Goal: Contribute content: Contribute content

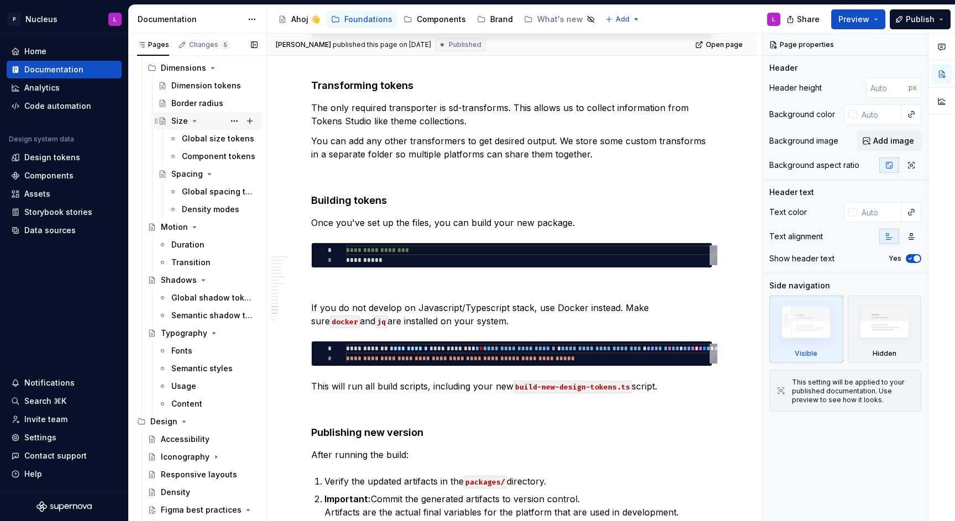
scroll to position [335, 0]
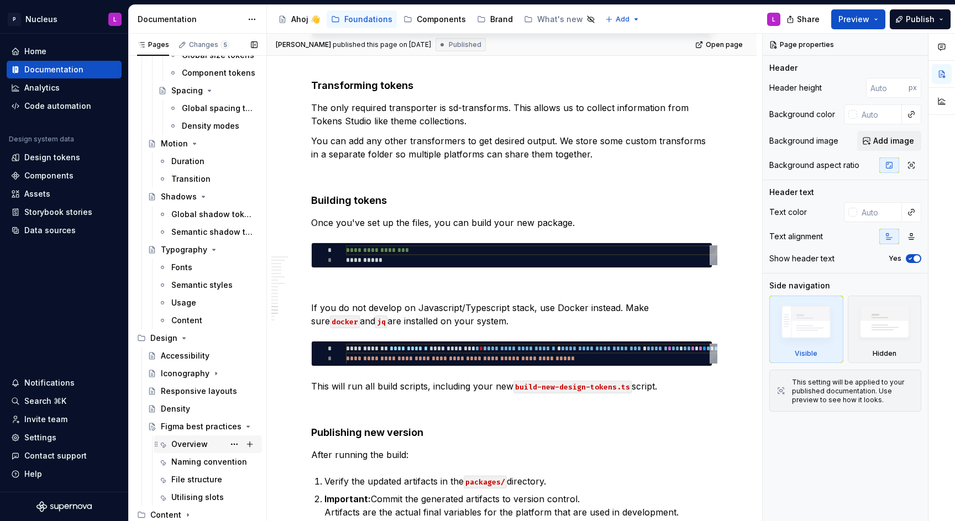
click at [188, 448] on div "Overview" at bounding box center [189, 444] width 36 height 11
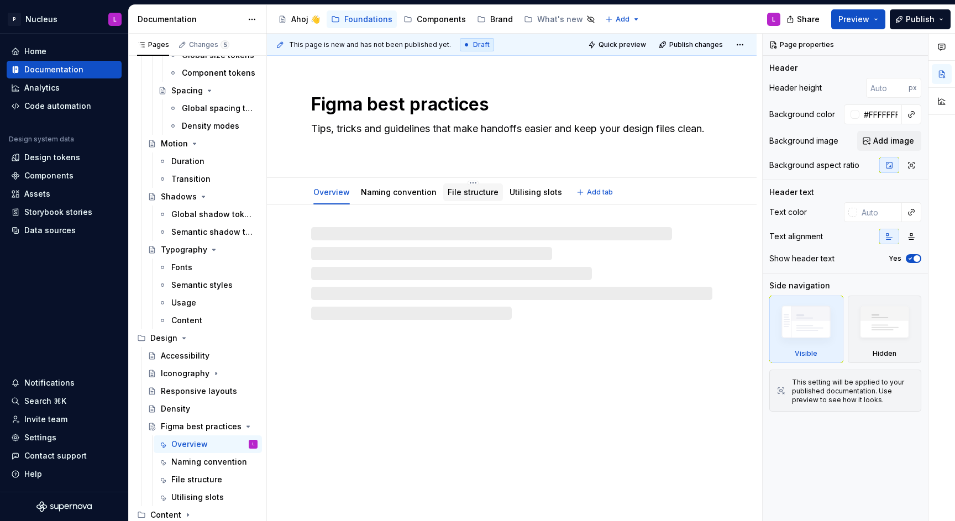
click at [457, 189] on link "File structure" at bounding box center [473, 191] width 51 height 9
click at [515, 192] on link "Utilising slots" at bounding box center [536, 191] width 53 height 9
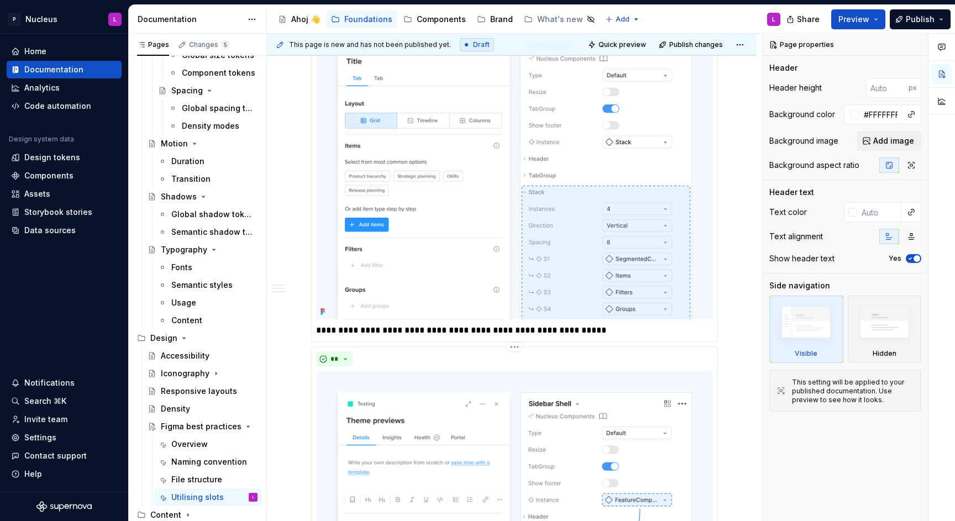
scroll to position [3474, 0]
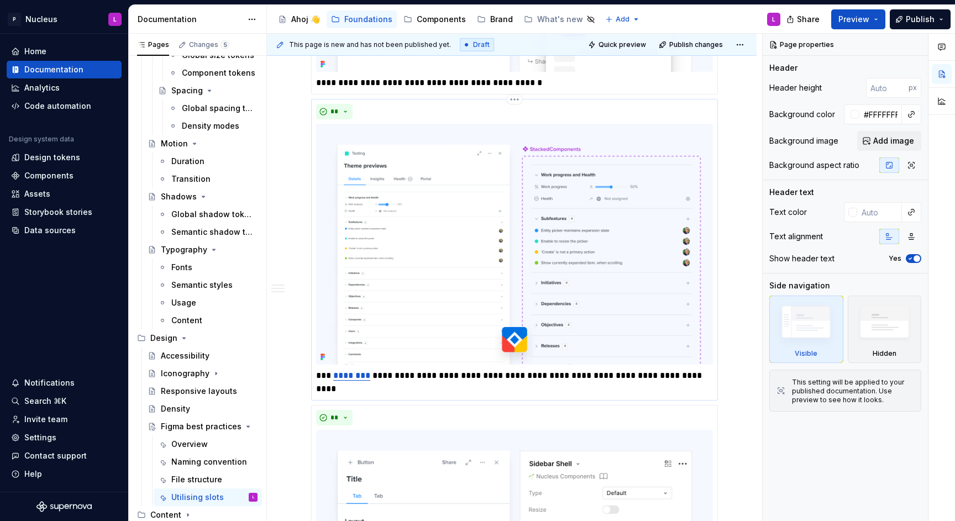
click at [360, 377] on link "********" at bounding box center [351, 376] width 37 height 8
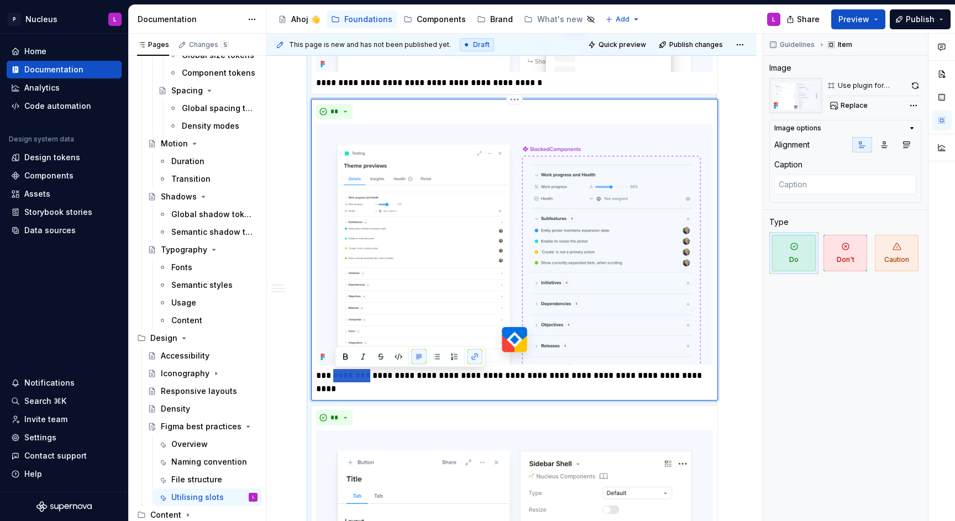
drag, startPoint x: 368, startPoint y: 375, endPoint x: 336, endPoint y: 375, distance: 32.1
click at [336, 375] on link "********" at bounding box center [351, 376] width 37 height 8
click at [474, 356] on button "button" at bounding box center [474, 356] width 15 height 15
click at [414, 394] on p "**********" at bounding box center [514, 382] width 397 height 27
click at [357, 375] on link "********" at bounding box center [351, 376] width 37 height 8
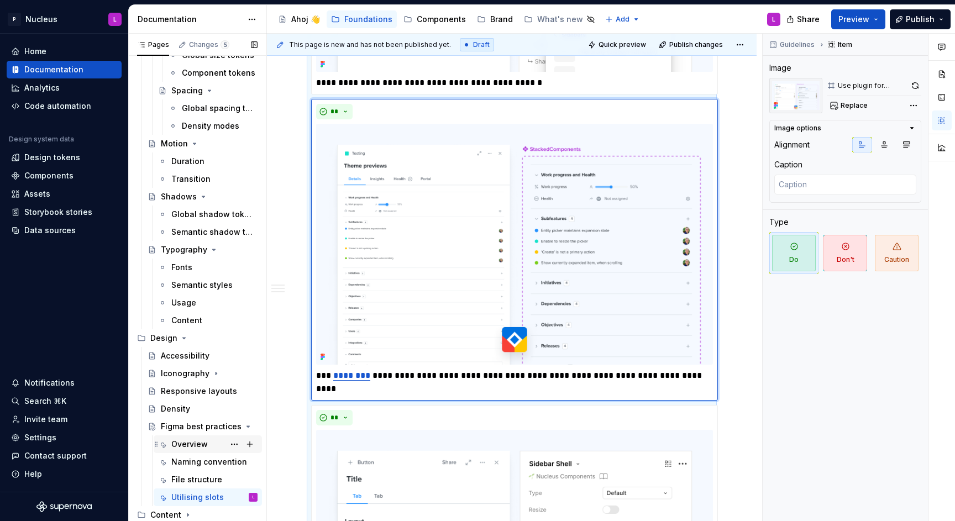
click at [186, 442] on div "Overview" at bounding box center [189, 444] width 36 height 11
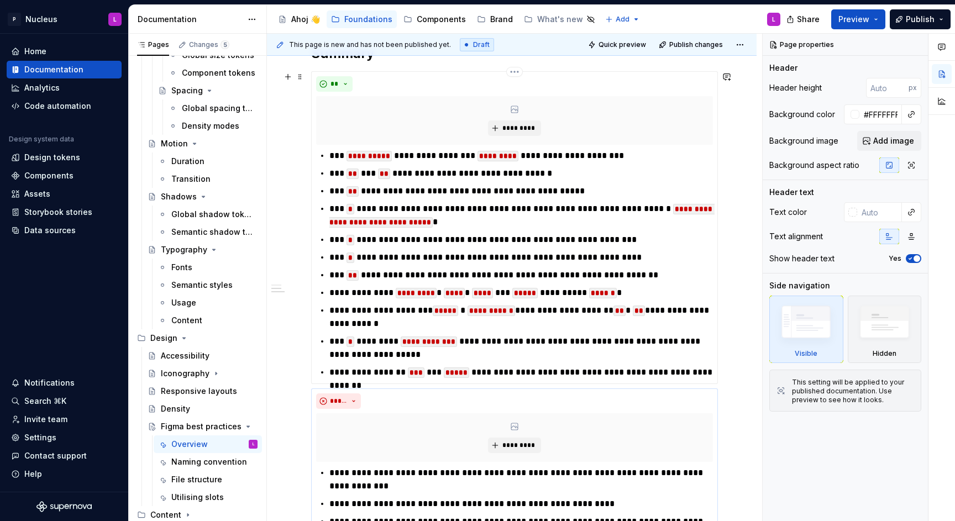
scroll to position [906, 0]
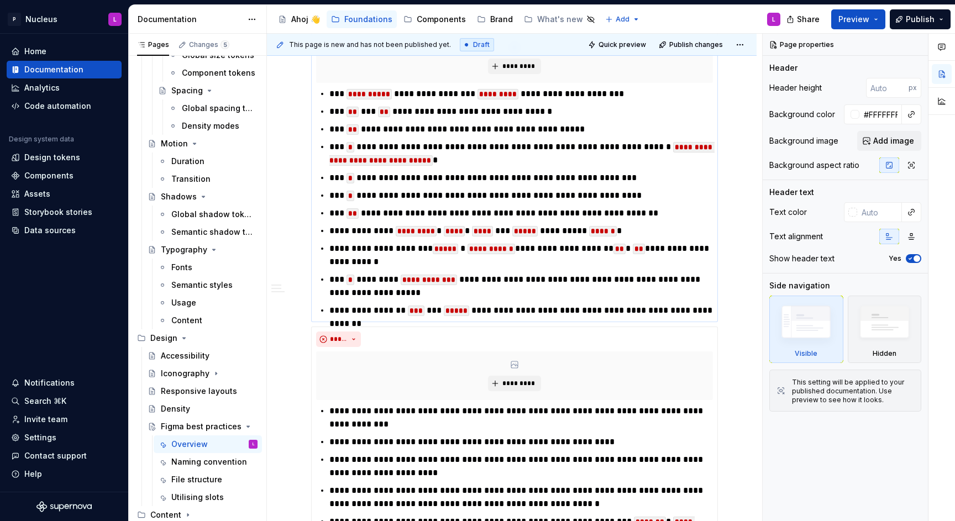
type textarea "*"
click at [364, 306] on p "**********" at bounding box center [522, 310] width 384 height 13
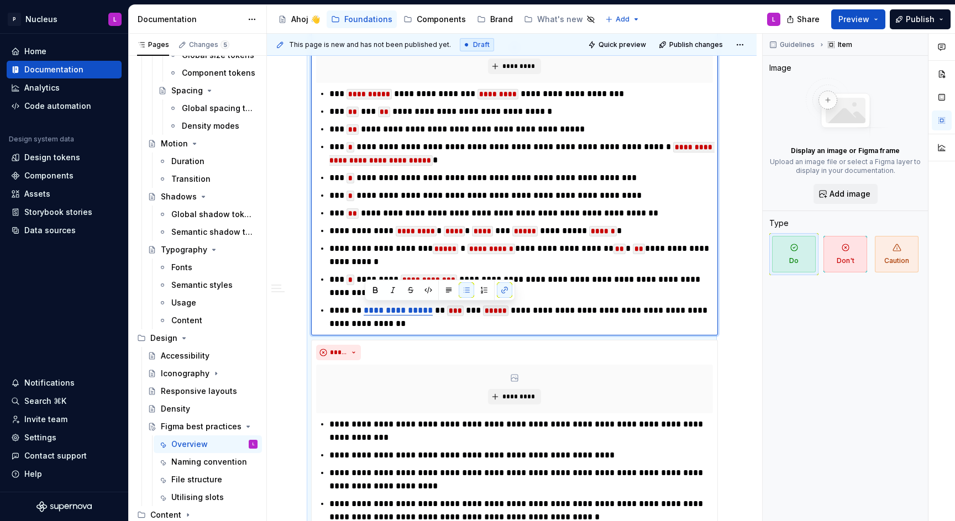
click at [537, 315] on p "**********" at bounding box center [522, 317] width 384 height 27
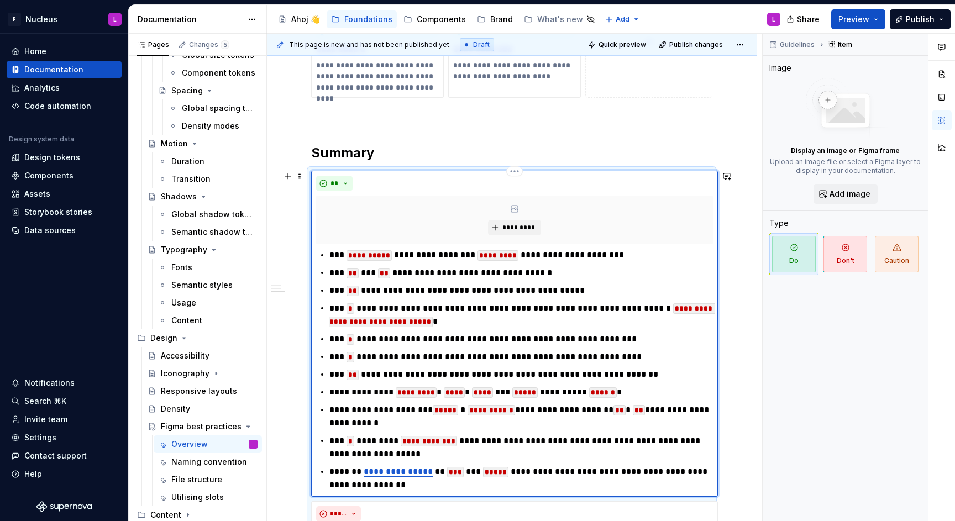
scroll to position [732, 0]
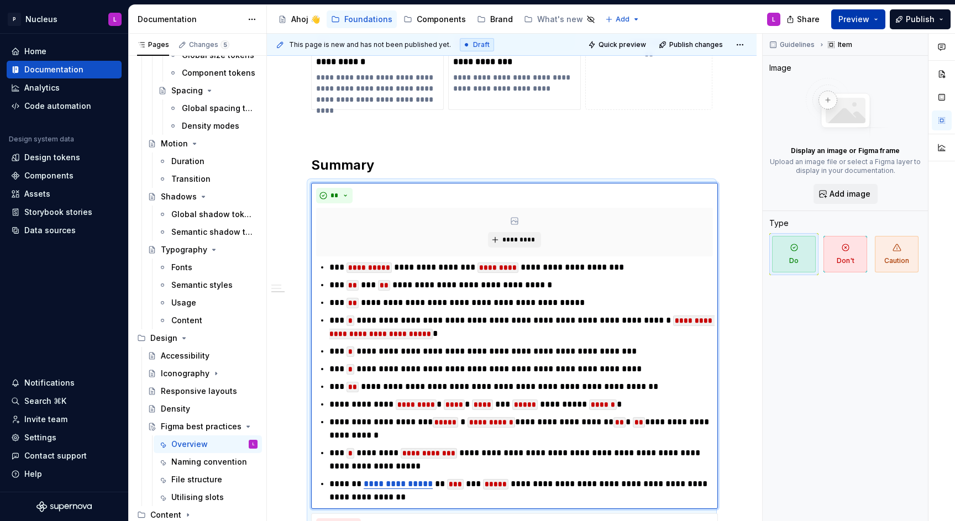
click at [844, 23] on span "Preview" at bounding box center [854, 19] width 31 height 11
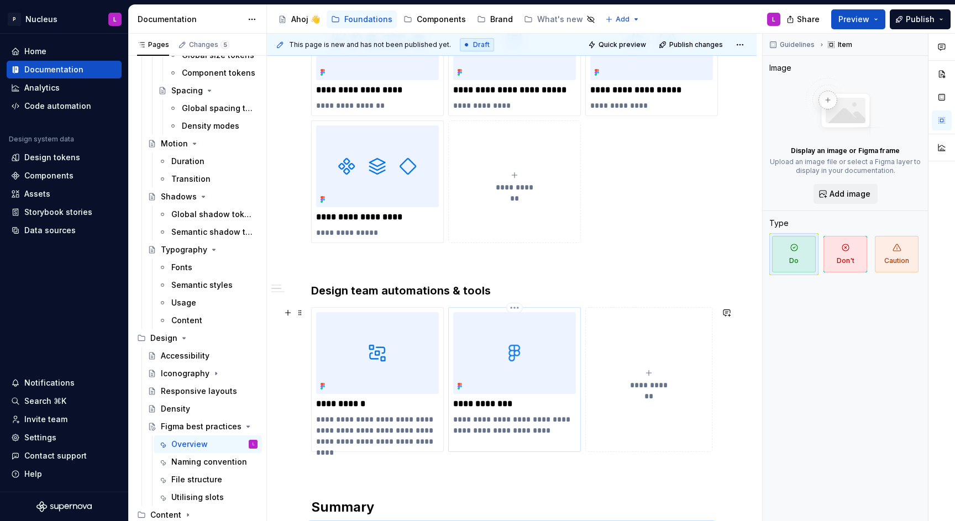
scroll to position [404, 0]
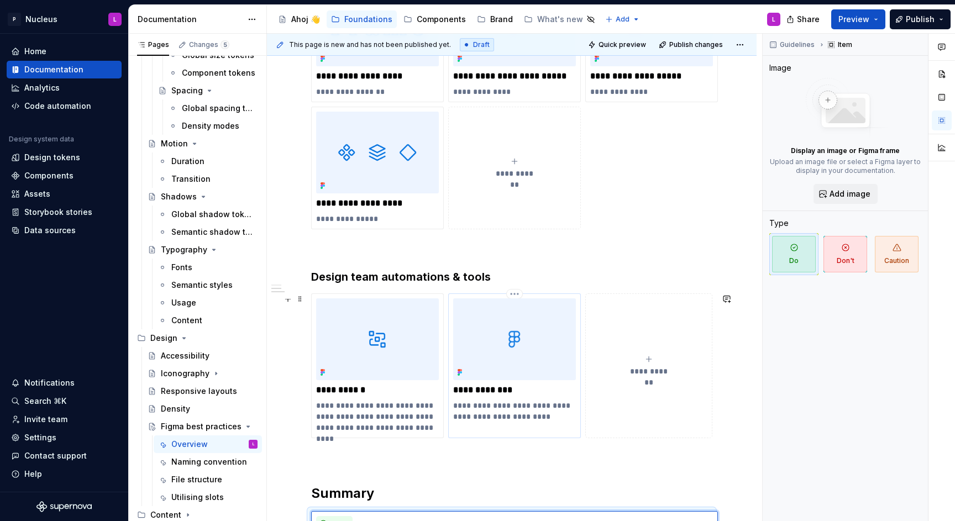
click at [484, 415] on p "**********" at bounding box center [514, 411] width 123 height 22
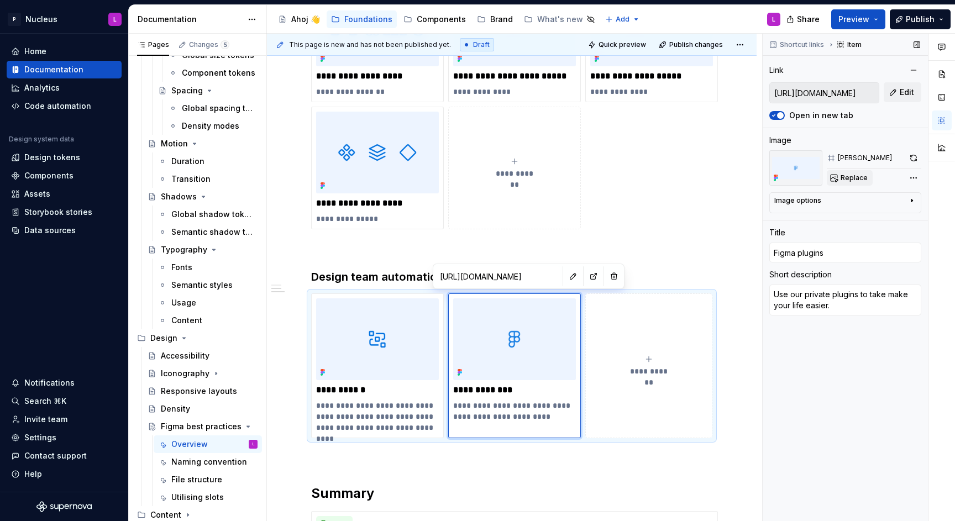
click at [831, 179] on button "Replace" at bounding box center [850, 177] width 46 height 15
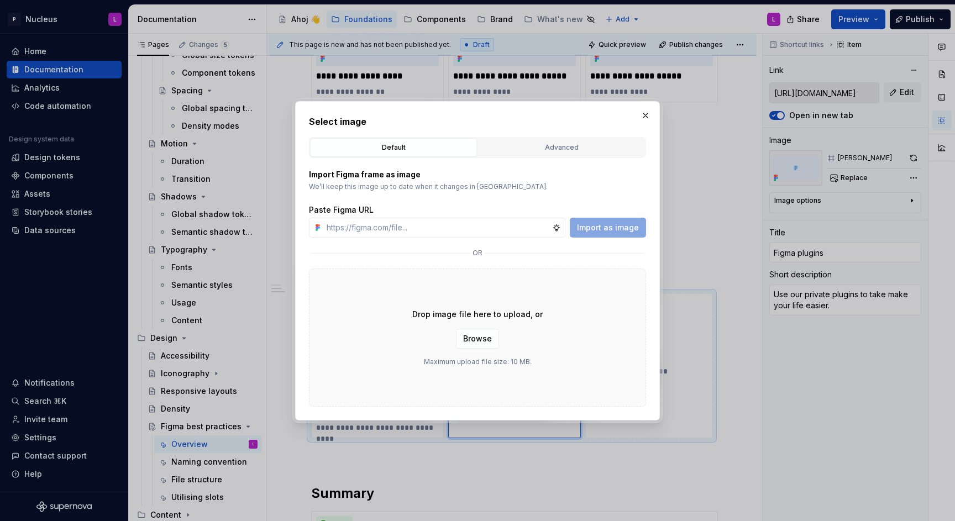
type textarea "*"
type input "[URL][DOMAIN_NAME]"
type textarea "*"
type input "[URL][DOMAIN_NAME]"
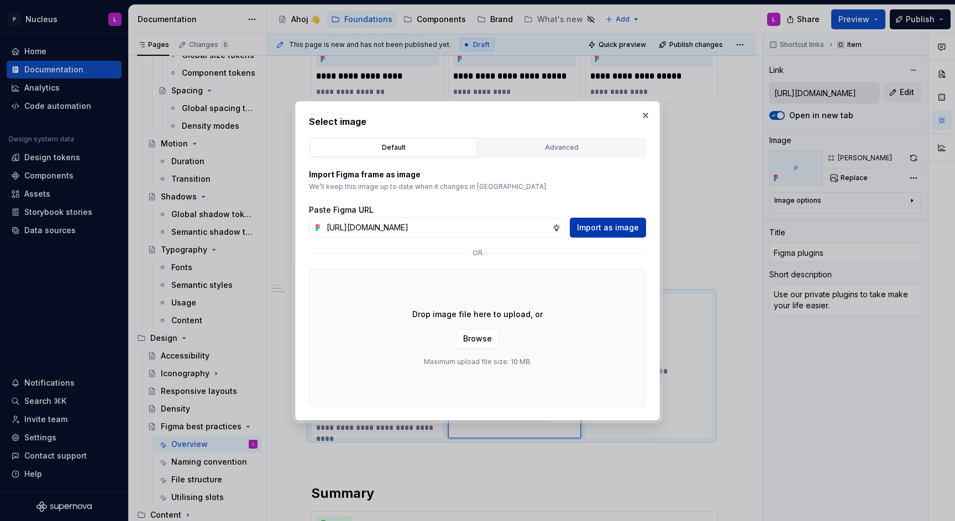
scroll to position [0, 0]
click at [623, 227] on span "Import as image" at bounding box center [608, 227] width 62 height 11
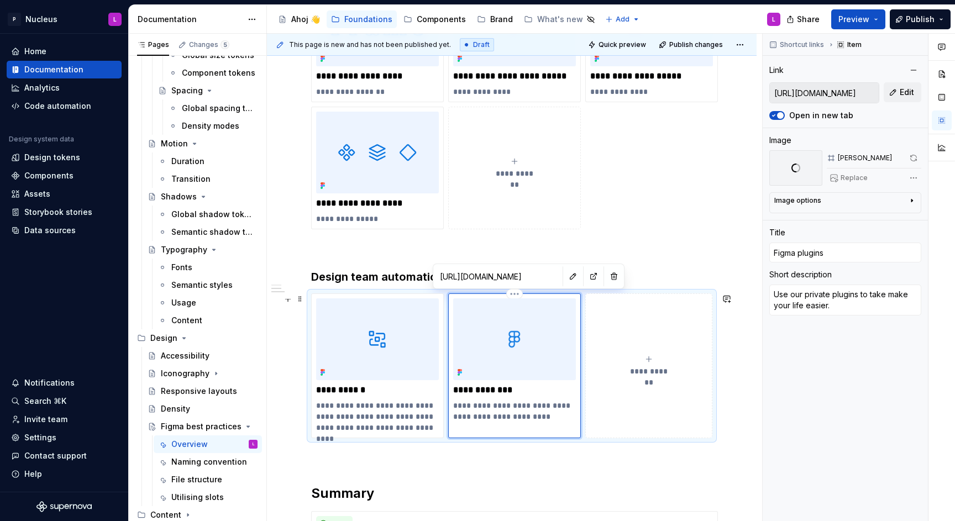
click at [500, 388] on p "**********" at bounding box center [514, 390] width 123 height 11
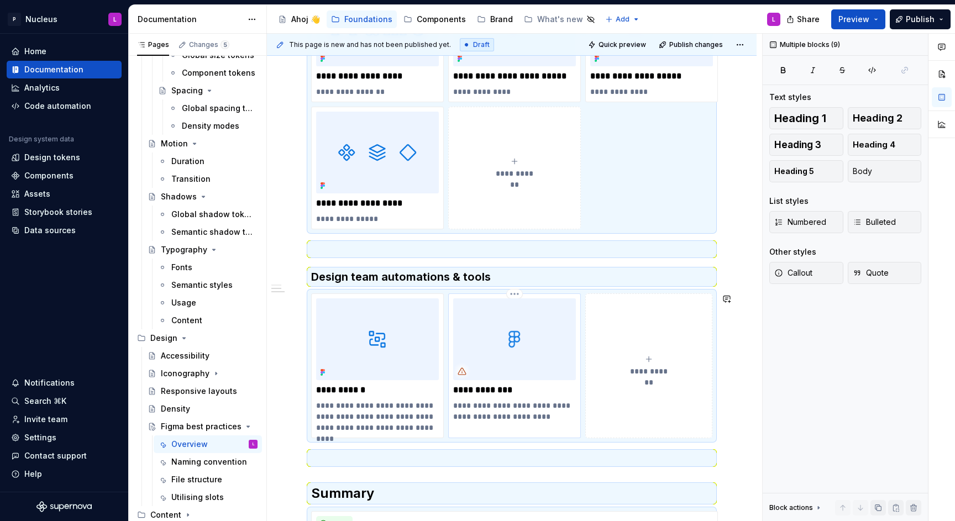
click at [560, 391] on p "**********" at bounding box center [514, 390] width 123 height 11
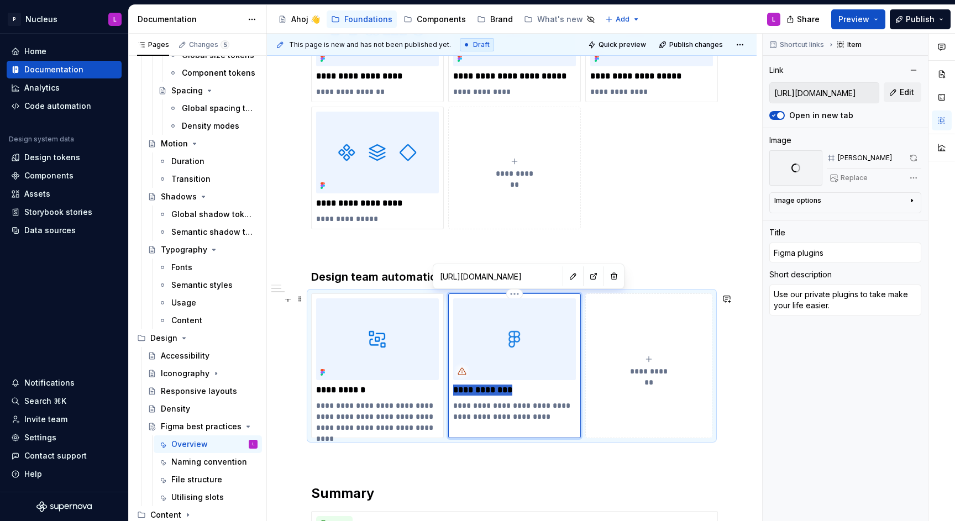
type textarea "*"
type input "S"
type textarea "*"
type input "Sl"
type textarea "*"
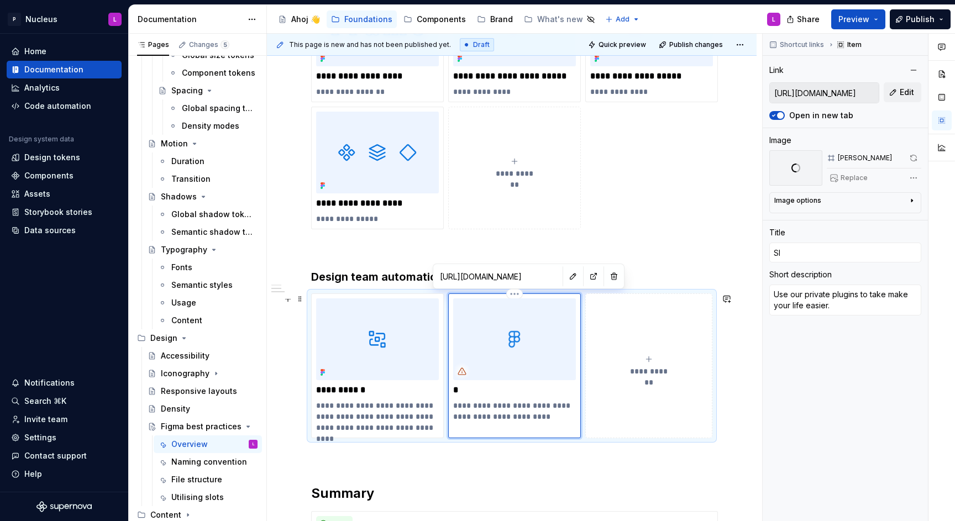
type input "Slo"
type textarea "*"
type input "Slot"
type textarea "*"
type input "Slotn"
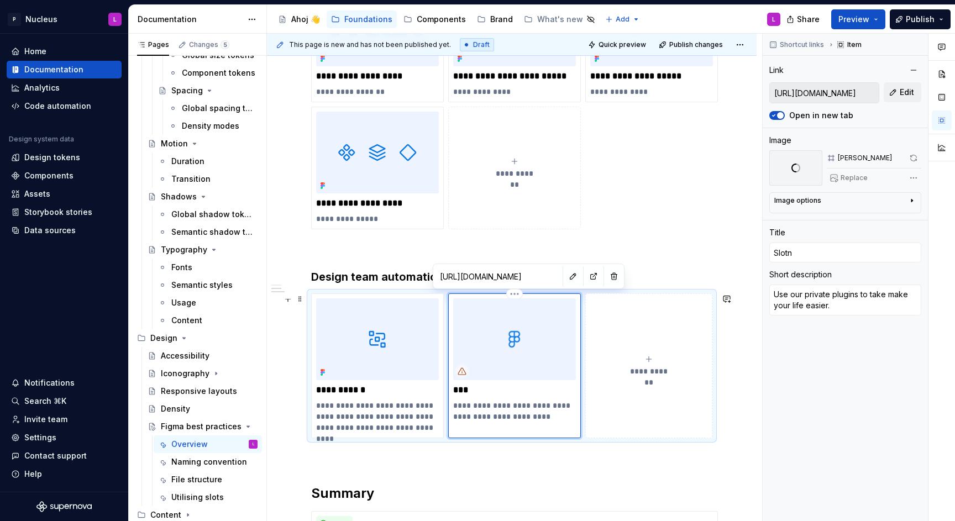
type textarea "*"
type input "Slotni"
type textarea "*"
type input "Slotnic"
type textarea "*"
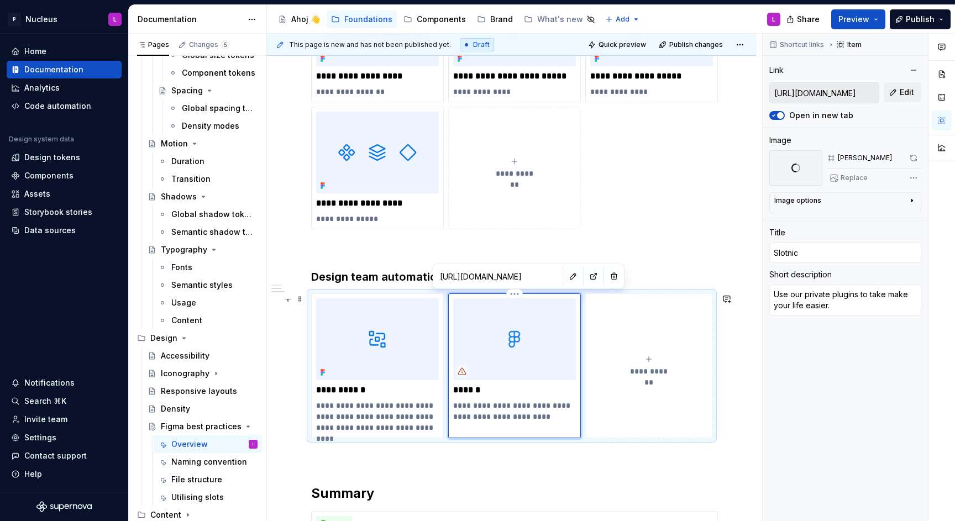
type input "[PERSON_NAME]"
type textarea "*"
type input "[PERSON_NAME]"
type textarea "*"
type input "[PERSON_NAME] p"
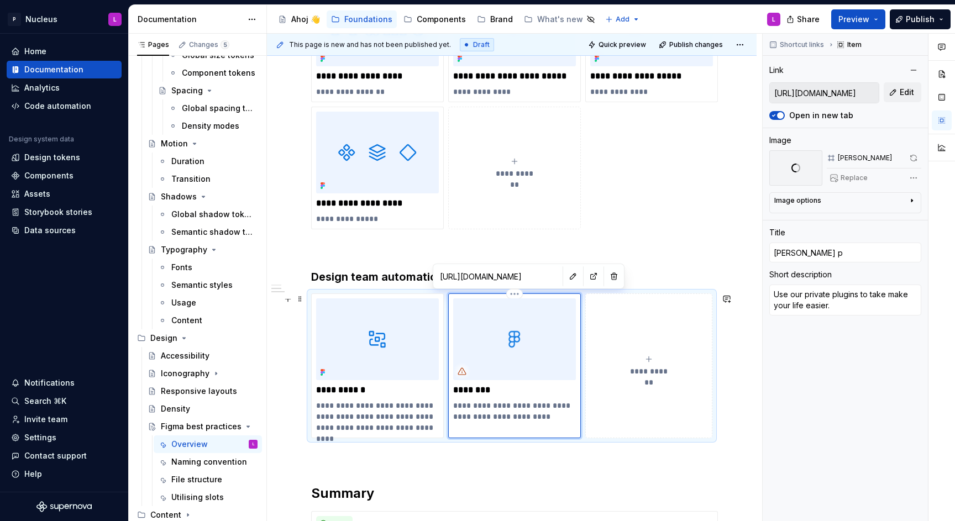
type textarea "*"
type input "[PERSON_NAME]"
type textarea "*"
type input "[PERSON_NAME] plu"
type textarea "*"
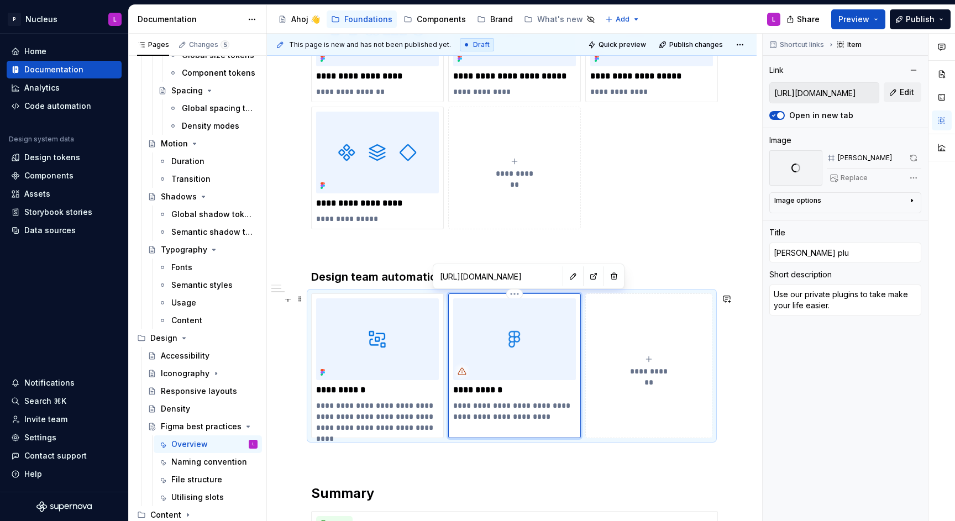
type input "[PERSON_NAME] plug"
type textarea "*"
type input "[PERSON_NAME] plugi"
type textarea "*"
type input "[PERSON_NAME] plugin"
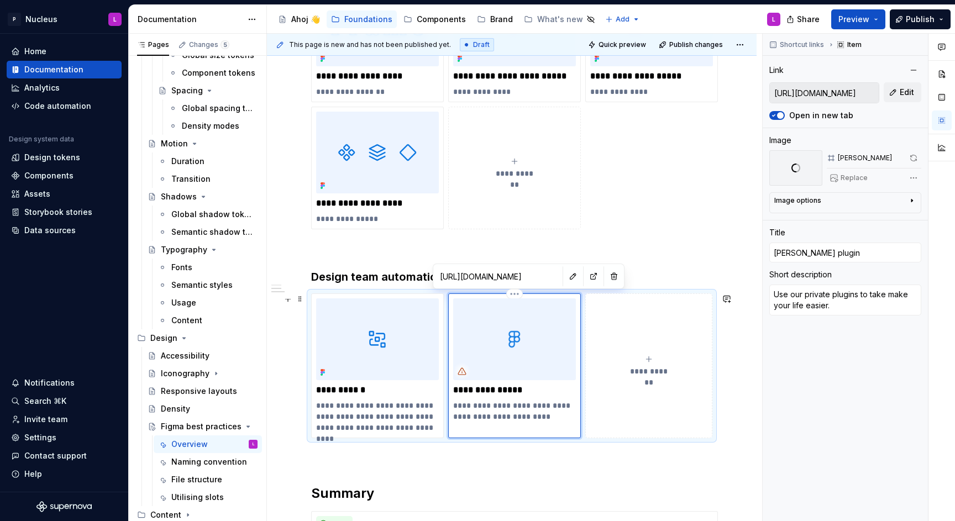
click at [544, 412] on p "**********" at bounding box center [514, 411] width 123 height 22
drag, startPoint x: 537, startPoint y: 407, endPoint x: 483, endPoint y: 406, distance: 54.7
click at [483, 406] on p "**********" at bounding box center [514, 411] width 123 height 22
type textarea "*"
type textarea "Use our to take make your life easier."
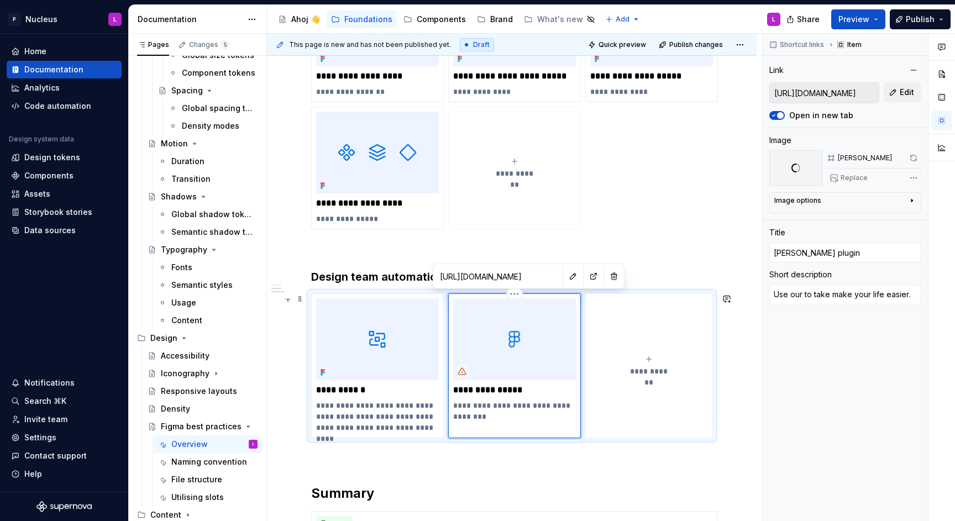
type textarea "*"
type textarea "Use our to take make your life easier."
type textarea "*"
type textarea "Use our F to take make your life easier."
type textarea "*"
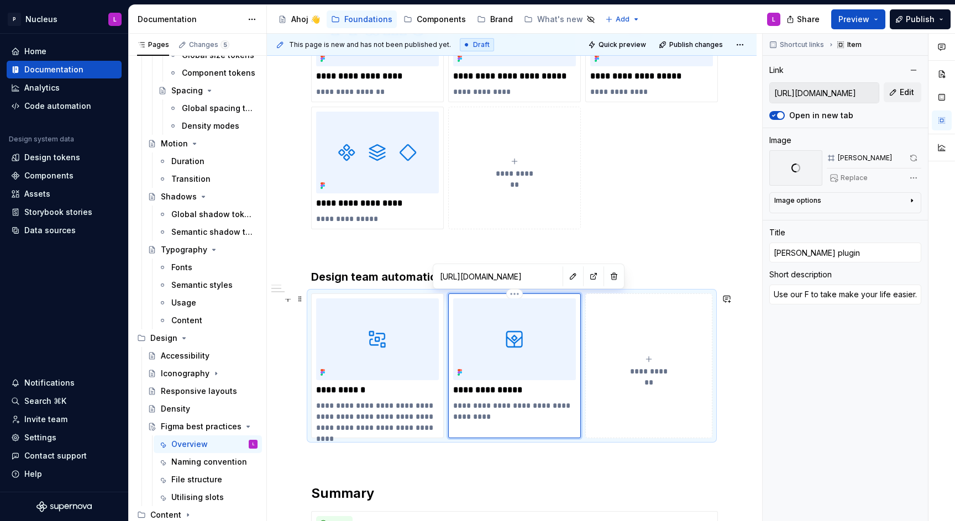
type textarea "Use our Fi to take make your life easier."
type textarea "*"
type textarea "Use our Fig to take make your life easier."
type textarea "*"
type textarea "Use our Figm to take make your life easier."
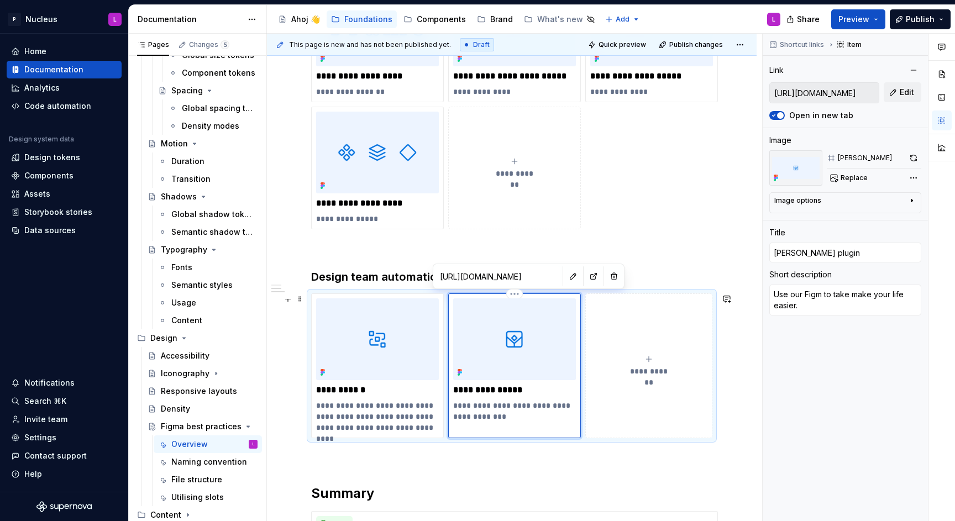
type textarea "*"
type textarea "Use our Figma to take make your life easier."
type textarea "*"
type textarea "Use our Figma to take make your life easier."
type textarea "*"
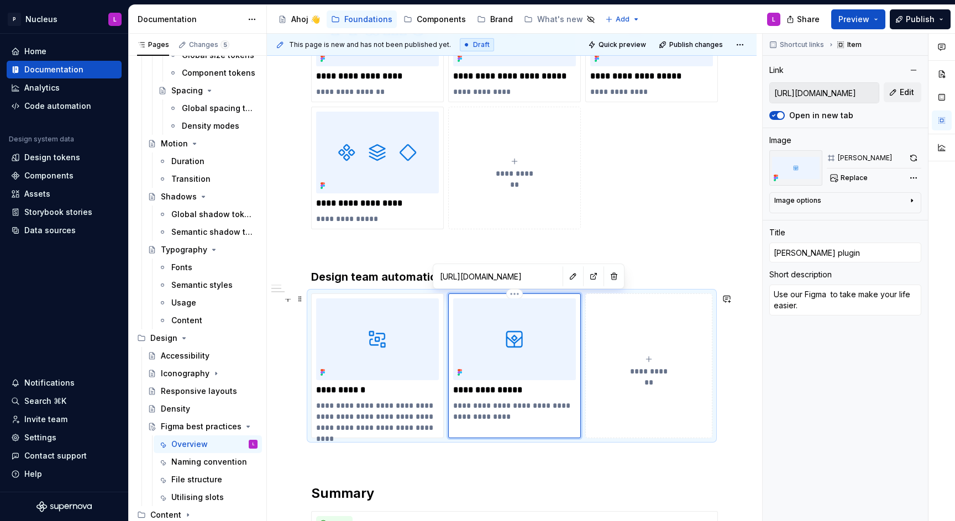
type textarea "Use our Figma p to take make your life easier."
type textarea "*"
type textarea "Use our Figma pl to take make your life easier."
type textarea "*"
type textarea "Use our Figma plu to take make your life easier."
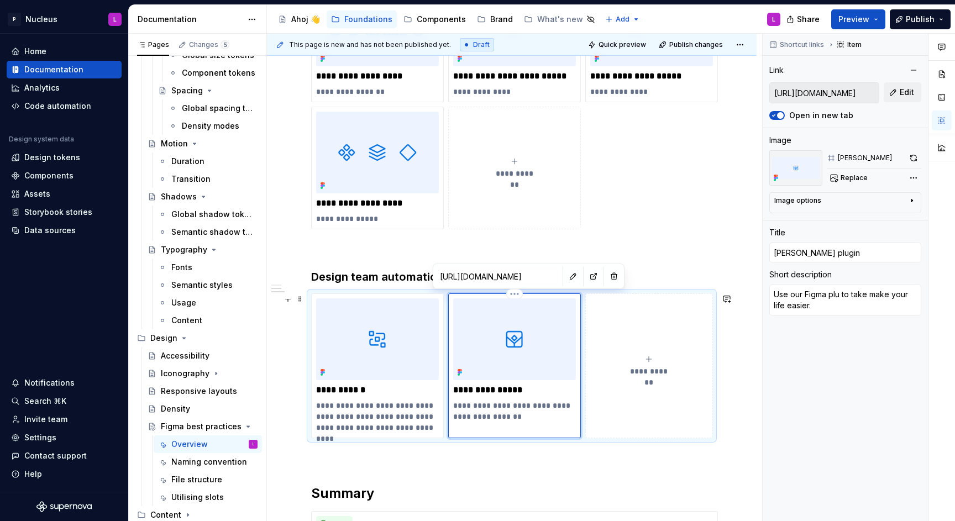
type textarea "*"
type textarea "Use our Figma plug to take make your life easier."
type textarea "*"
type textarea "Use our Figma plugi to take make your life easier."
type textarea "*"
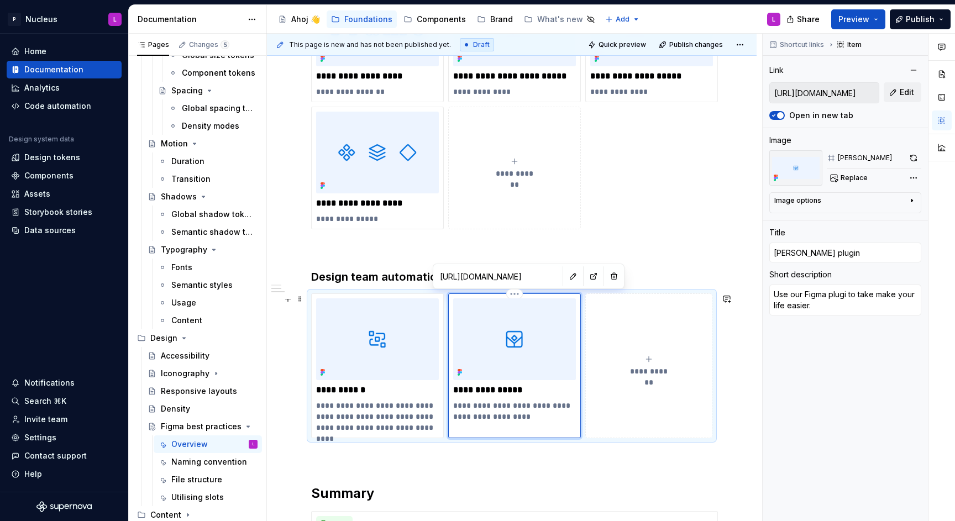
type textarea "Use our Figma plugin to take make your life easier."
click at [539, 411] on p "**********" at bounding box center [514, 411] width 123 height 22
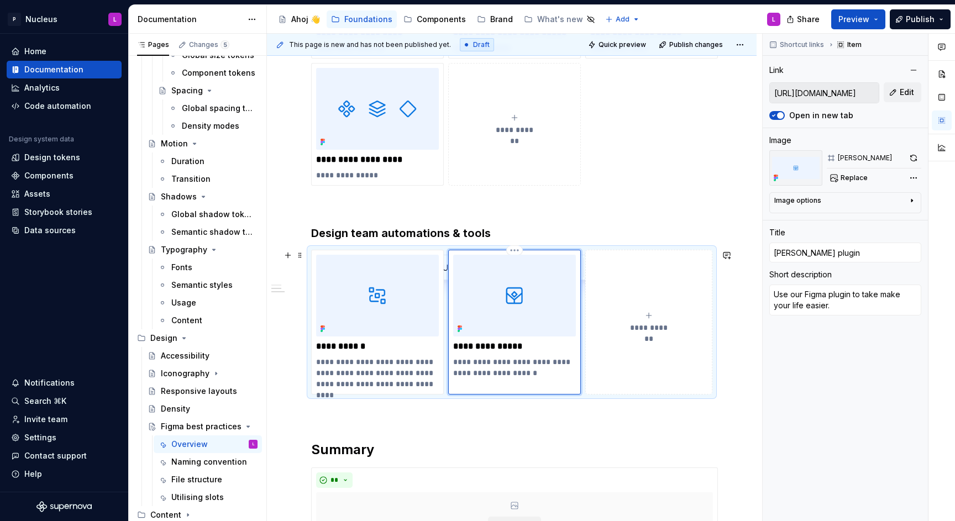
scroll to position [453, 0]
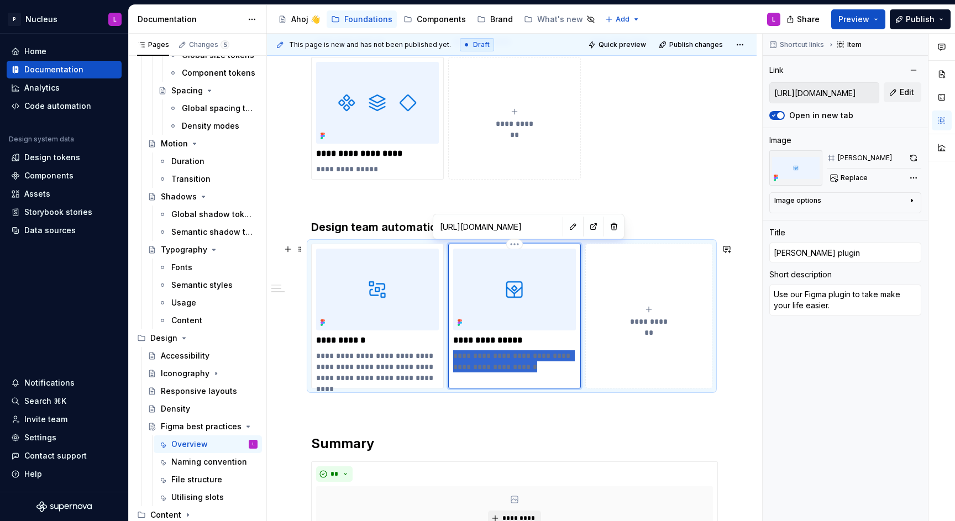
drag, startPoint x: 540, startPoint y: 364, endPoint x: 455, endPoint y: 357, distance: 86.0
click at [455, 357] on p "**********" at bounding box center [514, 362] width 123 height 22
type textarea "*"
type textarea "U"
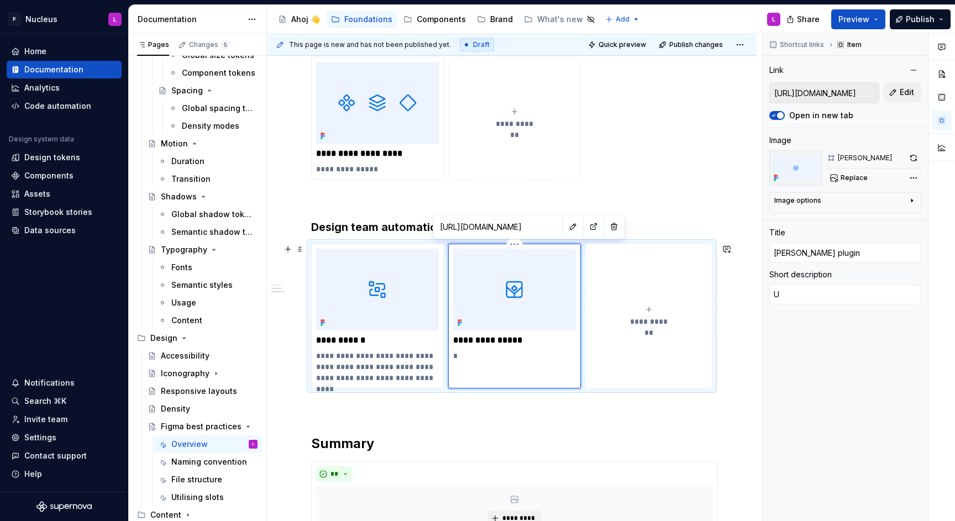
type textarea "*"
type textarea "Us"
type textarea "*"
type textarea "Use"
type textarea "*"
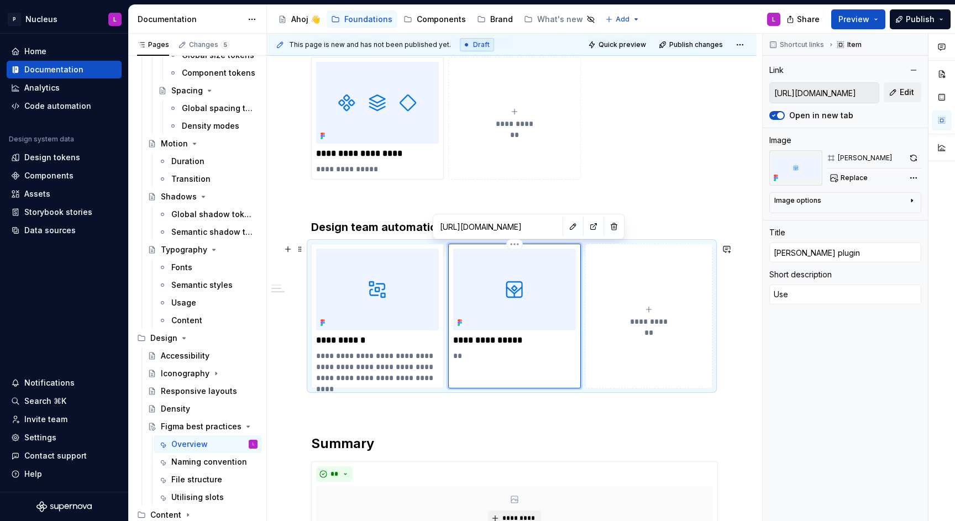
type textarea "Use"
type textarea "*"
type textarea "Use o"
type textarea "*"
type textarea "Use ou"
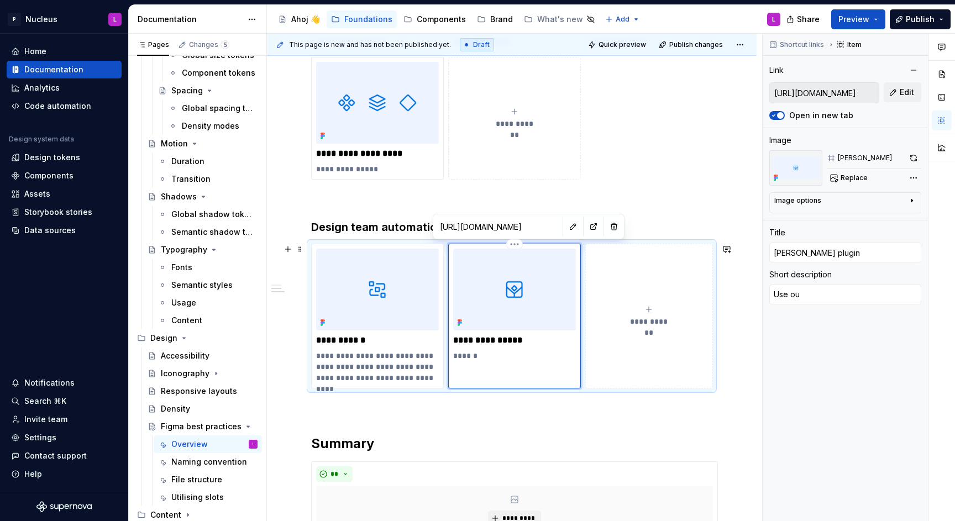
type textarea "*"
type textarea "Use our"
type textarea "*"
type textarea "Use our"
type textarea "*"
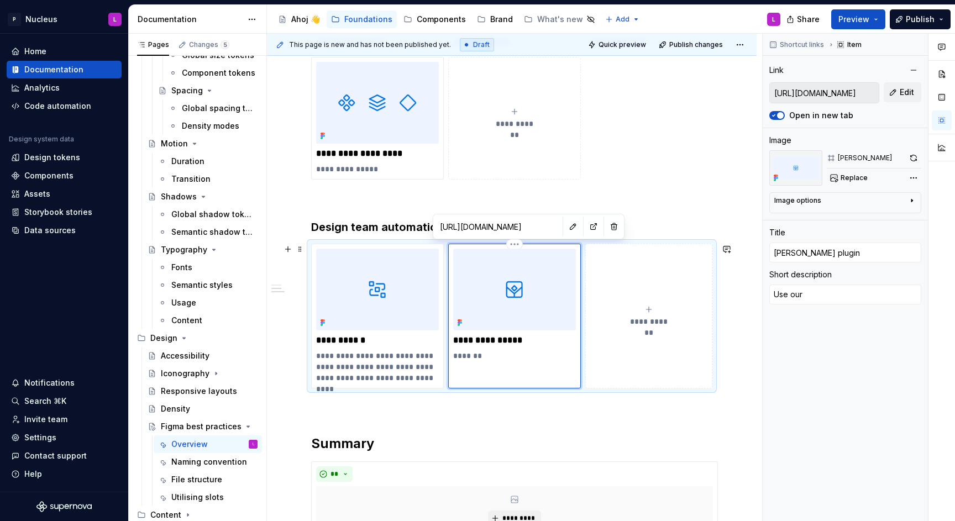
type textarea "Use our F"
type textarea "*"
type textarea "Use our Fi"
type textarea "*"
type textarea "Use our Fig"
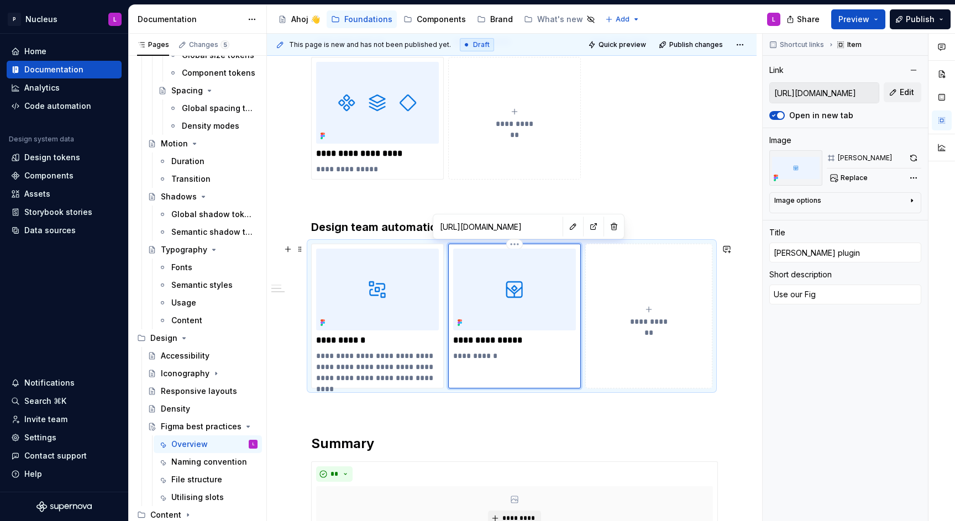
type textarea "*"
type textarea "Use our Figm"
type textarea "*"
type textarea "Use our Figma"
type textarea "*"
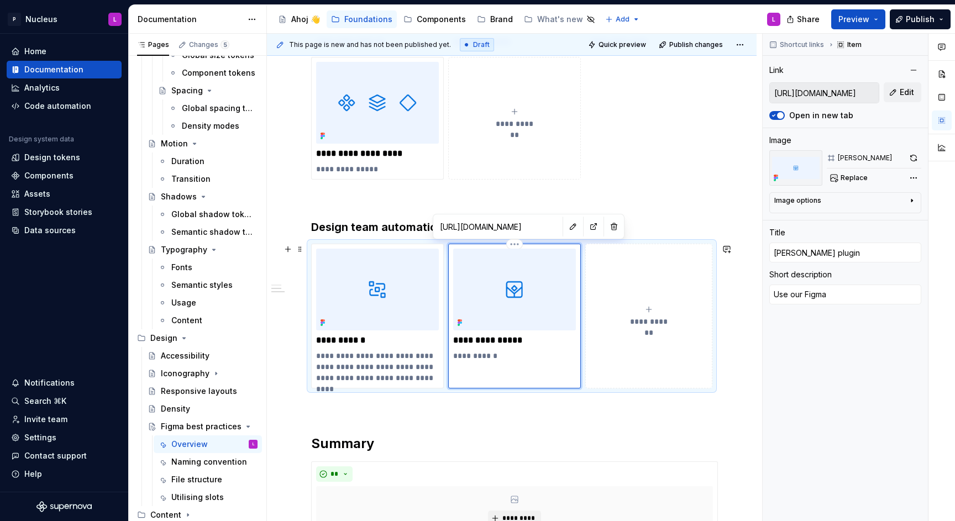
type textarea "Use our Figma"
type textarea "*"
type textarea "Use our Figma p"
type textarea "*"
type textarea "Use our Figma pl"
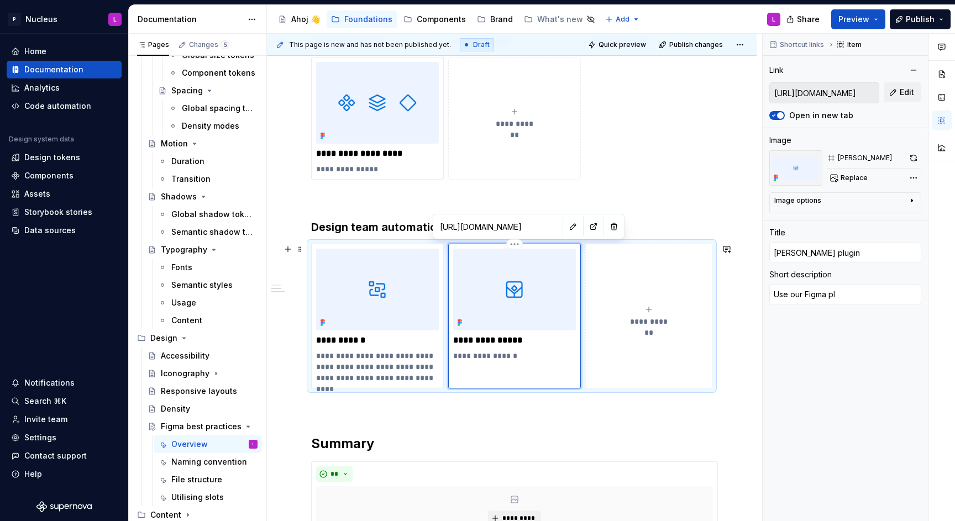
type textarea "*"
type textarea "Use our Figma plu"
type textarea "*"
type textarea "Use our Figma plug"
type textarea "*"
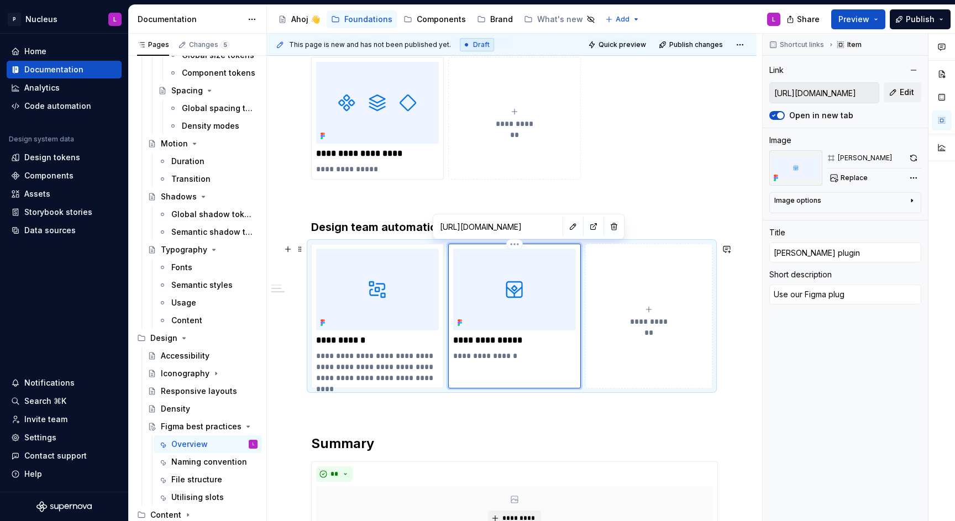
type textarea "Use our Figma plugi"
type textarea "*"
type textarea "Use our Figma plugin"
type textarea "*"
type textarea "Use our Figma plugin"
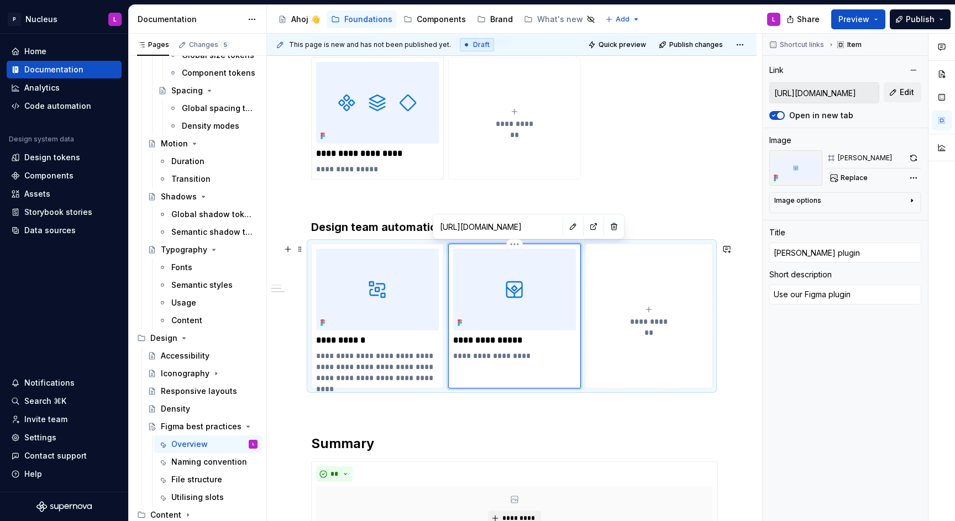
type textarea "*"
type textarea "Use our Figma plugin t"
type textarea "*"
type textarea "Use our Figma plugin to"
type textarea "*"
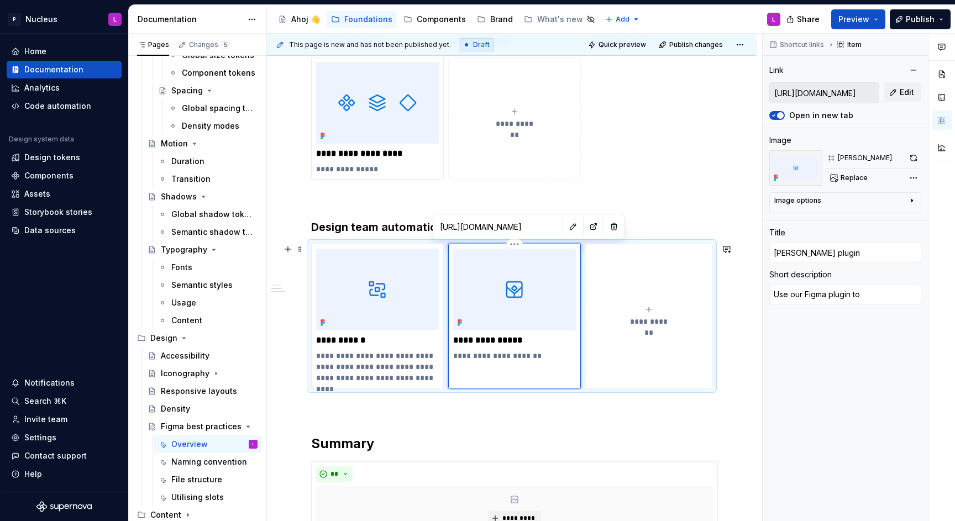
type textarea "Use our Figma plugin to"
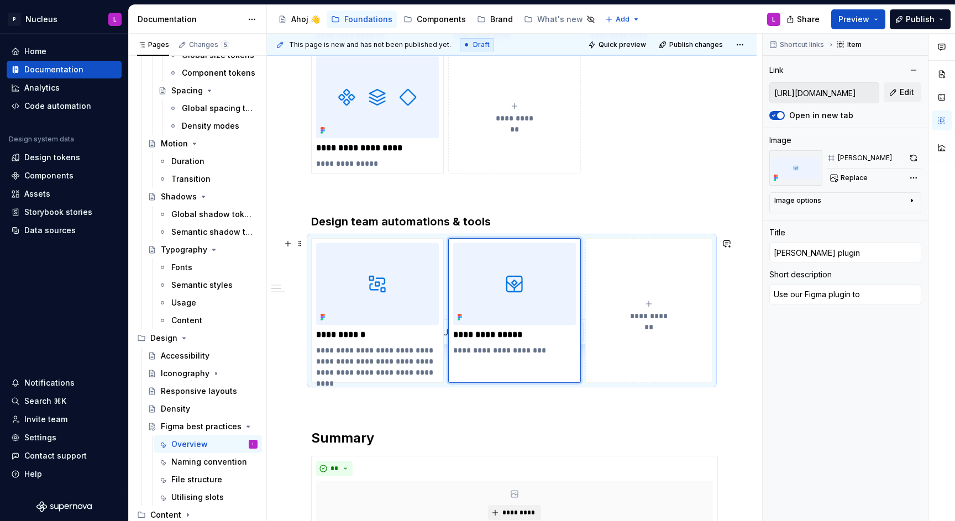
scroll to position [480, 0]
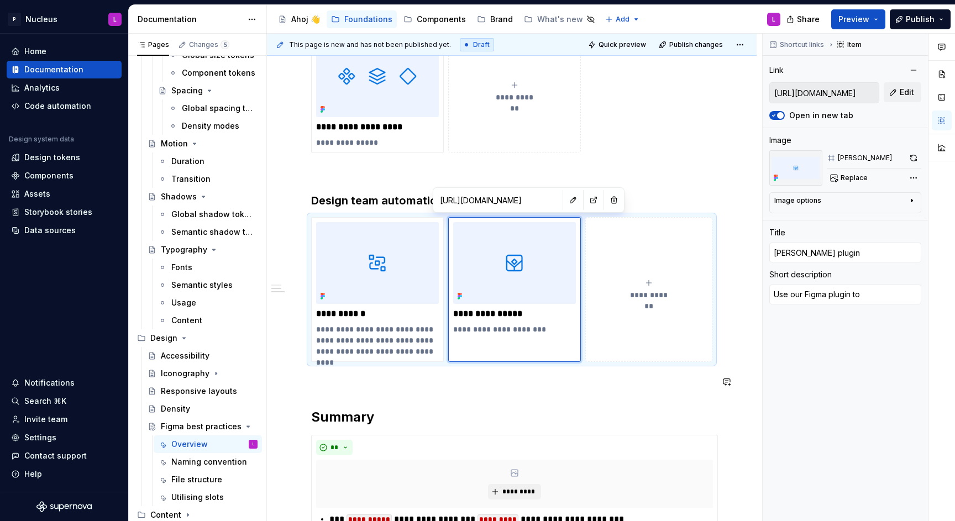
type textarea "*"
type textarea "Use our Figma plugin to"
type textarea "*"
type textarea "Use our Figma plugin t"
type textarea "*"
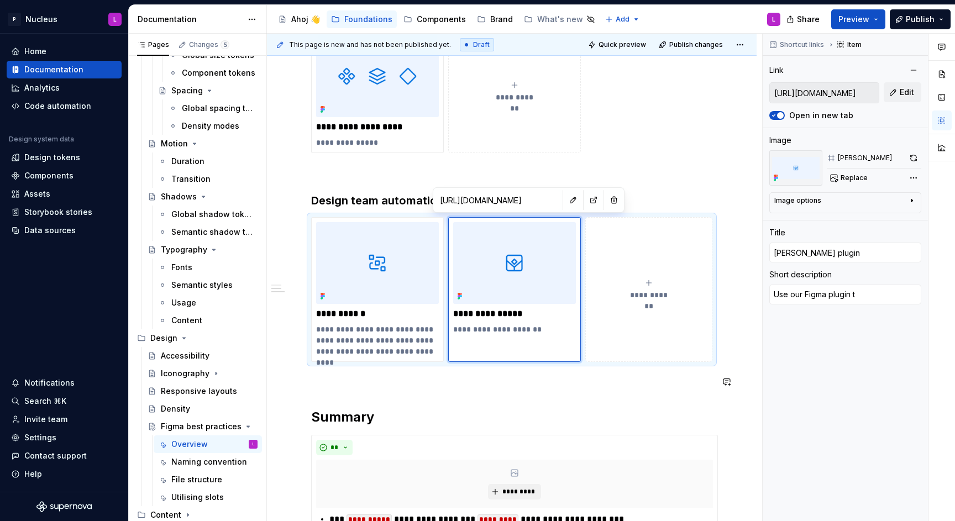
type textarea "Use our Figma plugin"
type textarea "*"
type textarea "Use our Figma plugin"
type textarea "*"
type textarea "Use our Figma plugin"
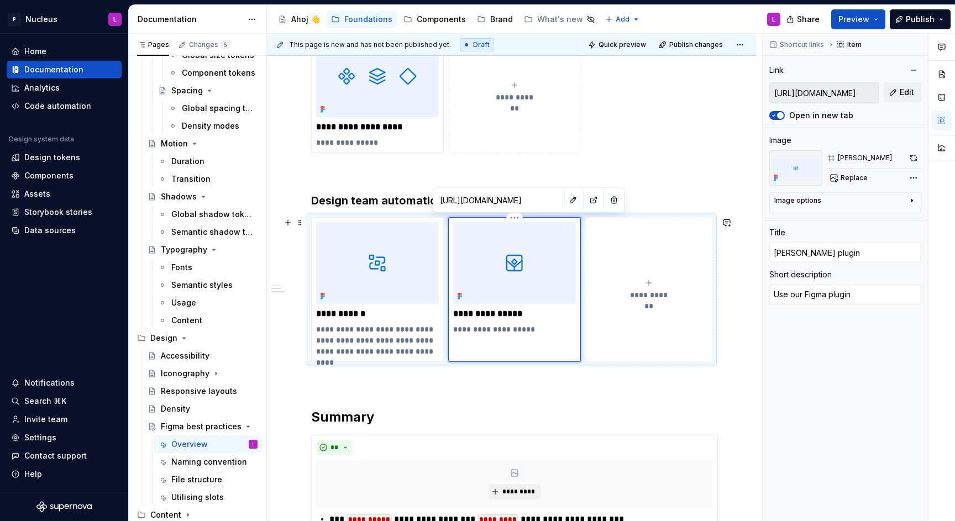
type textarea "*"
type textarea "Use our Figma plugin t"
type textarea "*"
type textarea "Use our Figma plugin to"
type textarea "*"
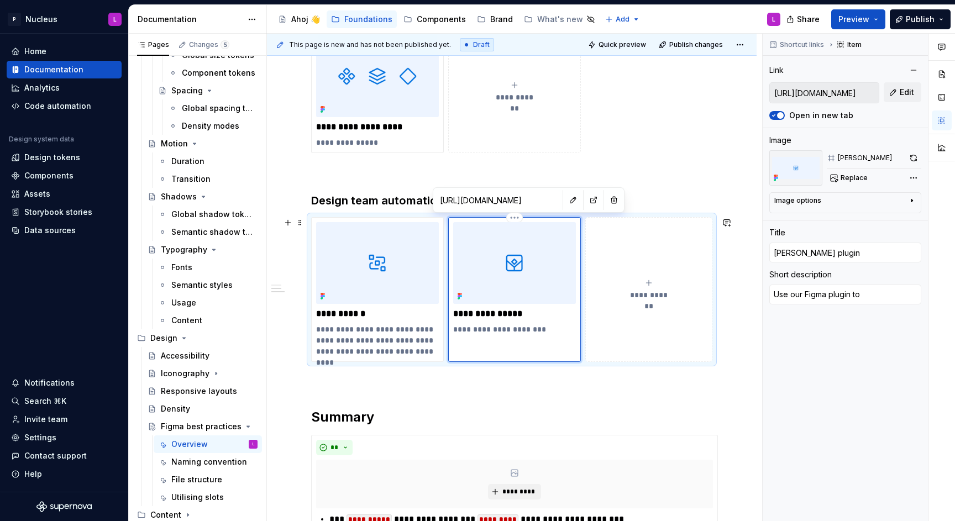
type textarea "Use our Figma plugin to"
type textarea "*"
type textarea "Use our Figma plugin to m"
type textarea "*"
type textarea "Use our Figma plugin to ma"
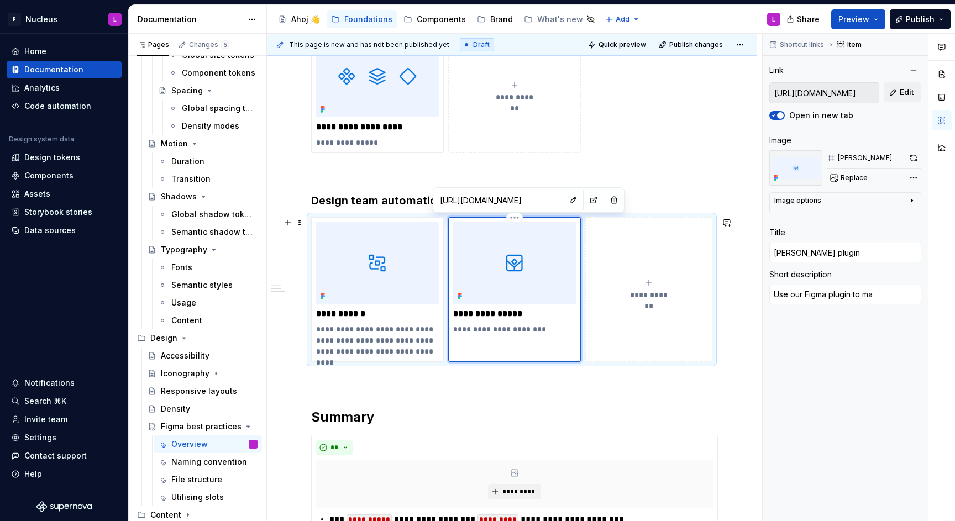
type textarea "*"
type textarea "Use our Figma plugin to mak"
type textarea "*"
type textarea "Use our Figma plugin to make"
type textarea "*"
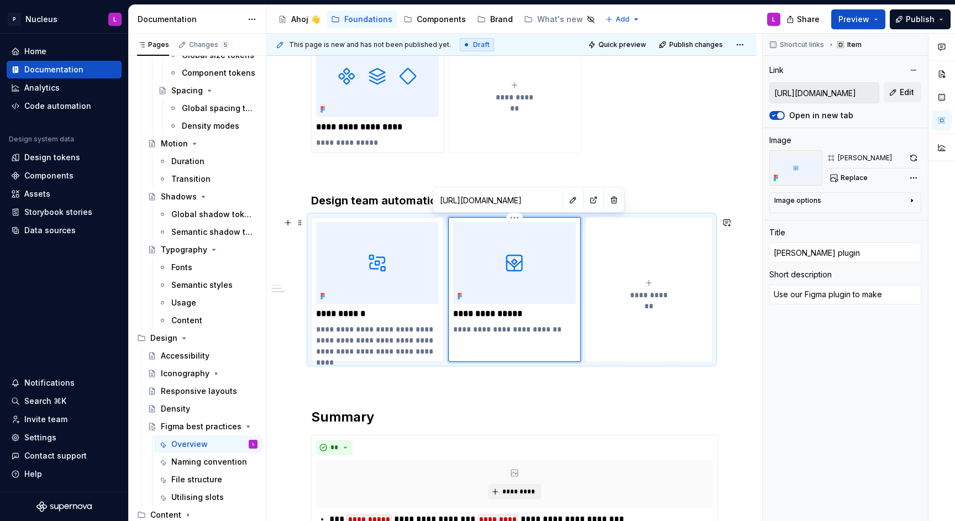
type textarea "Use our Figma plugin to make"
type textarea "*"
type textarea "Use our Figma plugin to make w"
type textarea "*"
type textarea "Use our Figma plugin to make wo"
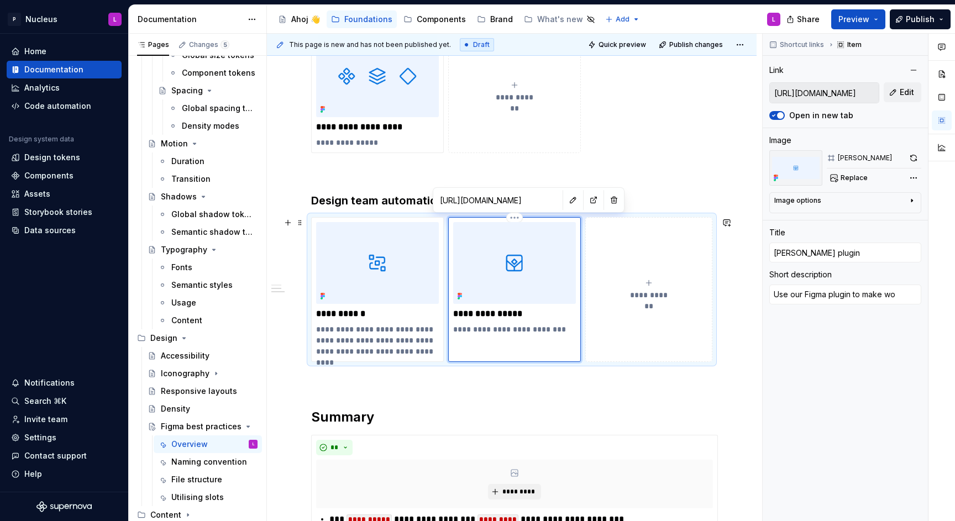
type textarea "*"
type textarea "Use our Figma plugin to make wor"
type textarea "*"
type textarea "Use our Figma plugin to make work"
type textarea "*"
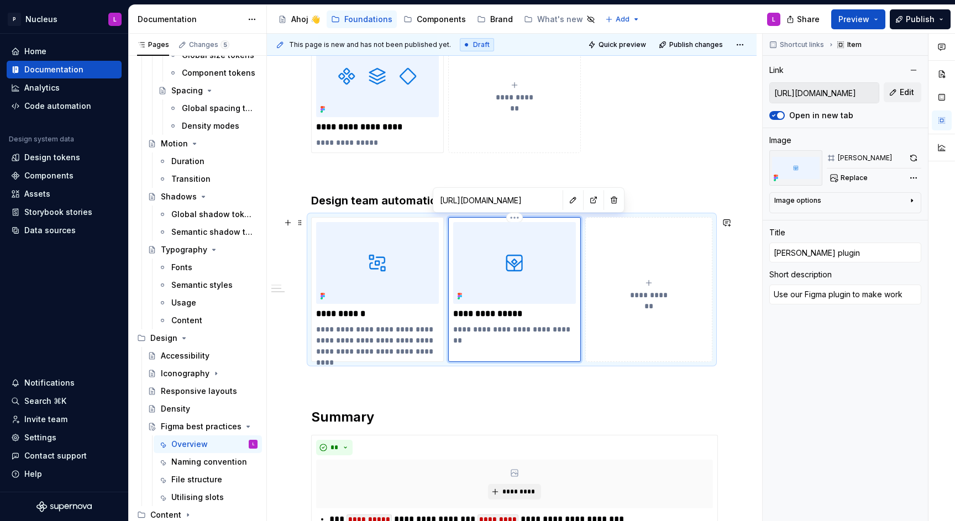
type textarea "Use our Figma plugin to make worki"
type textarea "*"
type textarea "Use our Figma plugin to make workin"
type textarea "*"
type textarea "Use our Figma plugin to make working"
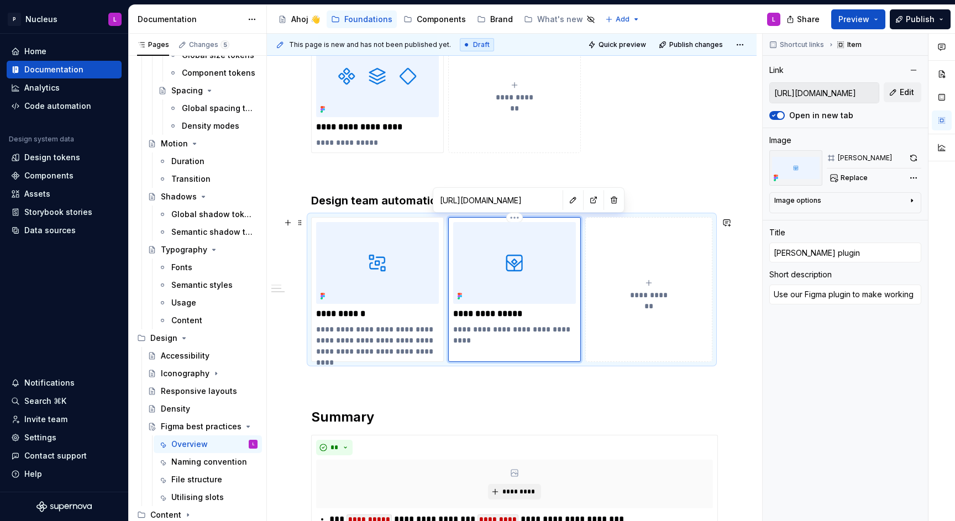
type textarea "*"
type textarea "Use our Figma plugin to make working"
type textarea "*"
type textarea "Use our Figma plugin to make working wi"
type textarea "*"
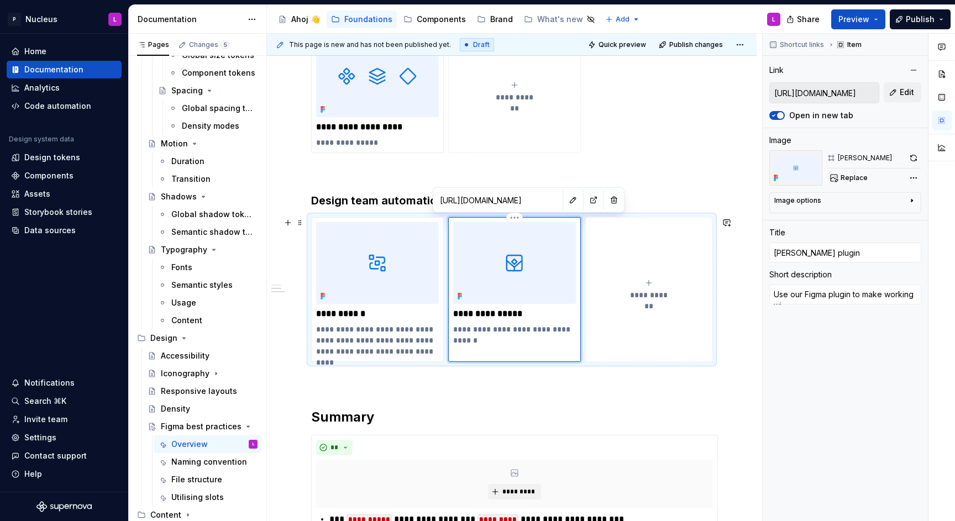
type textarea "Use our Figma plugin to make working with"
type textarea "*"
type textarea "Use our Figma plugin to make working with"
type textarea "*"
type textarea "Use our Figma plugin to make working with s"
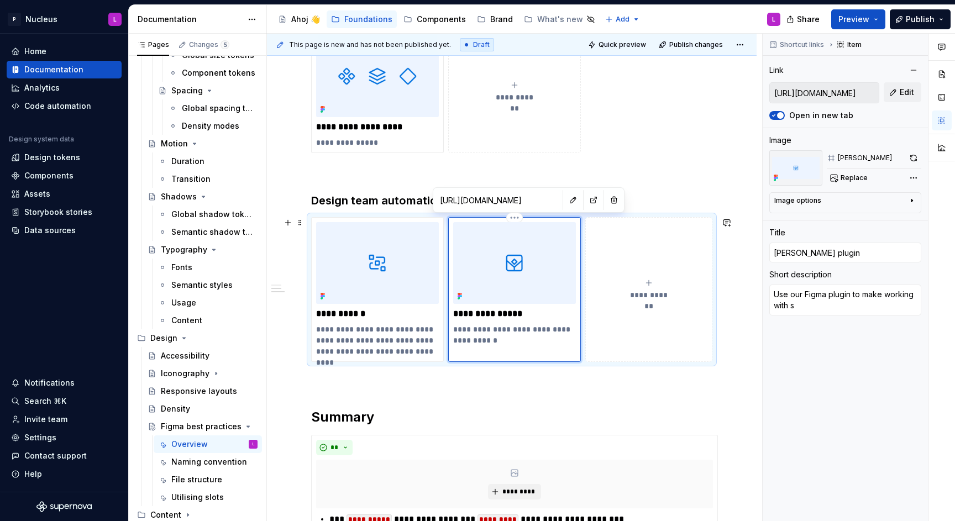
type textarea "*"
type textarea "Use our Figma plugin to make working with sl"
type textarea "*"
type textarea "Use our Figma plugin to make working with slo"
type textarea "*"
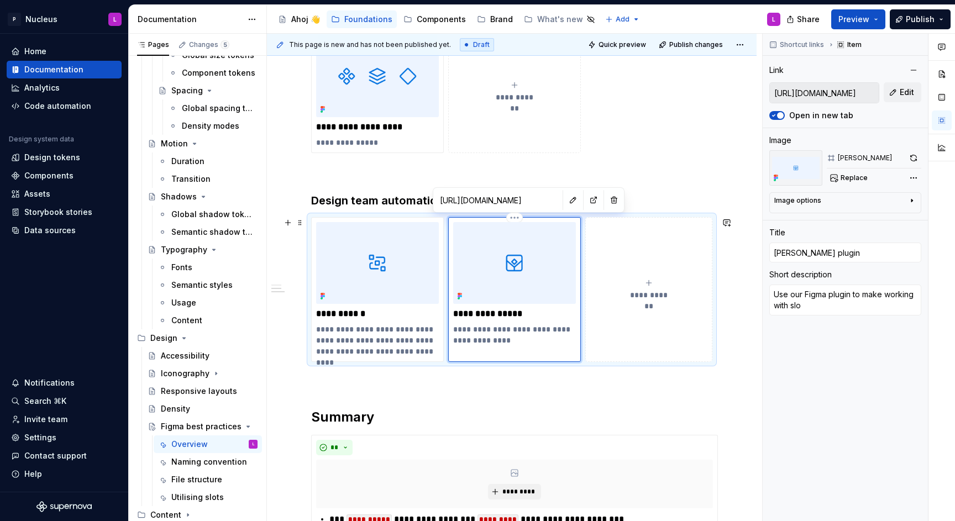
type textarea "Use our Figma plugin to make working with slot"
type textarea "*"
type textarea "Use our Figma plugin to make working with slots"
type textarea "*"
type textarea "Use our Figma plugin to make working with slots"
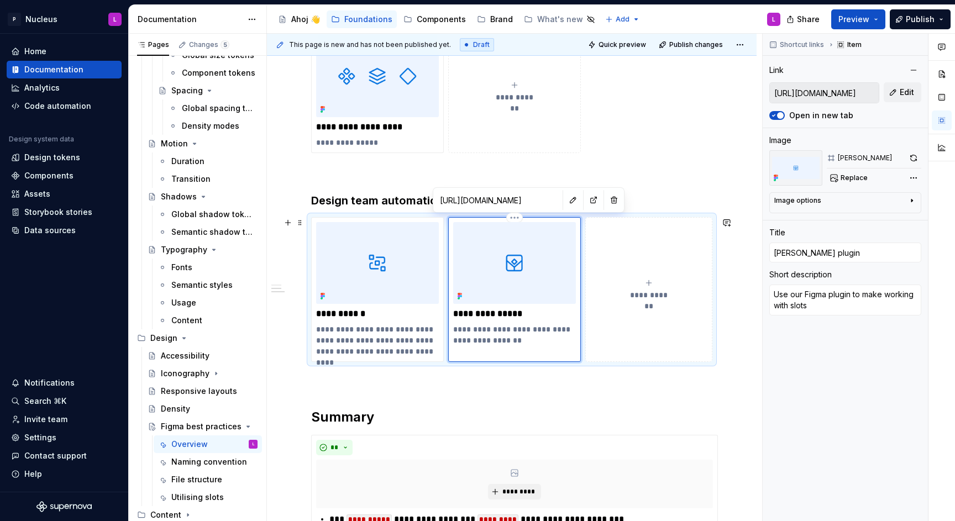
type textarea "*"
type textarea "Use our Figma plugin to make working with slots a"
type textarea "*"
type textarea "Use our Figma plugin to make working with slots an"
type textarea "*"
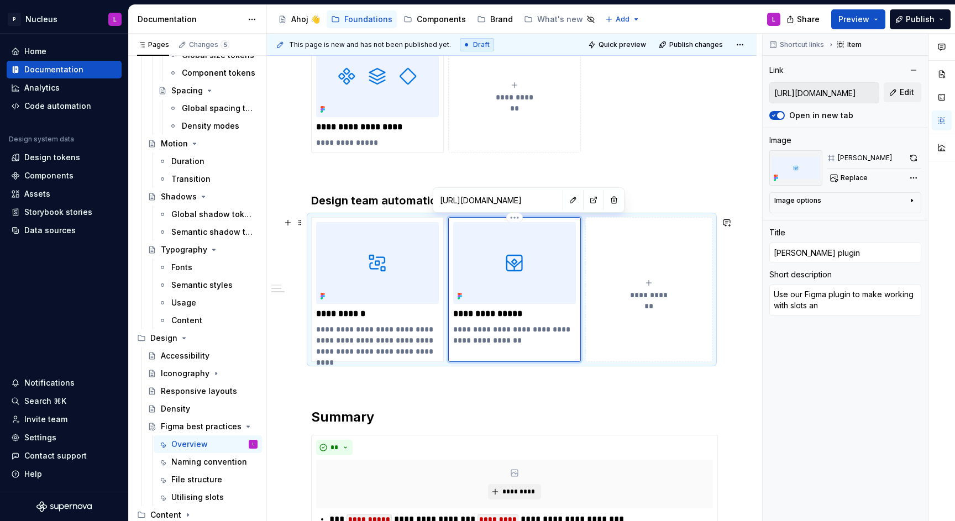
type textarea "Use our Figma plugin to make working with slots and"
type textarea "*"
type textarea "Use our Figma plugin to make working with slots and"
type textarea "*"
type textarea "Use our Figma plugin to make working with slots and p"
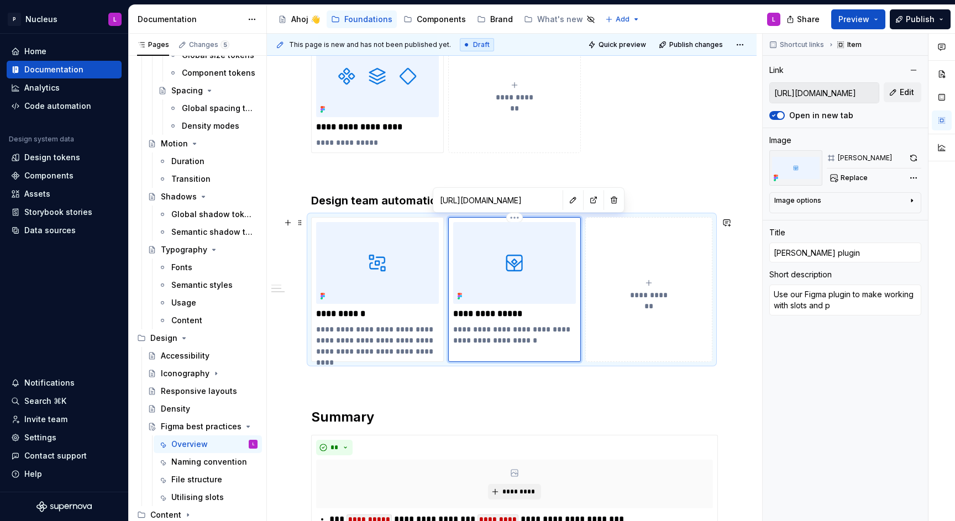
type textarea "*"
type textarea "Use our Figma plugin to make working with slots and pl"
type textarea "*"
type textarea "Use our Figma plugin to make working with slots and pla"
type textarea "*"
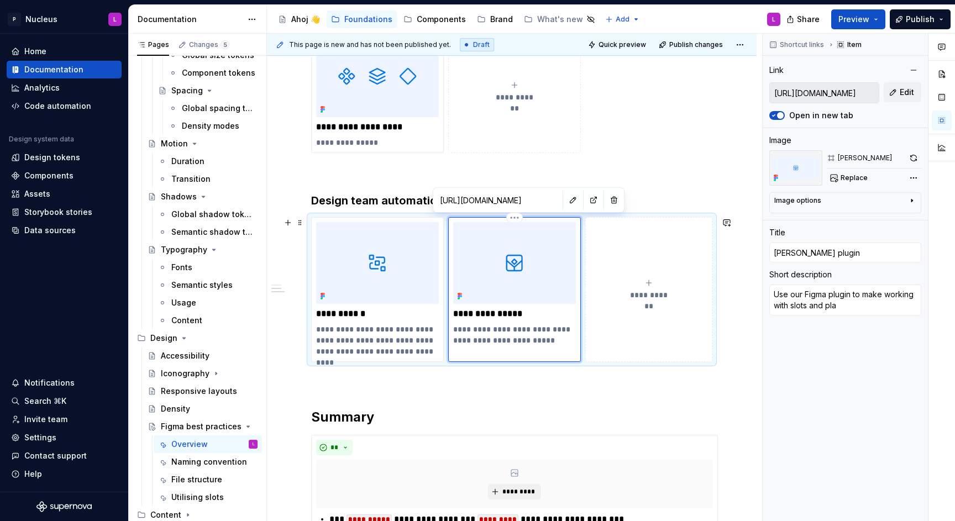
type textarea "Use our Figma plugin to make working with slots and plac"
type textarea "*"
type textarea "Use our Figma plugin to make working with slots and place"
type textarea "*"
type textarea "Use our Figma plugin to make working with slots and placeh"
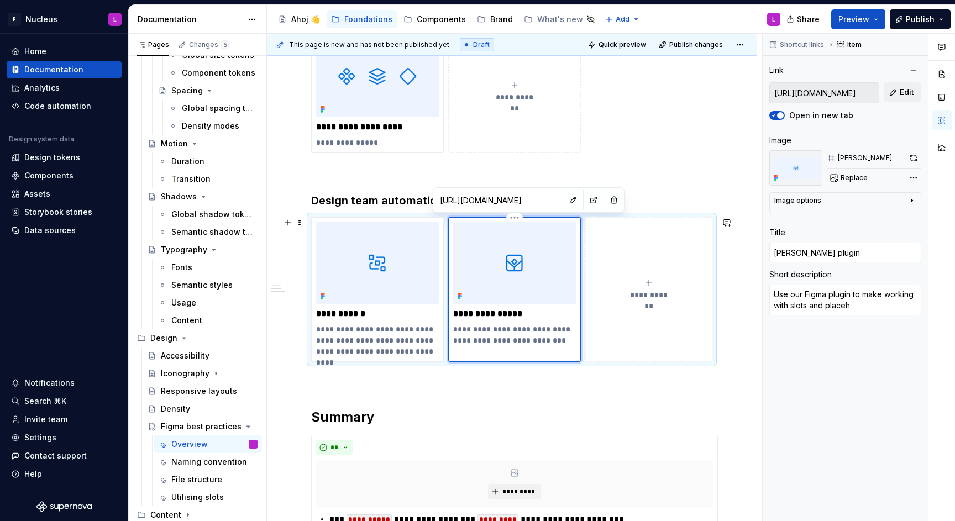
type textarea "*"
type textarea "Use our Figma plugin to make working with slots and placeho"
type textarea "*"
drag, startPoint x: 536, startPoint y: 356, endPoint x: 430, endPoint y: 321, distance: 111.6
click at [430, 321] on div "**********" at bounding box center [511, 289] width 401 height 145
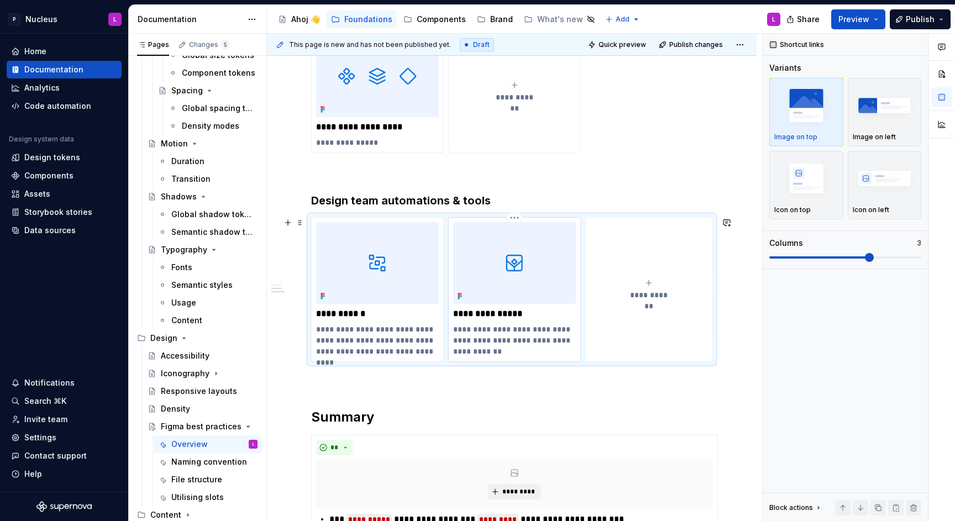
click at [514, 344] on p "**********" at bounding box center [514, 340] width 123 height 33
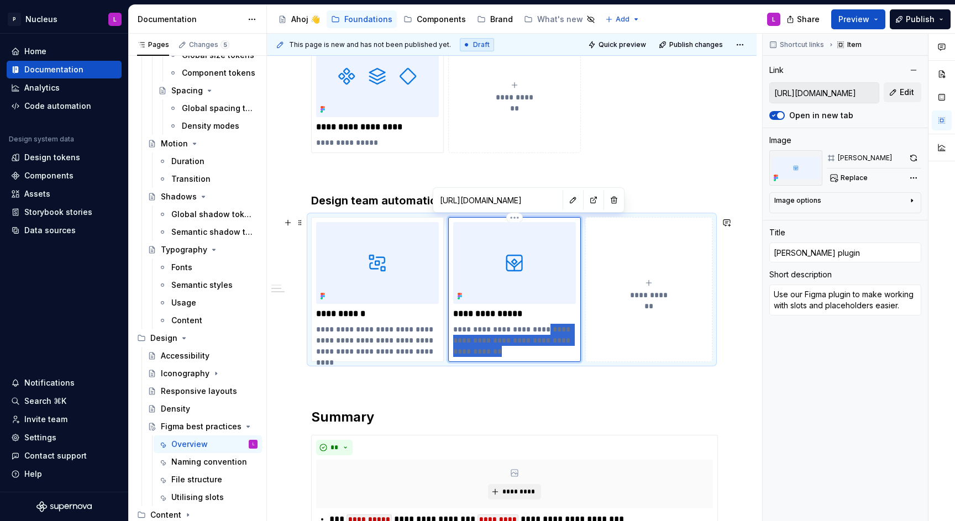
drag, startPoint x: 541, startPoint y: 353, endPoint x: 542, endPoint y: 325, distance: 27.7
click at [542, 325] on p "**********" at bounding box center [514, 340] width 123 height 33
click at [374, 191] on div "**********" at bounding box center [511, 491] width 401 height 1479
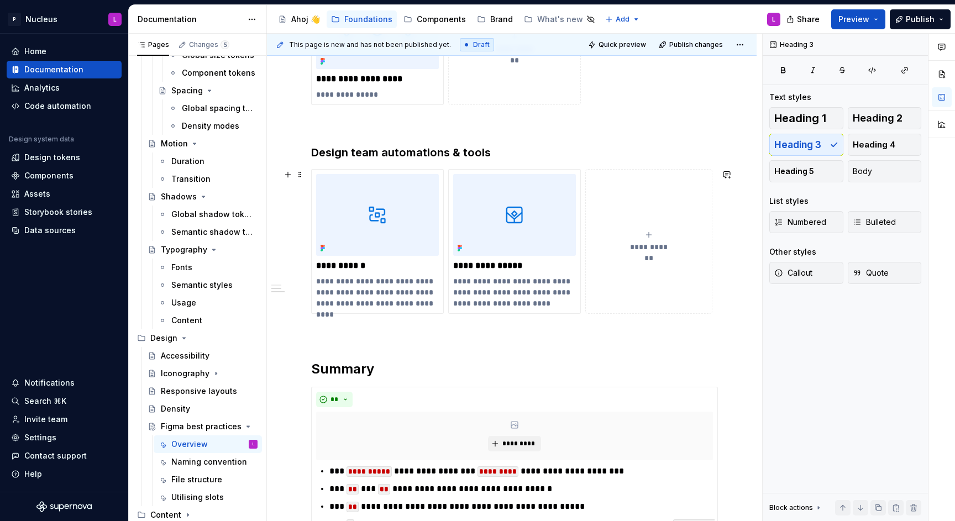
scroll to position [506, 0]
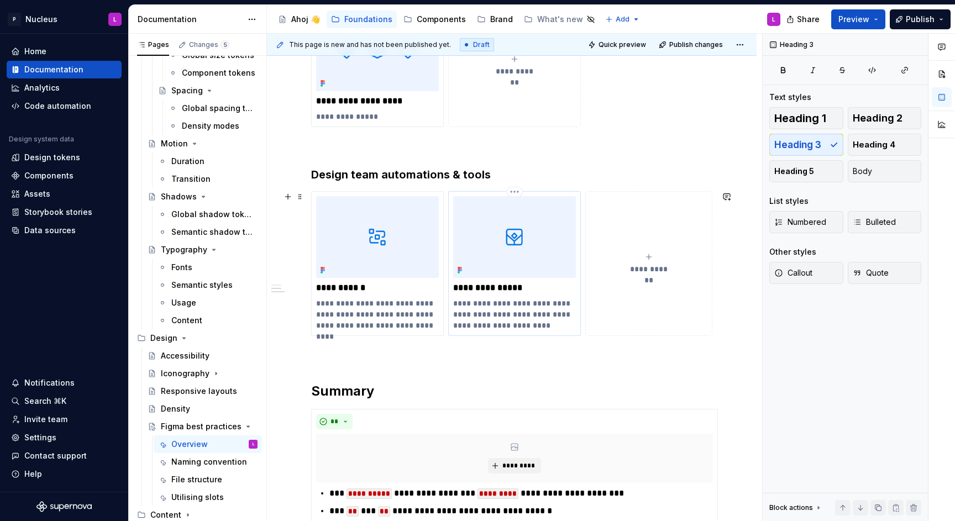
click at [529, 265] on img at bounding box center [514, 237] width 123 height 82
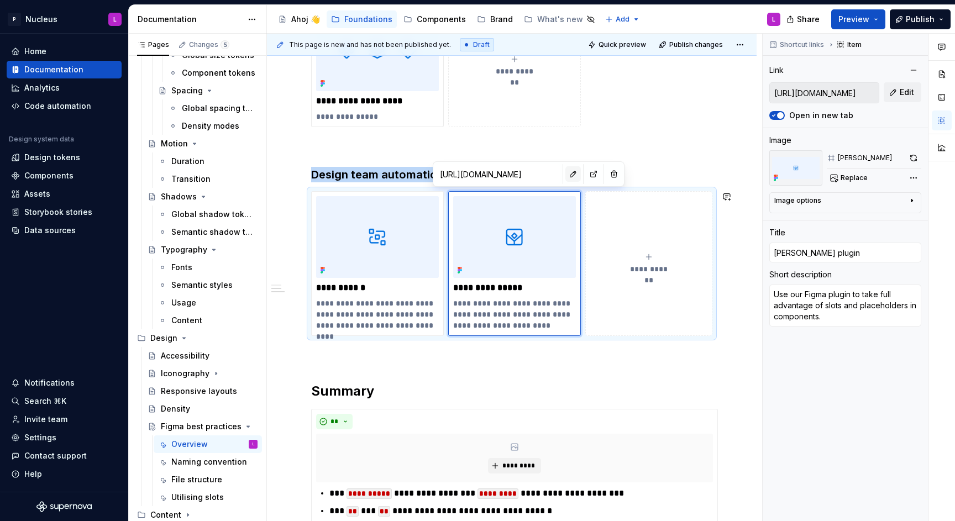
click at [566, 169] on button "button" at bounding box center [573, 173] width 15 height 15
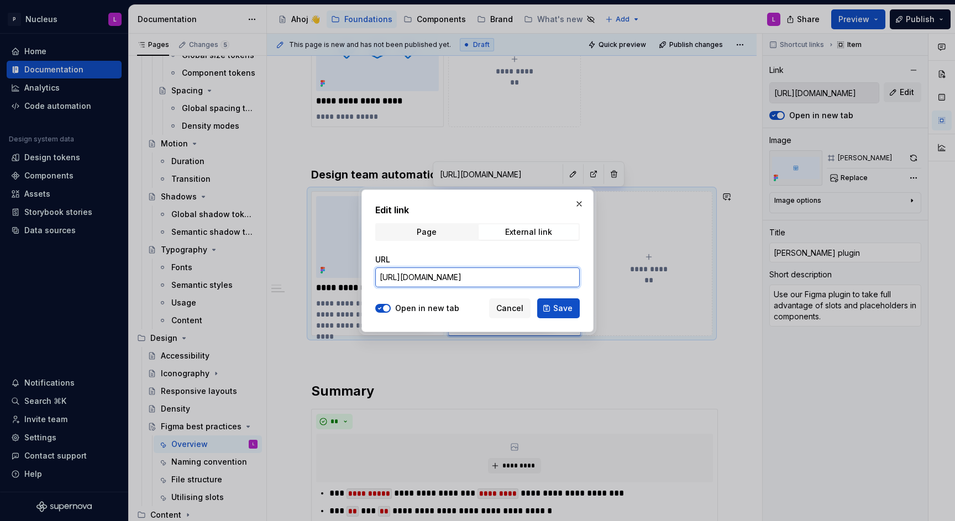
click at [497, 271] on input "[URL][DOMAIN_NAME]" at bounding box center [477, 278] width 205 height 20
paste input "community/plugin/1542511493493679249/[PERSON_NAME]"
click at [566, 307] on span "Save" at bounding box center [562, 308] width 19 height 11
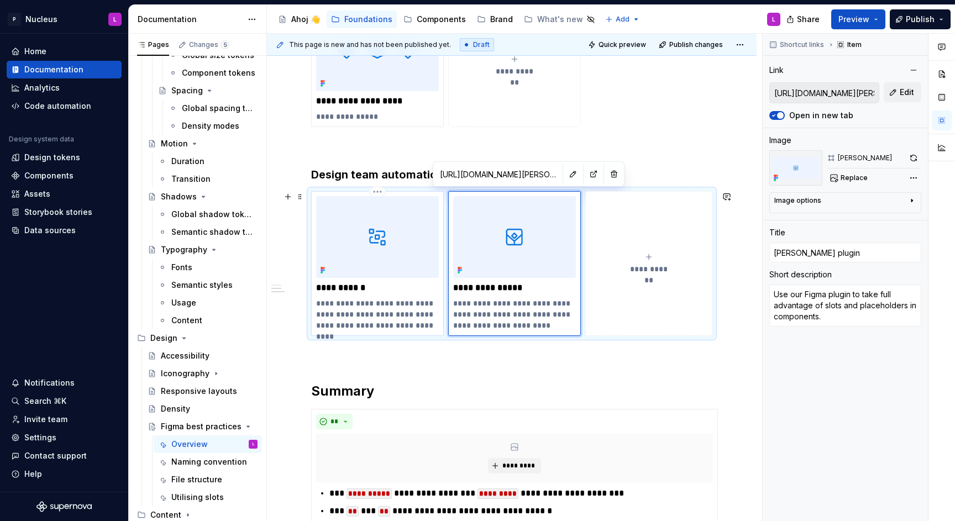
click at [371, 318] on p "**********" at bounding box center [377, 314] width 123 height 33
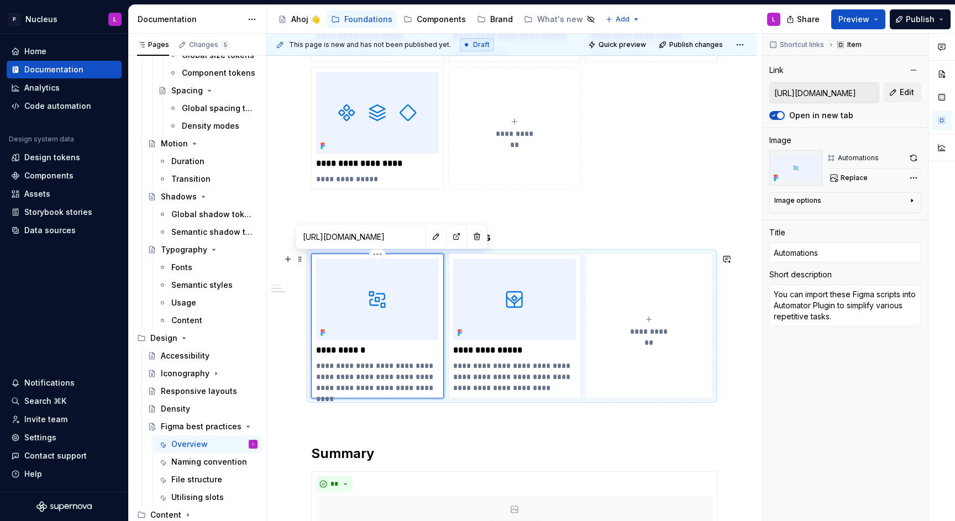
scroll to position [462, 0]
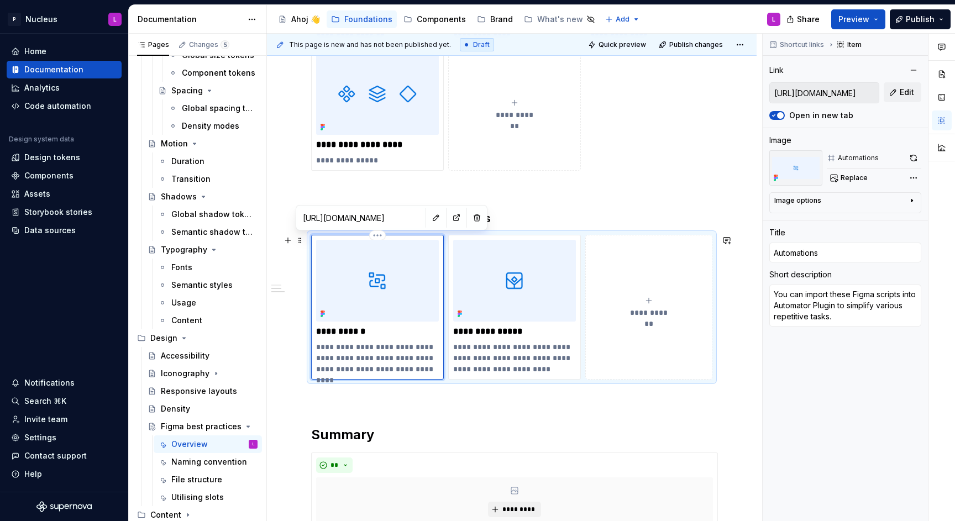
click at [427, 358] on p "**********" at bounding box center [377, 358] width 123 height 33
click at [383, 358] on p "**********" at bounding box center [377, 358] width 123 height 33
click at [411, 358] on p "**********" at bounding box center [377, 358] width 123 height 33
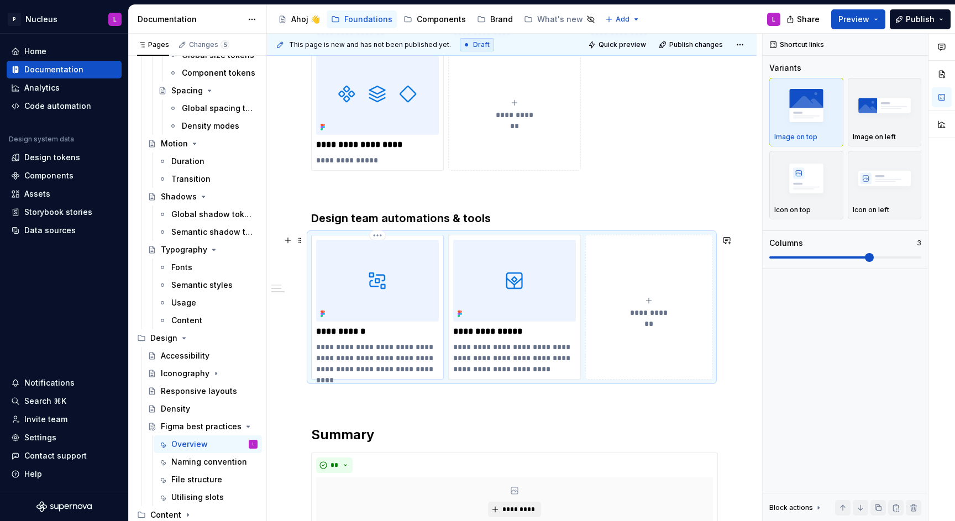
click at [430, 360] on p "**********" at bounding box center [377, 358] width 123 height 33
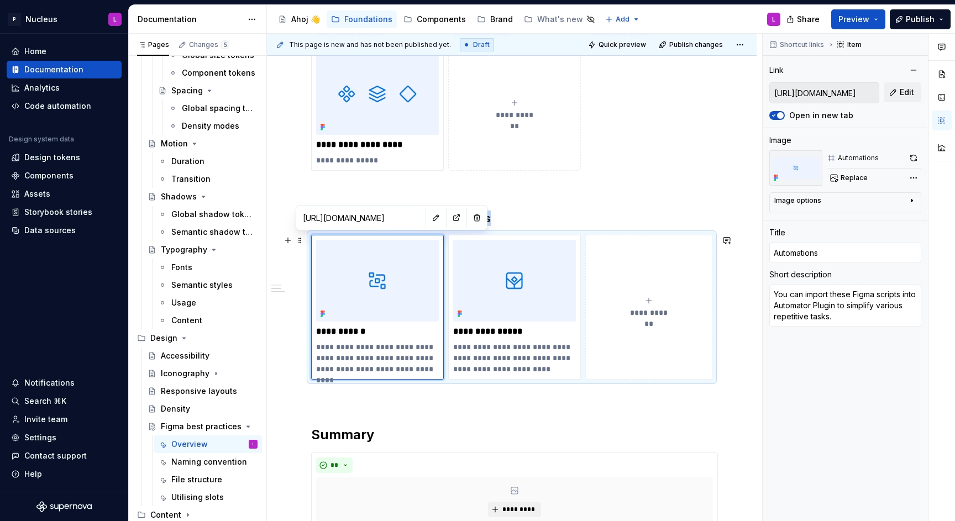
click at [653, 236] on button "**********" at bounding box center [649, 307] width 127 height 145
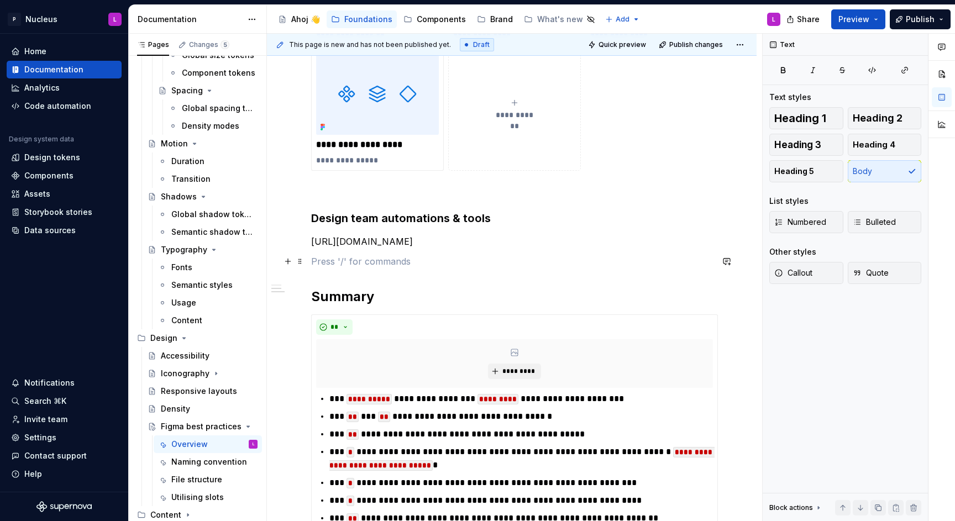
click at [595, 263] on p at bounding box center [511, 261] width 401 height 13
click at [583, 203] on div "**********" at bounding box center [511, 439] width 401 height 1340
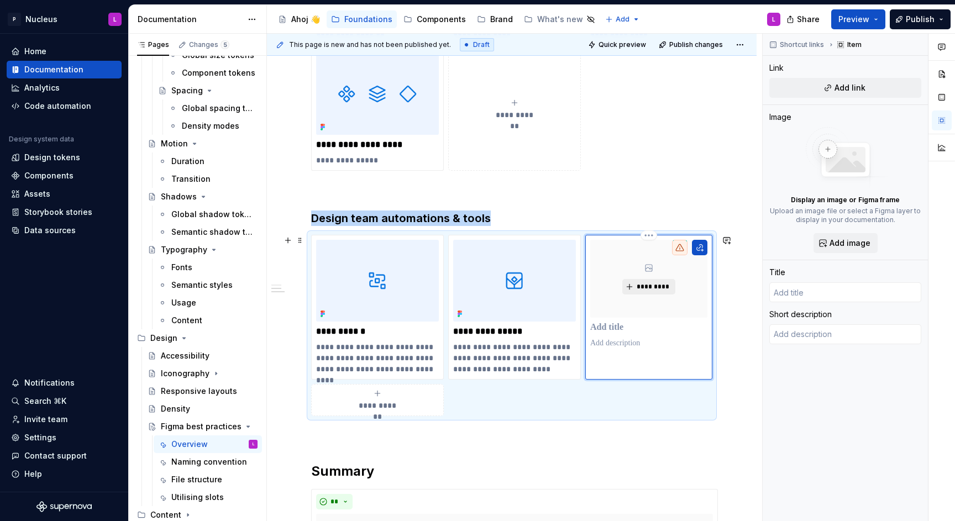
click at [626, 287] on button "*********" at bounding box center [649, 286] width 53 height 15
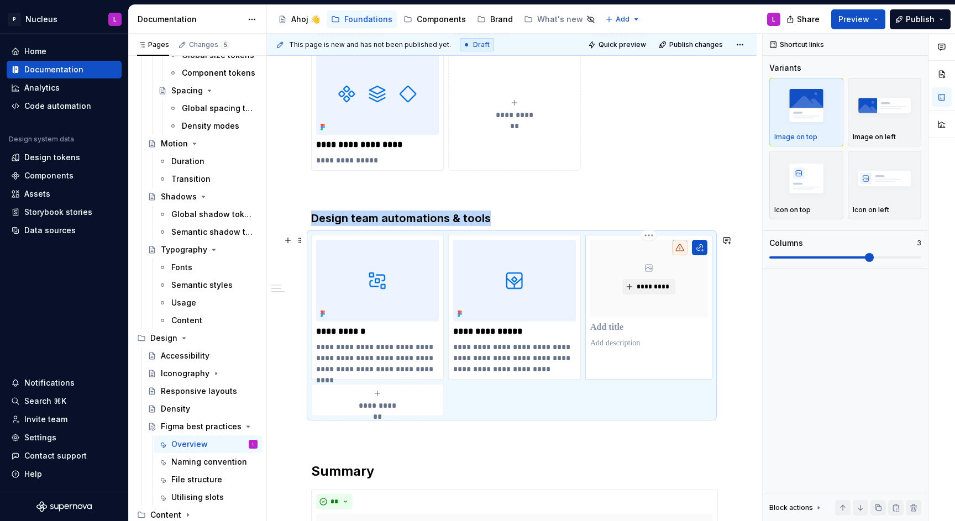
click at [631, 331] on p at bounding box center [649, 327] width 117 height 11
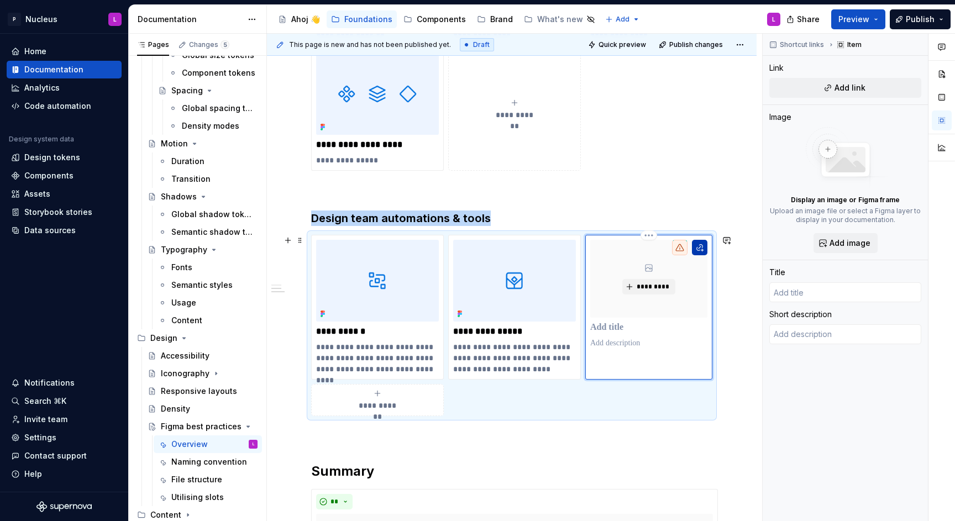
click at [708, 248] on button "button" at bounding box center [699, 247] width 15 height 15
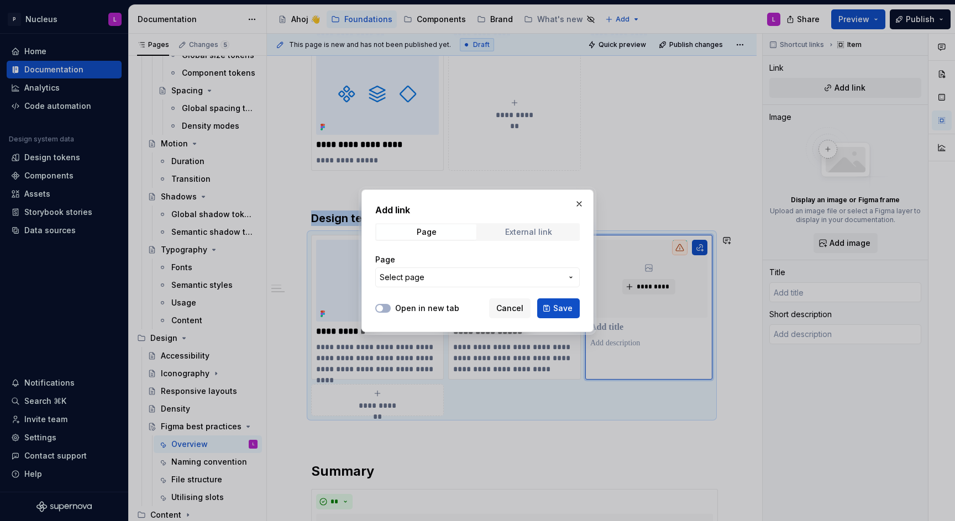
click at [528, 233] on div "External link" at bounding box center [528, 232] width 47 height 9
click at [445, 265] on div "URL" at bounding box center [477, 270] width 205 height 33
click at [436, 283] on input "URL" at bounding box center [477, 278] width 205 height 20
paste input "[URL][DOMAIN_NAME]"
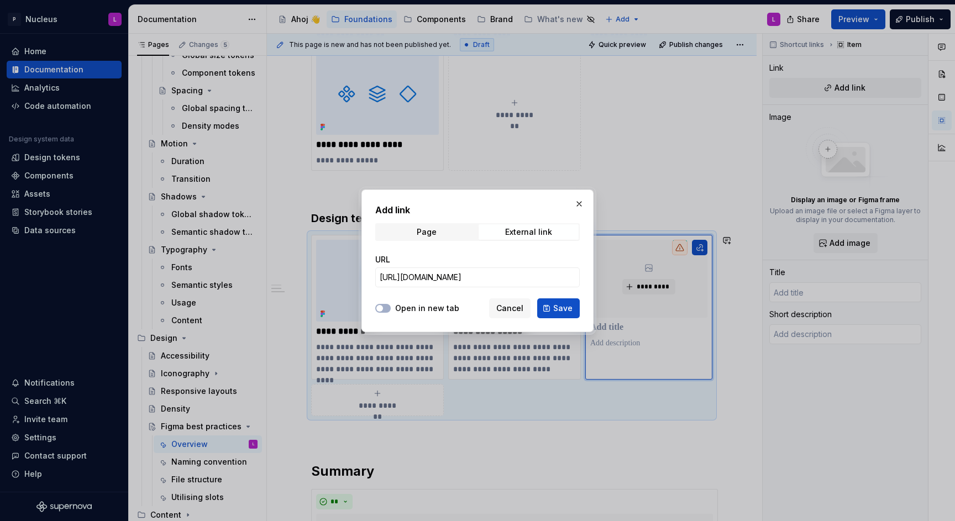
click at [424, 307] on label "Open in new tab" at bounding box center [427, 308] width 64 height 11
click at [391, 307] on button "Open in new tab" at bounding box center [382, 308] width 15 height 9
click at [551, 309] on button "Save" at bounding box center [558, 309] width 43 height 20
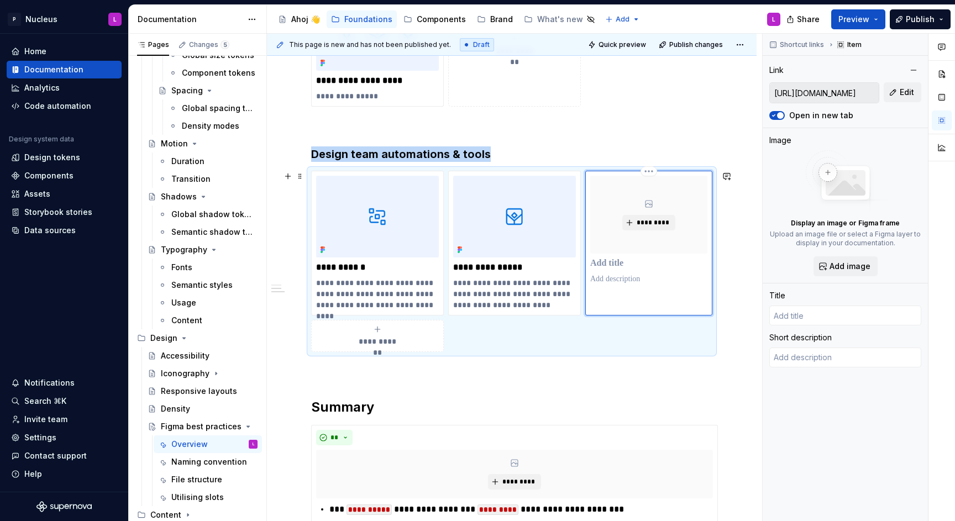
scroll to position [535, 0]
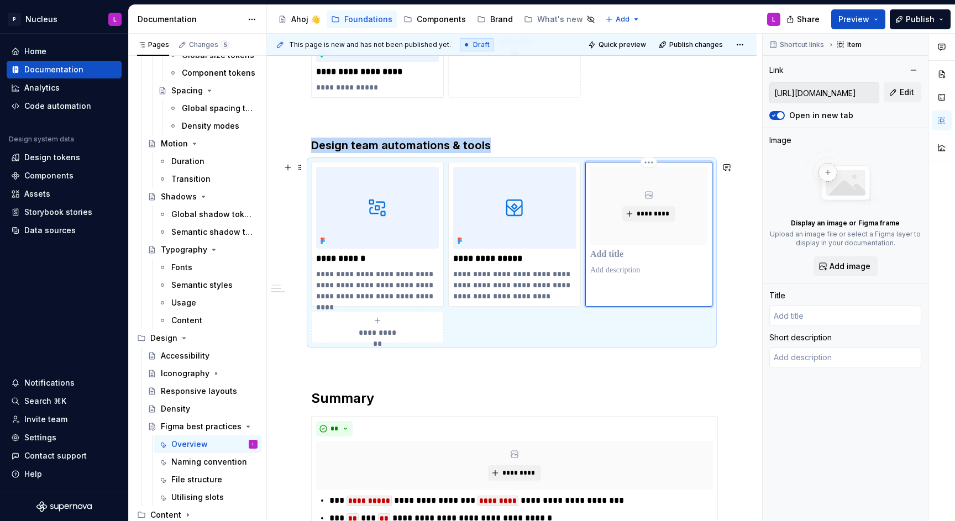
click at [603, 259] on p at bounding box center [649, 254] width 117 height 11
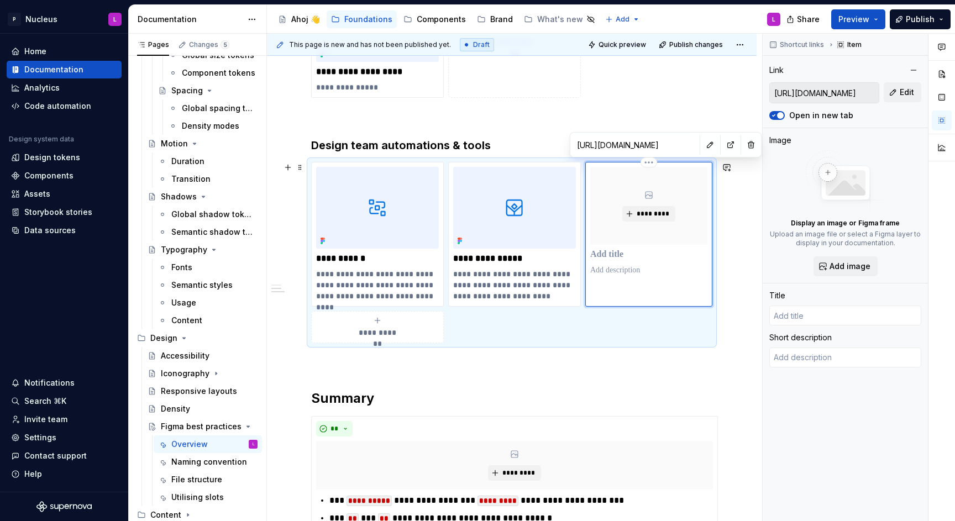
scroll to position [510, 0]
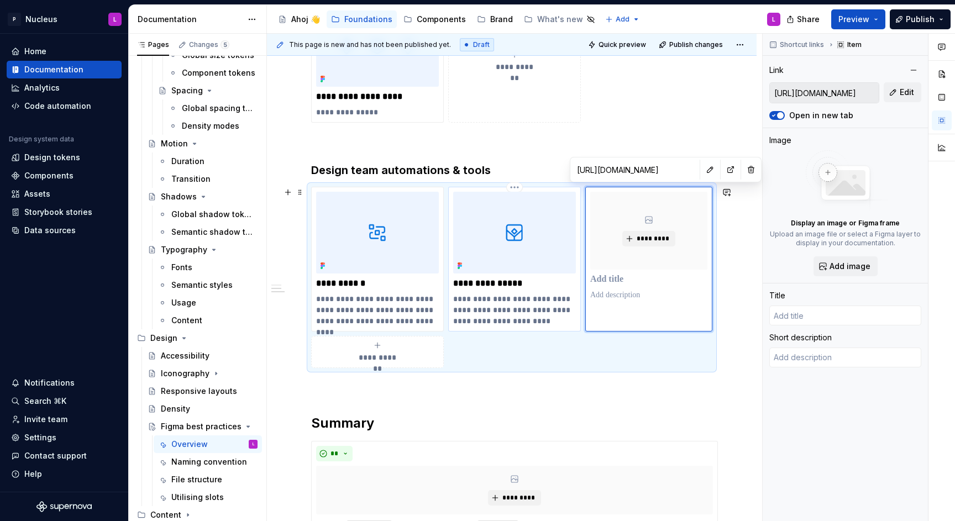
click at [530, 303] on p "**********" at bounding box center [514, 310] width 123 height 33
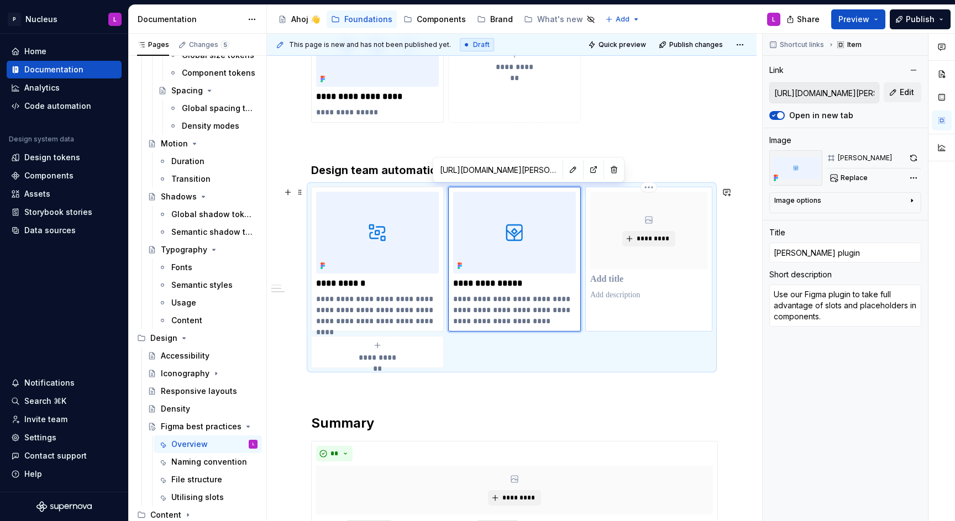
click at [655, 280] on p at bounding box center [649, 279] width 117 height 11
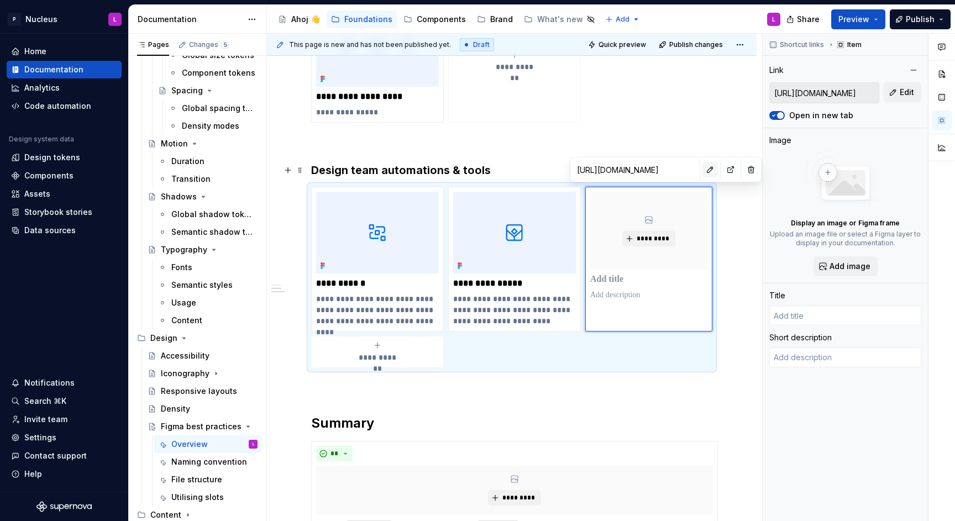
click at [703, 171] on button "button" at bounding box center [710, 169] width 15 height 15
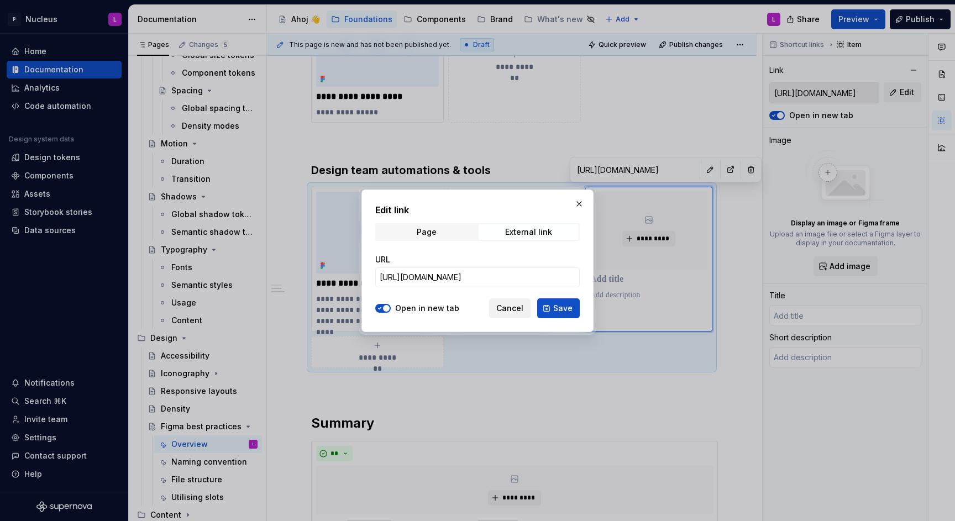
click at [508, 316] on button "Cancel" at bounding box center [509, 309] width 41 height 20
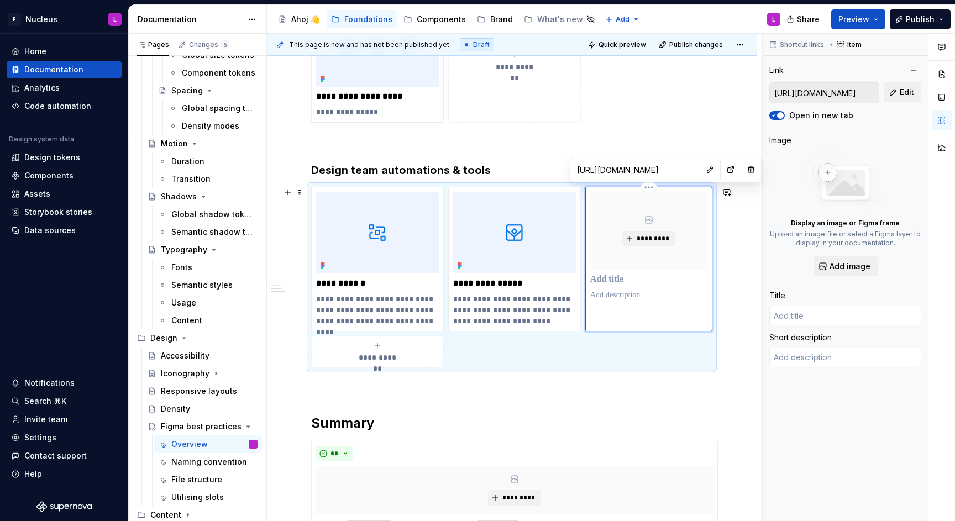
click at [602, 281] on p at bounding box center [649, 279] width 117 height 11
click at [494, 280] on p "**********" at bounding box center [514, 283] width 123 height 11
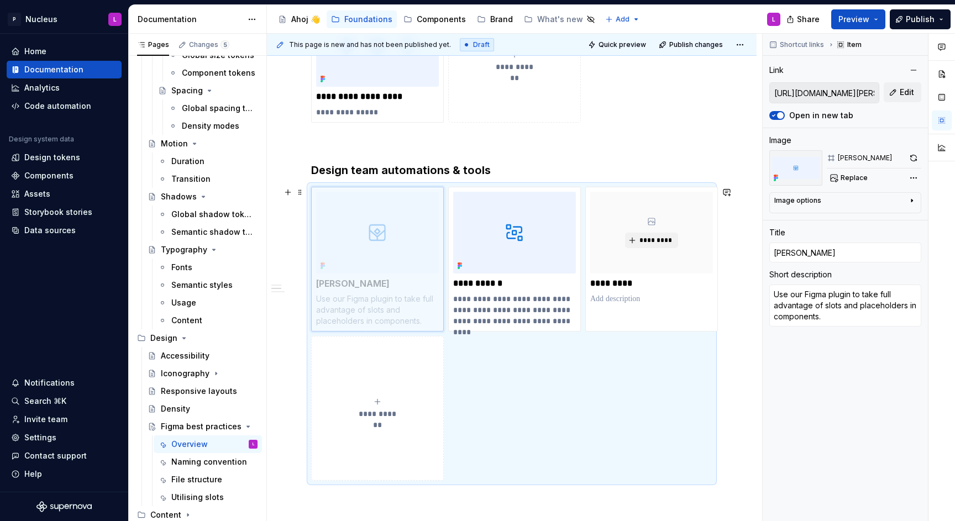
drag, startPoint x: 506, startPoint y: 246, endPoint x: 368, endPoint y: 242, distance: 138.3
click at [368, 242] on body "P Nucleus L Home Documentation Analytics Code automation Design system data Des…" at bounding box center [477, 260] width 955 height 521
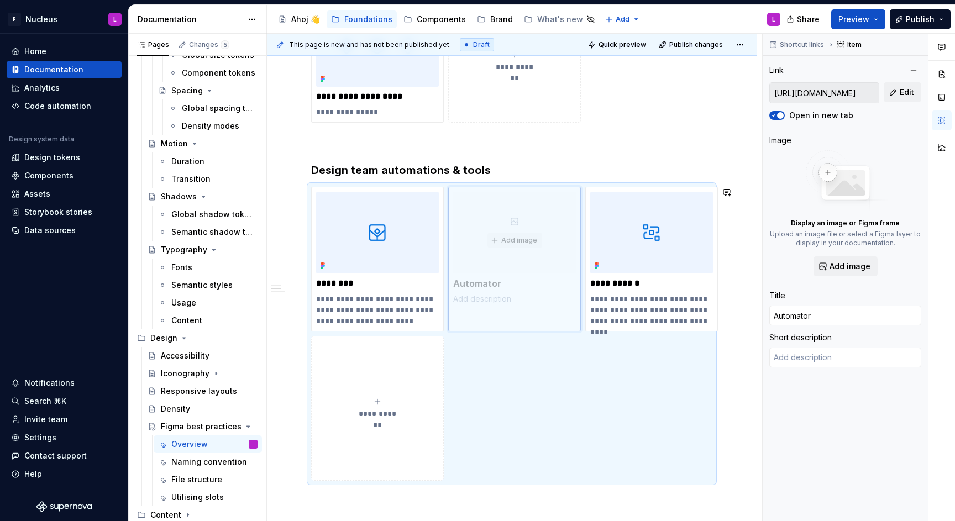
drag, startPoint x: 616, startPoint y: 254, endPoint x: 516, endPoint y: 253, distance: 99.5
click at [516, 253] on body "P Nucleus L Home Documentation Analytics Code automation Design system data Des…" at bounding box center [477, 260] width 955 height 521
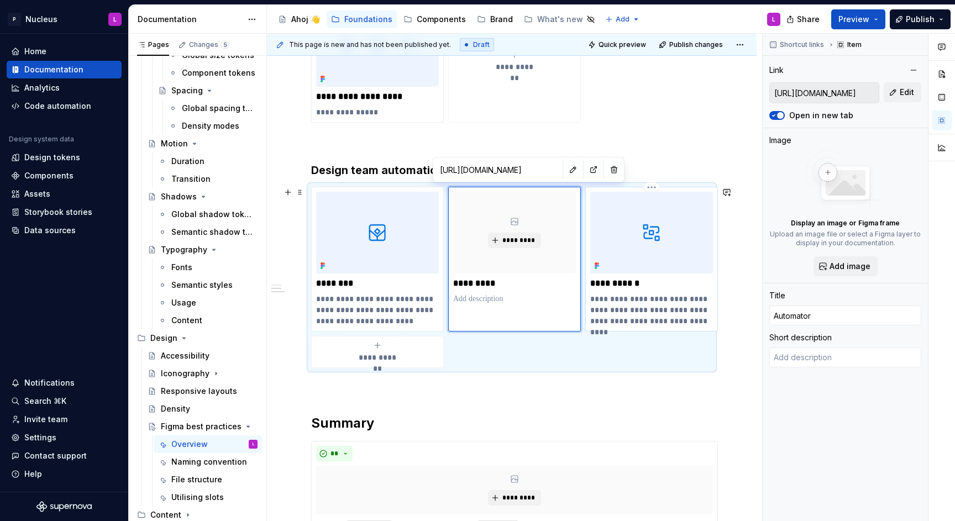
click at [640, 300] on p "**********" at bounding box center [652, 310] width 123 height 33
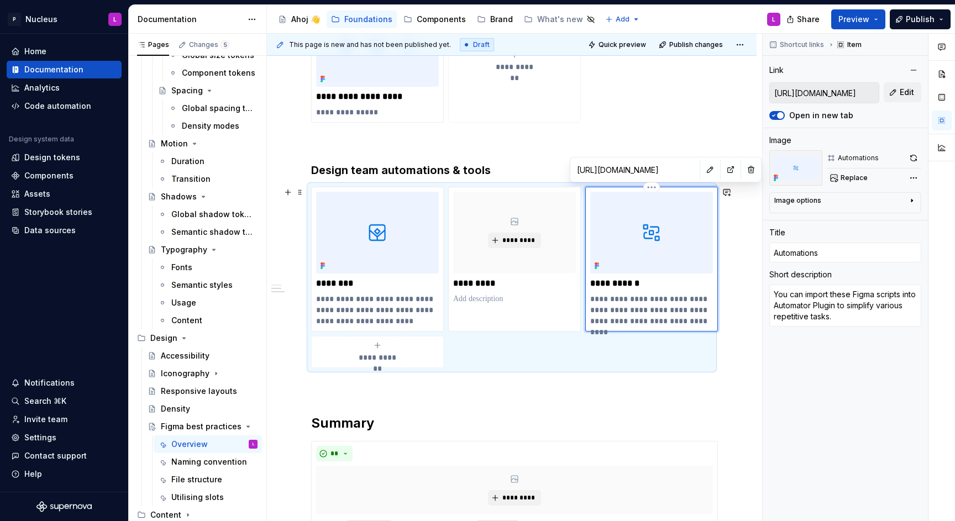
click at [658, 281] on p "**********" at bounding box center [652, 283] width 123 height 11
click at [656, 304] on p "**********" at bounding box center [652, 310] width 123 height 33
click at [484, 301] on p at bounding box center [514, 299] width 123 height 11
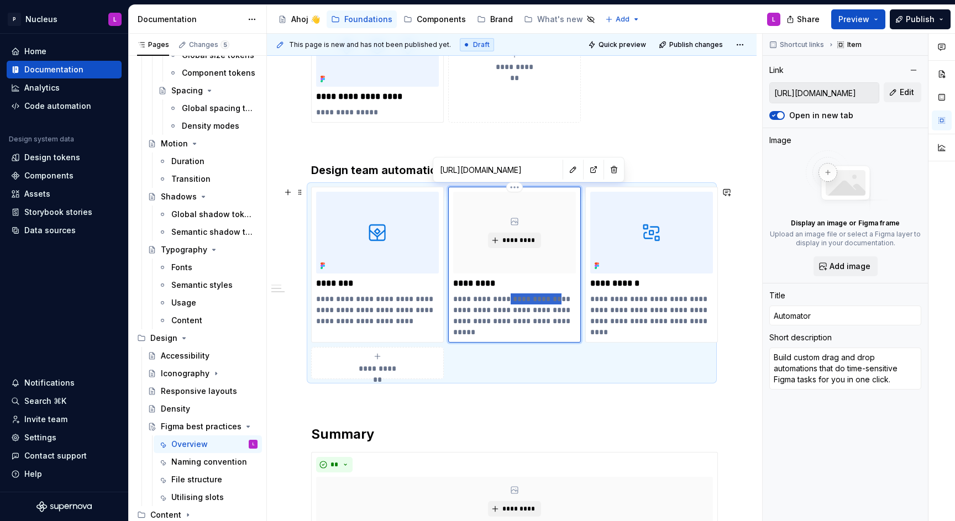
drag, startPoint x: 455, startPoint y: 311, endPoint x: 506, endPoint y: 298, distance: 52.4
click at [506, 298] on p "**********" at bounding box center [514, 316] width 123 height 44
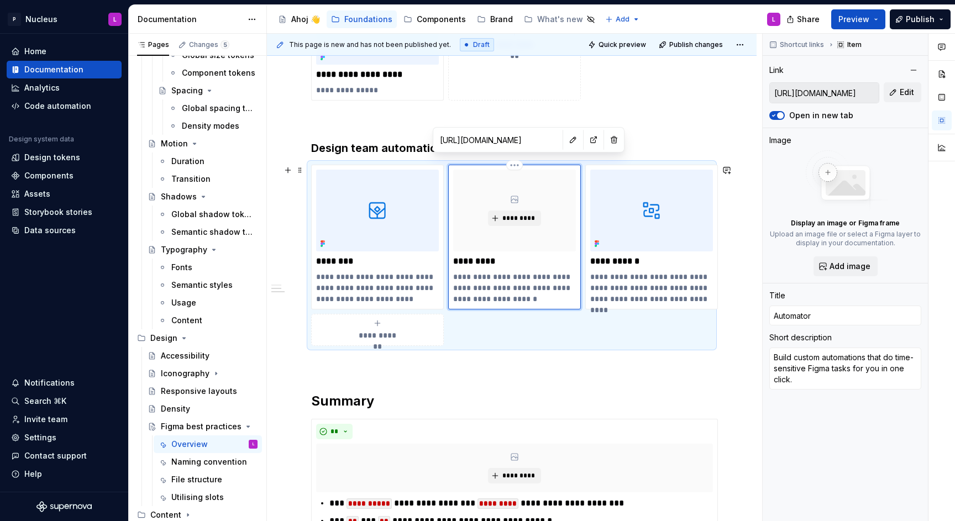
scroll to position [551, 0]
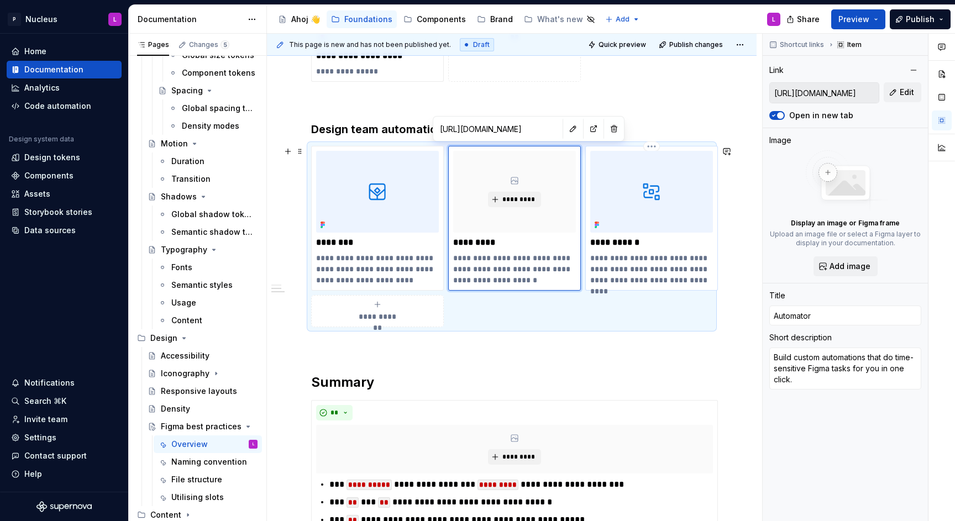
click at [650, 274] on p "**********" at bounding box center [652, 269] width 123 height 33
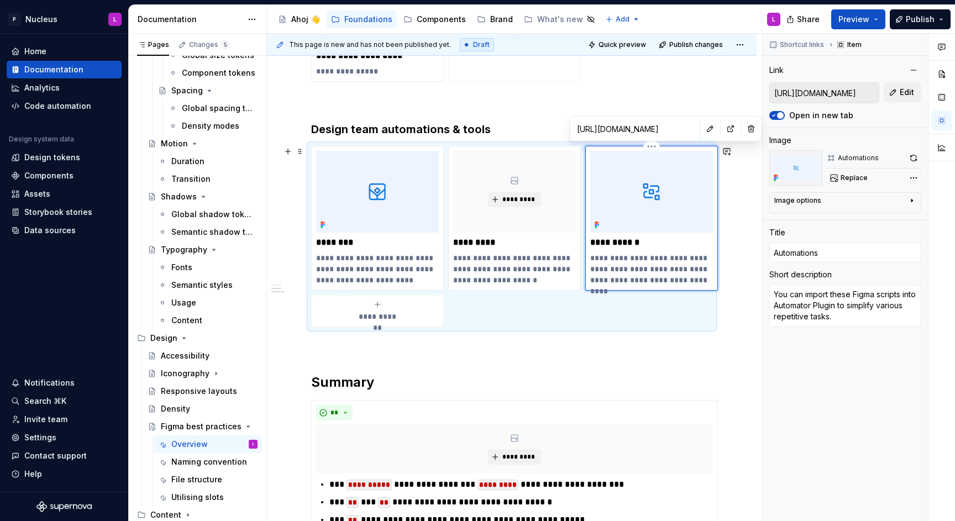
click at [593, 242] on p "**********" at bounding box center [652, 242] width 123 height 11
click at [615, 263] on p "**********" at bounding box center [652, 269] width 123 height 33
click at [479, 255] on p "**********" at bounding box center [514, 269] width 123 height 33
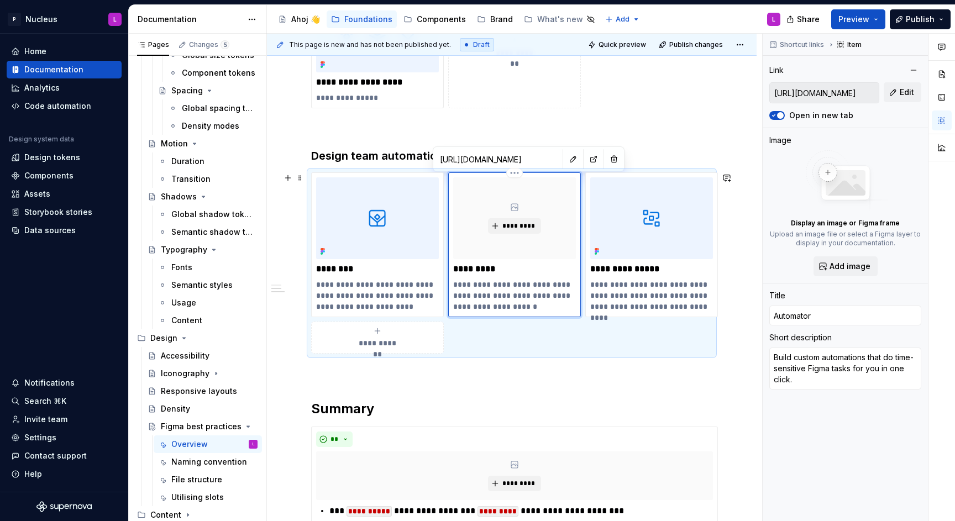
scroll to position [519, 0]
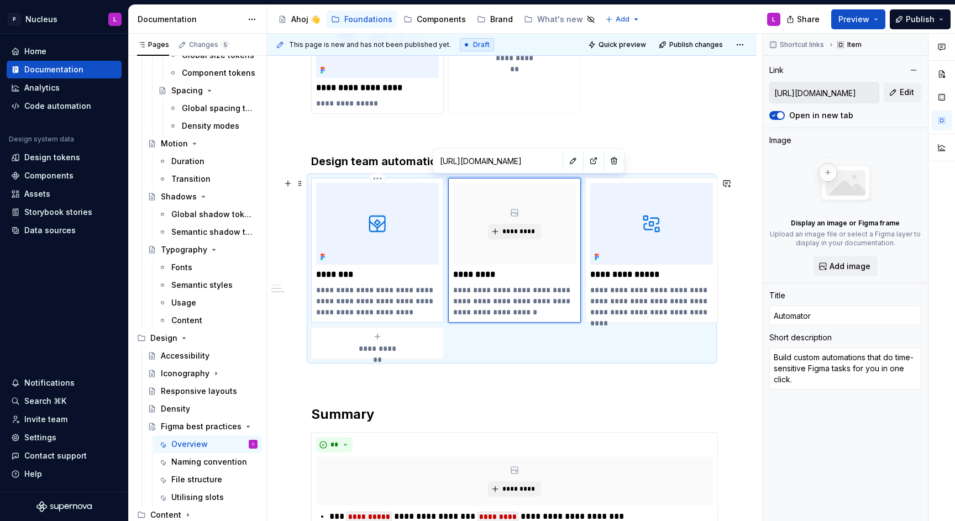
click at [391, 294] on p "**********" at bounding box center [377, 301] width 123 height 33
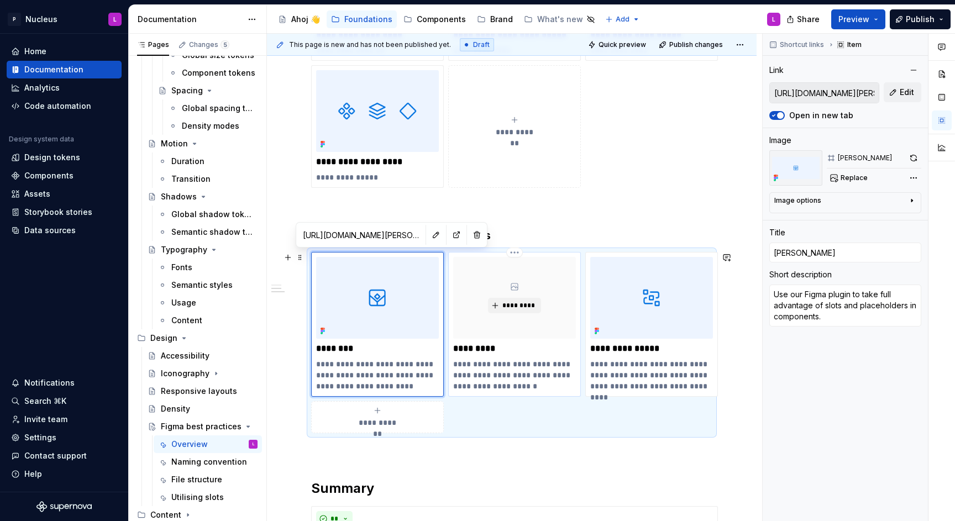
scroll to position [452, 0]
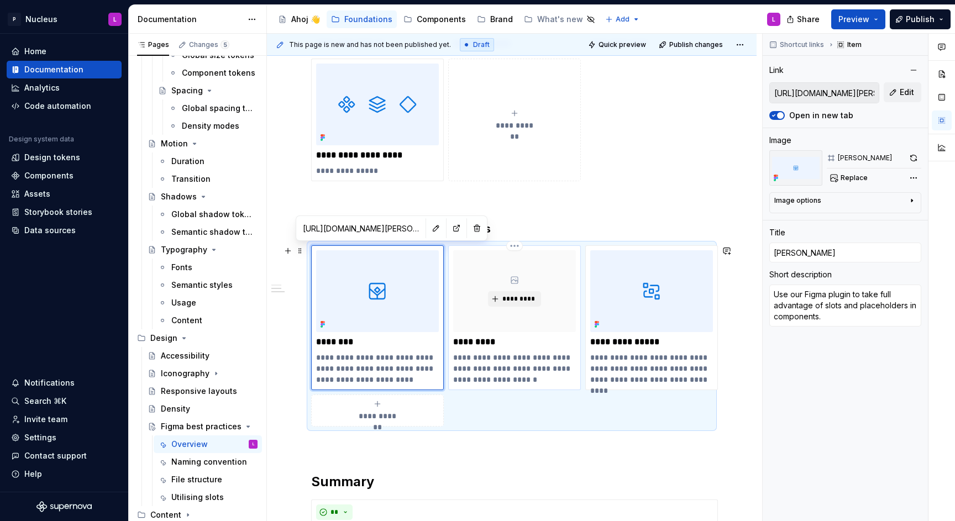
click at [513, 355] on p "**********" at bounding box center [514, 368] width 123 height 33
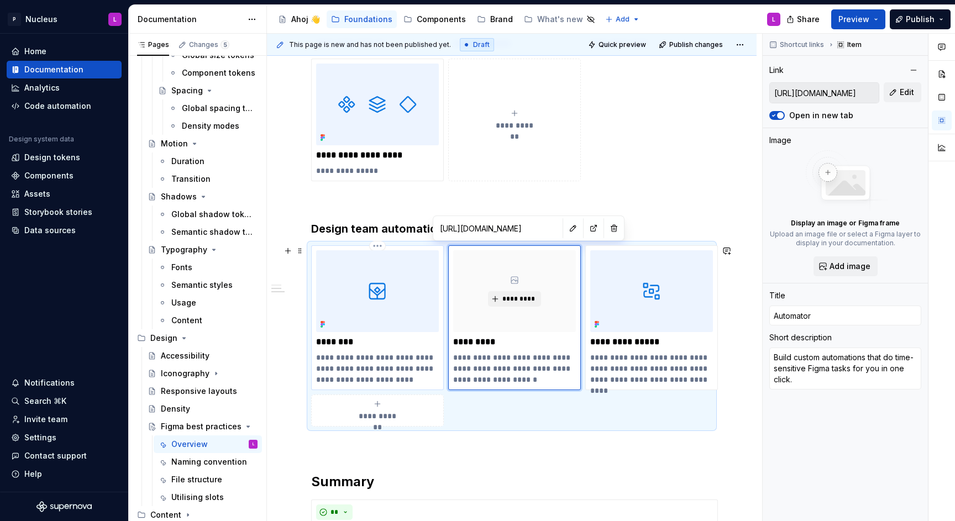
click at [403, 369] on p "**********" at bounding box center [377, 368] width 123 height 33
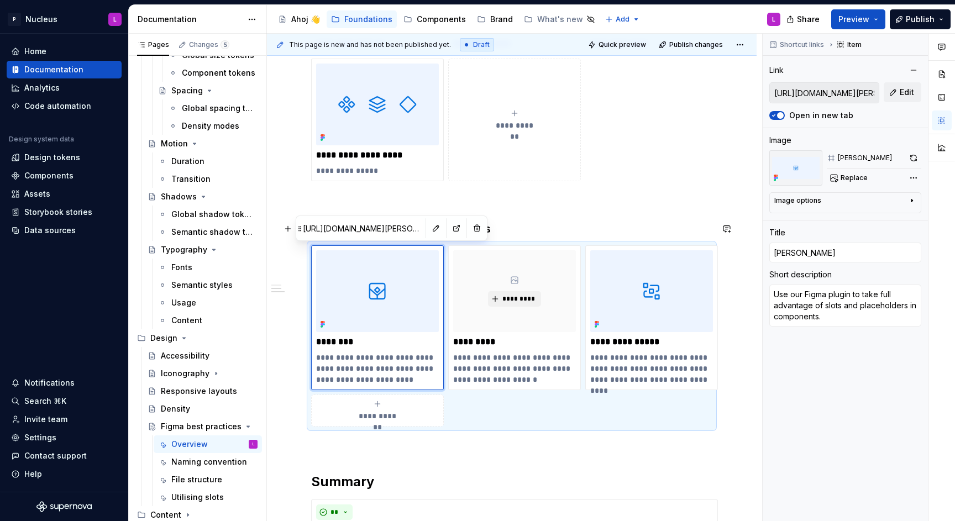
click at [500, 234] on h3 "Design team automations & tools" at bounding box center [511, 228] width 401 height 15
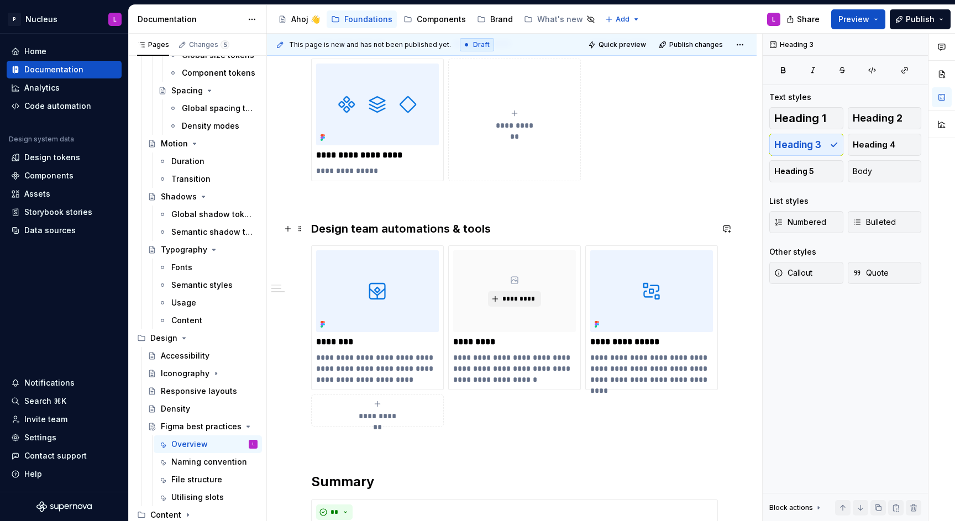
scroll to position [529, 0]
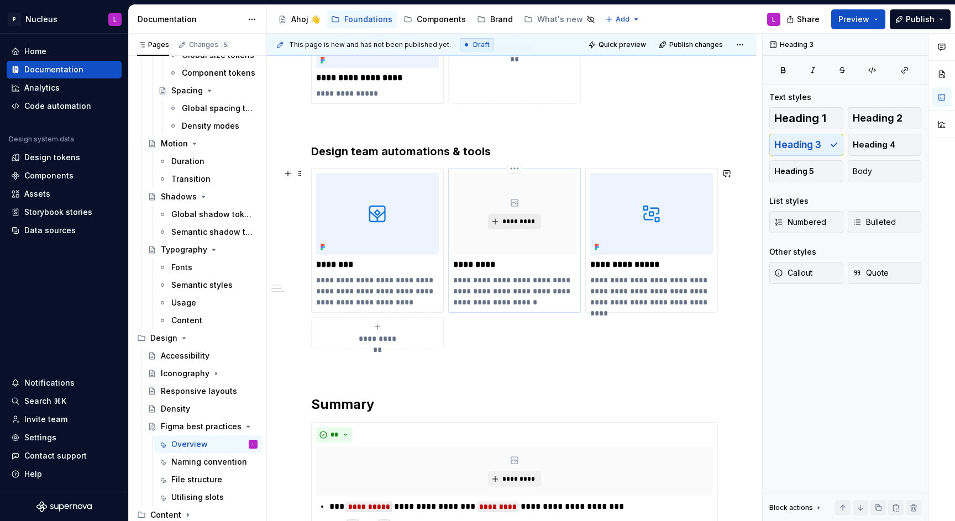
click at [514, 221] on span "*********" at bounding box center [519, 221] width 34 height 9
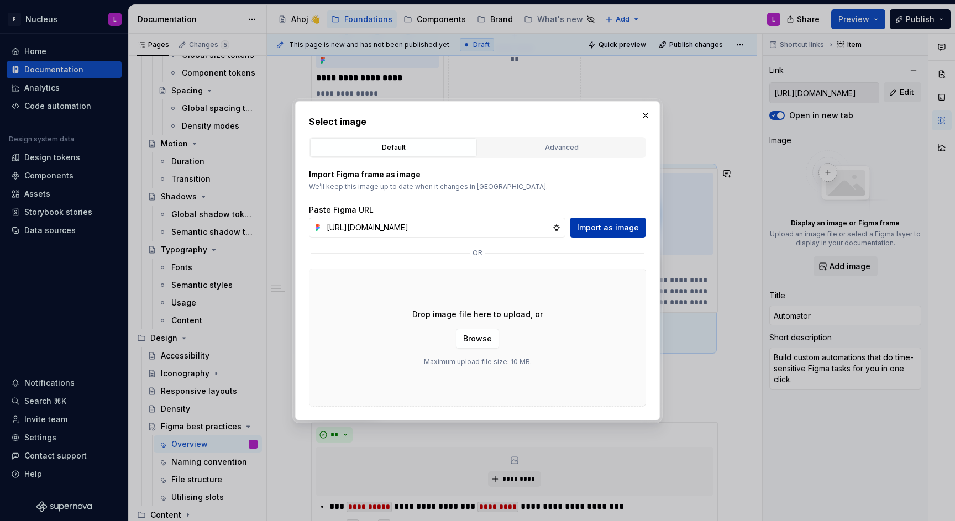
scroll to position [0, 353]
click at [595, 222] on span "Import as image" at bounding box center [608, 227] width 62 height 11
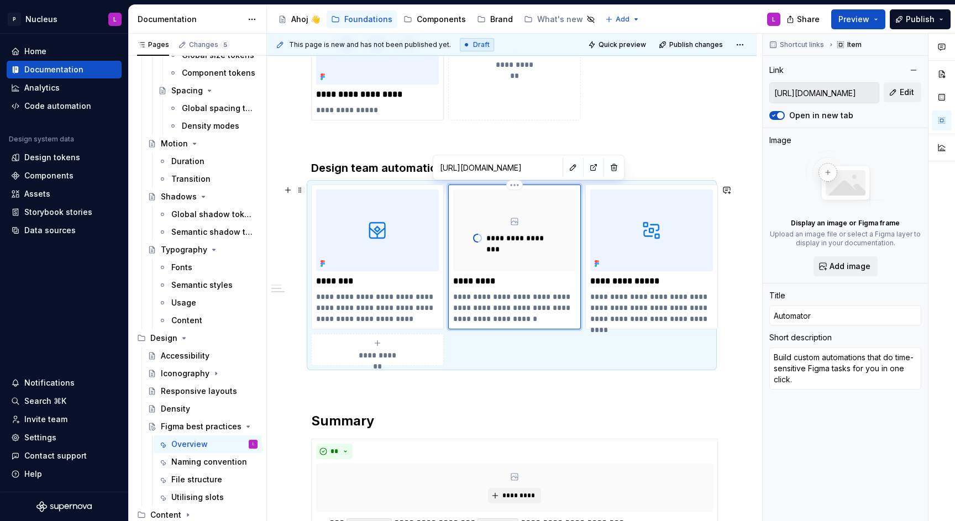
scroll to position [509, 0]
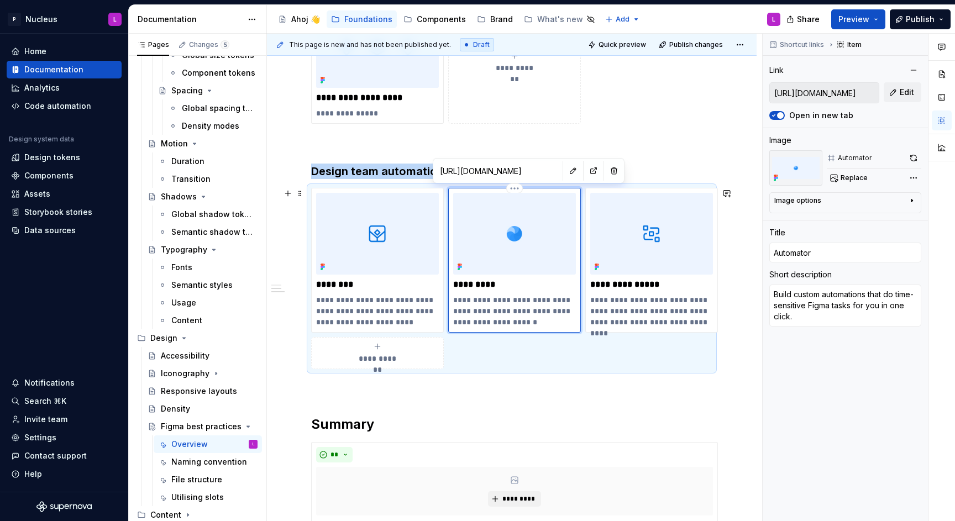
click at [519, 247] on img at bounding box center [514, 234] width 123 height 82
click at [837, 176] on button "Replace" at bounding box center [850, 177] width 46 height 15
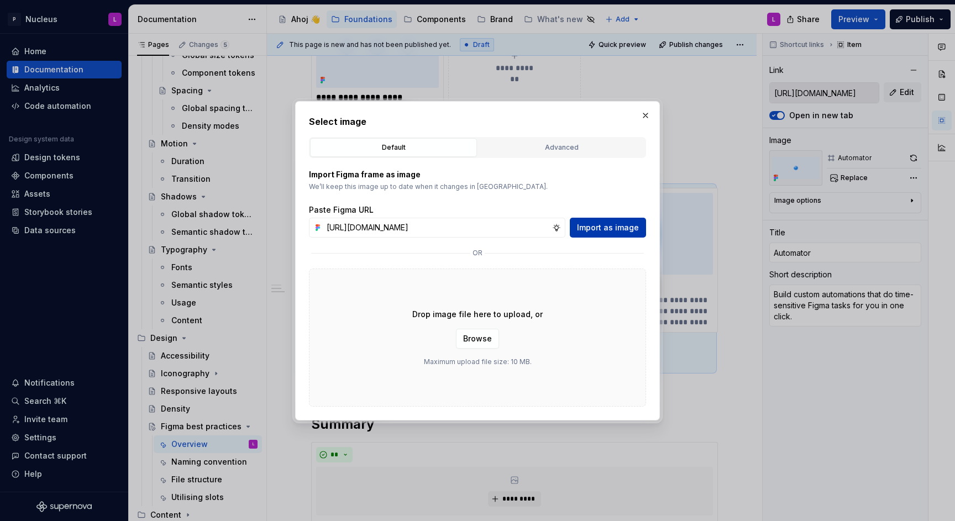
scroll to position [0, 0]
click at [589, 227] on span "Import as image" at bounding box center [608, 227] width 62 height 11
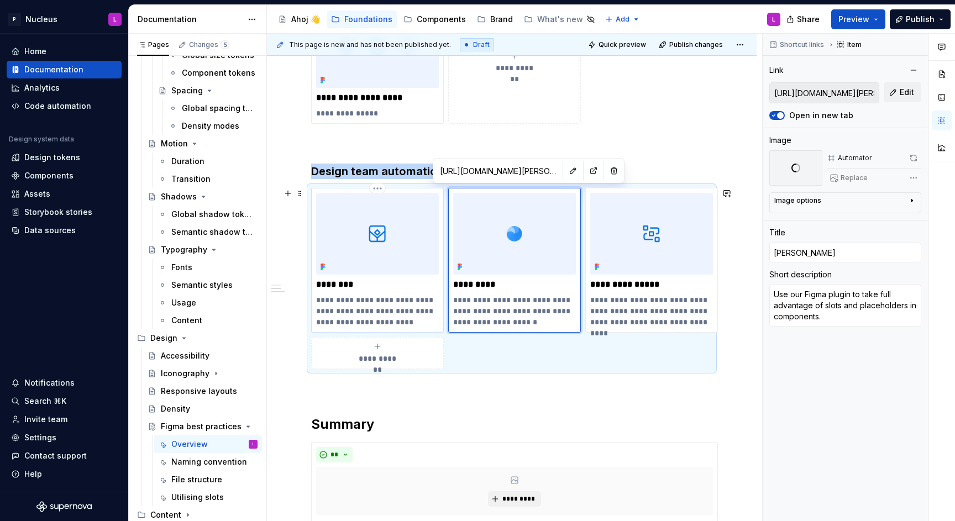
click at [398, 227] on img at bounding box center [377, 234] width 123 height 82
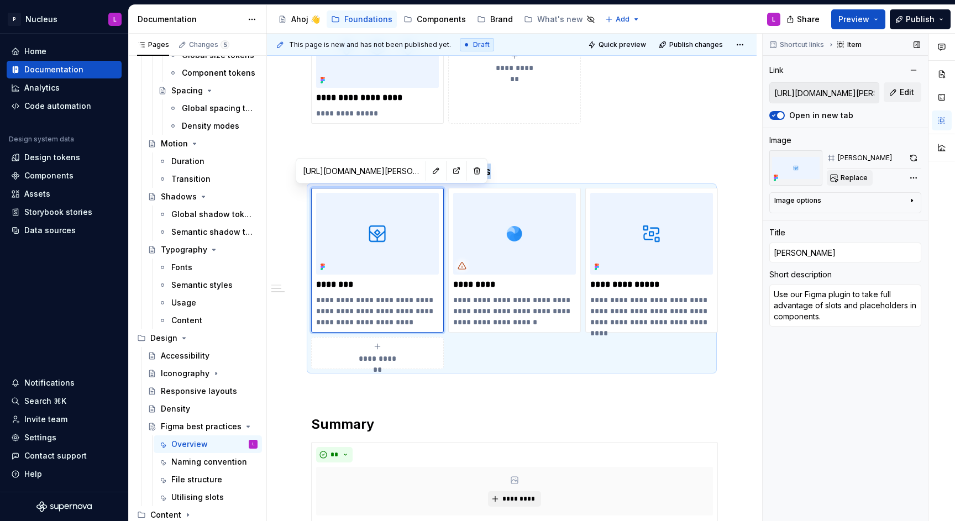
click at [837, 171] on button "Replace" at bounding box center [850, 177] width 46 height 15
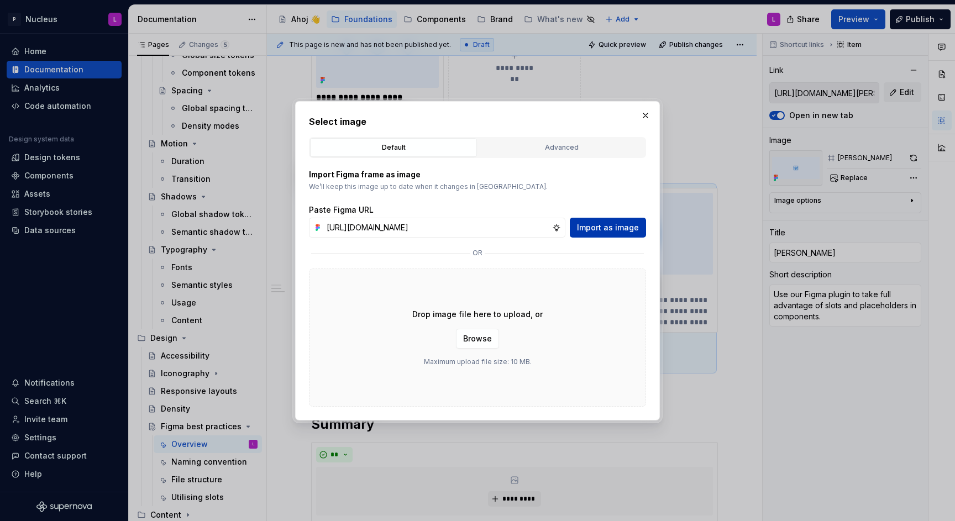
click at [599, 225] on span "Import as image" at bounding box center [608, 227] width 62 height 11
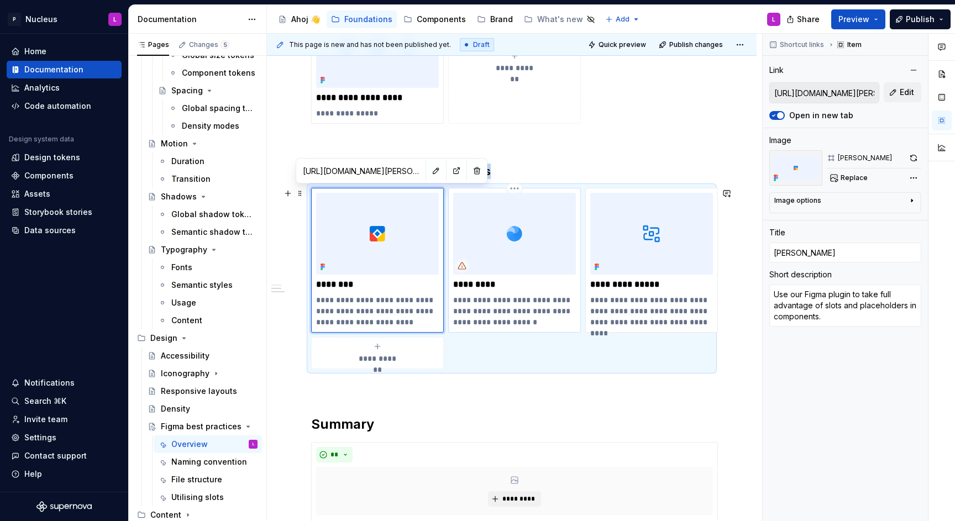
click at [525, 307] on p "**********" at bounding box center [514, 311] width 123 height 33
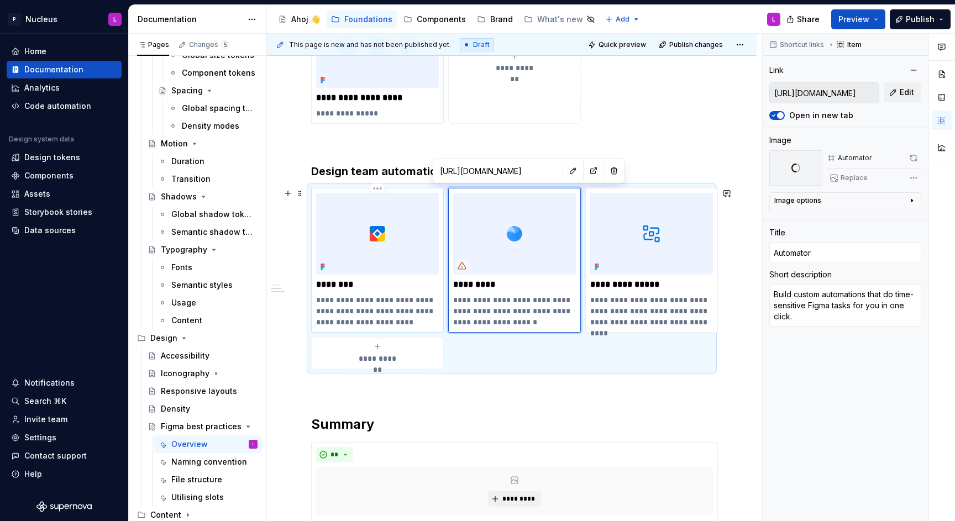
click at [421, 312] on p "**********" at bounding box center [377, 311] width 123 height 33
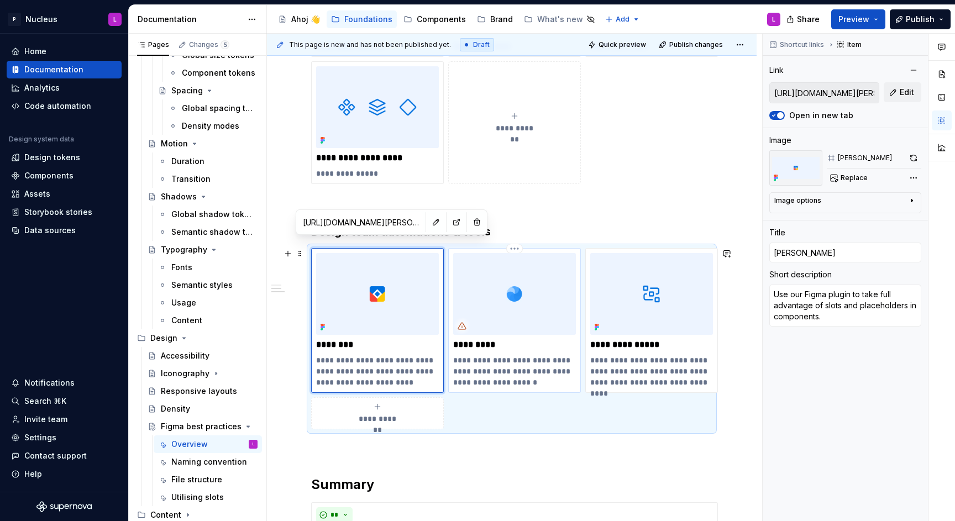
scroll to position [434, 0]
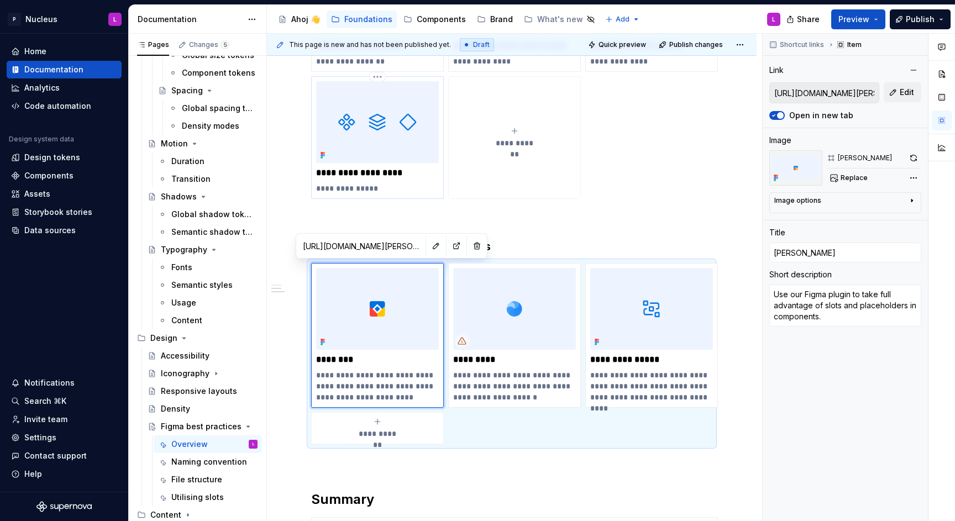
click at [412, 172] on p "**********" at bounding box center [377, 173] width 123 height 11
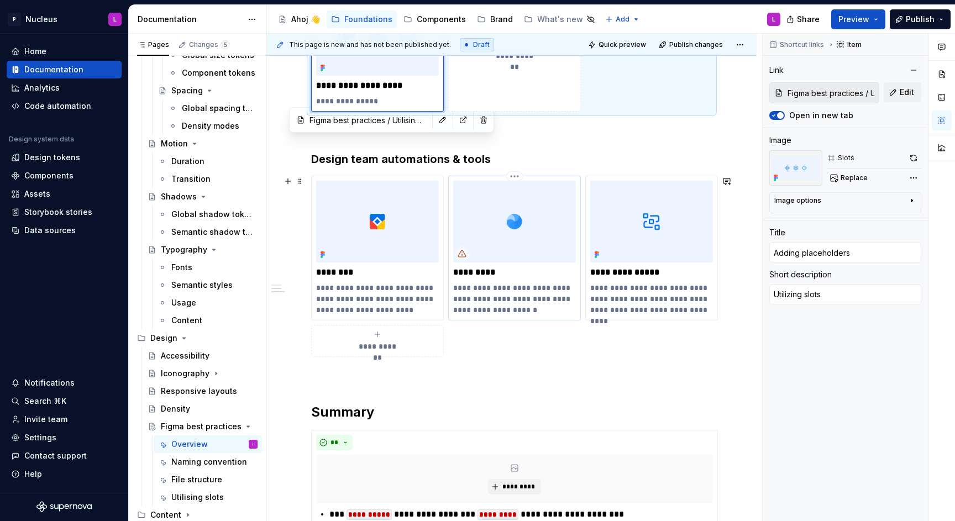
scroll to position [531, 0]
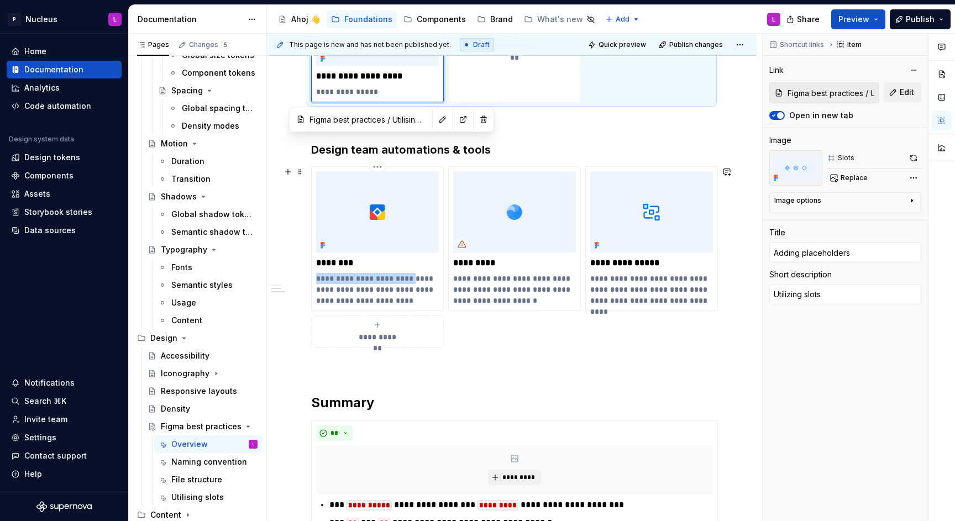
drag, startPoint x: 409, startPoint y: 276, endPoint x: 300, endPoint y: 275, distance: 109.5
click at [300, 275] on div "**********" at bounding box center [512, 529] width 490 height 1711
click at [432, 291] on p "**********" at bounding box center [377, 284] width 123 height 22
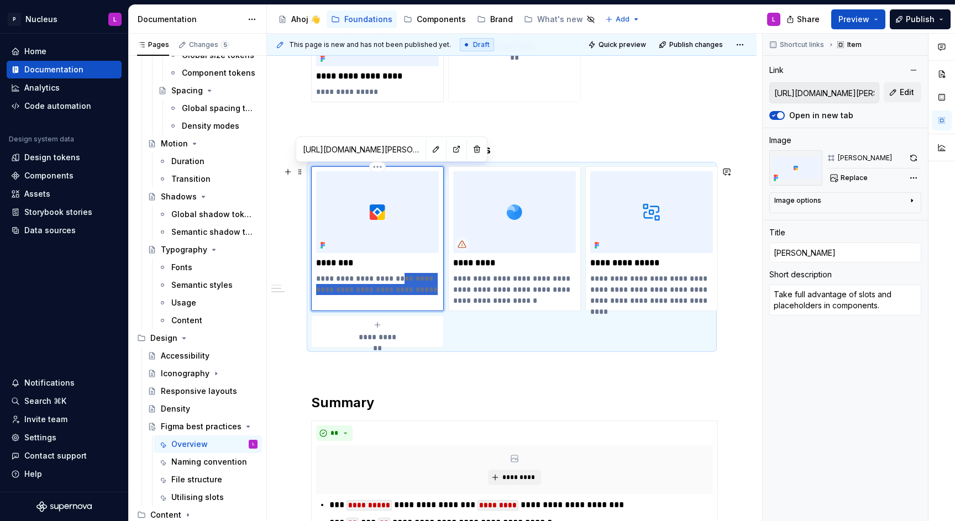
drag, startPoint x: 431, startPoint y: 291, endPoint x: 402, endPoint y: 292, distance: 29.3
click at [398, 280] on p "**********" at bounding box center [377, 284] width 123 height 22
click at [426, 293] on p "**********" at bounding box center [377, 284] width 123 height 22
drag, startPoint x: 426, startPoint y: 293, endPoint x: 402, endPoint y: 275, distance: 29.6
click at [402, 275] on p "**********" at bounding box center [377, 284] width 123 height 22
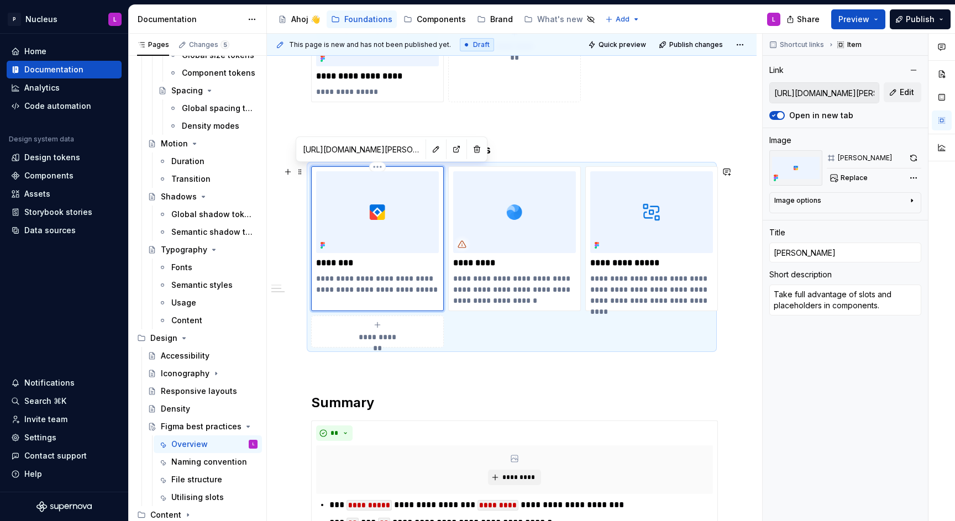
click at [401, 275] on p "**********" at bounding box center [377, 284] width 123 height 22
click at [420, 289] on p "**********" at bounding box center [377, 284] width 123 height 22
click at [375, 286] on p "**********" at bounding box center [377, 284] width 123 height 22
click at [435, 290] on p "**********" at bounding box center [377, 284] width 123 height 22
drag, startPoint x: 435, startPoint y: 290, endPoint x: 420, endPoint y: 279, distance: 18.5
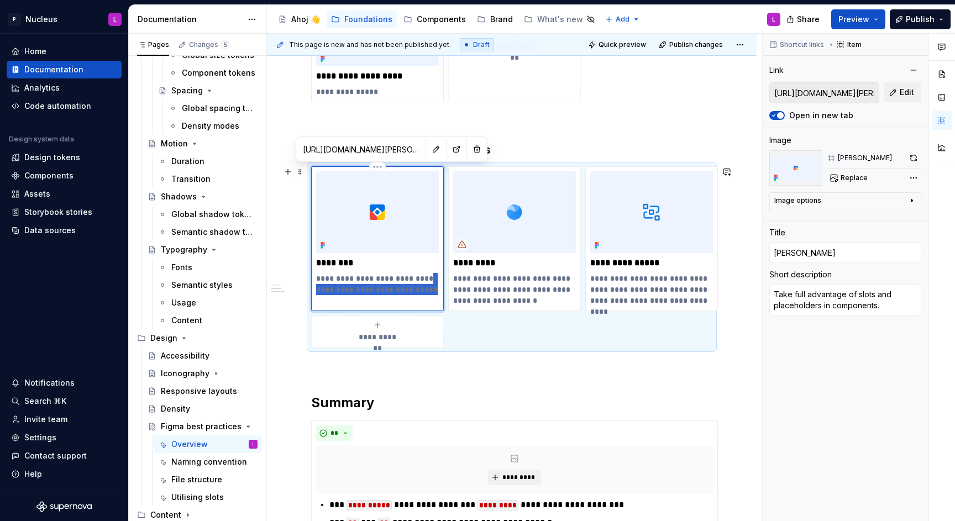
click at [420, 279] on p "**********" at bounding box center [377, 284] width 123 height 22
click at [495, 150] on h3 "Design team automations & tools" at bounding box center [511, 149] width 401 height 15
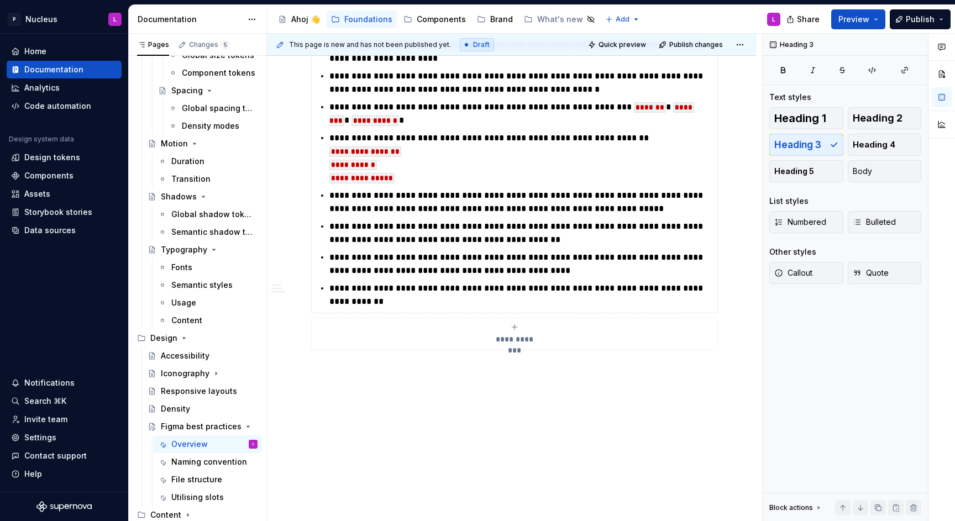
scroll to position [1394, 0]
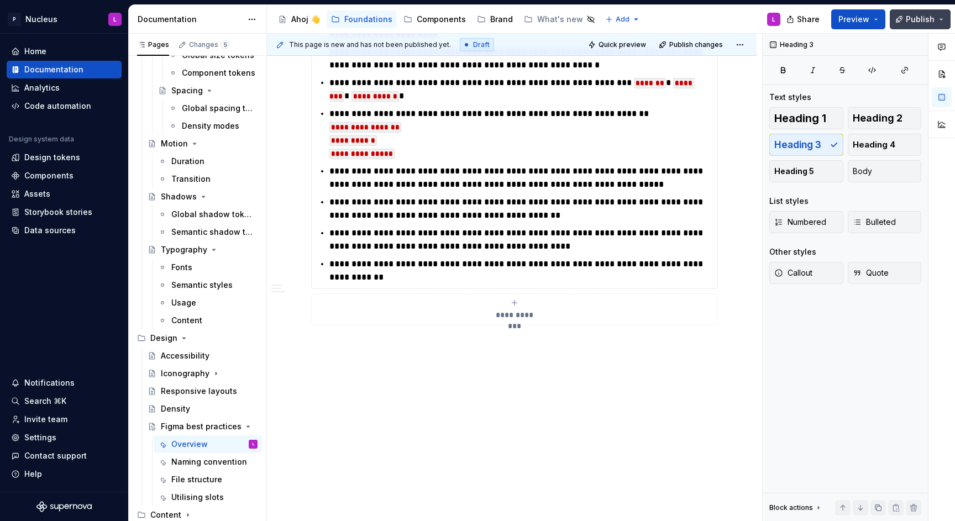
click at [921, 19] on span "Publish" at bounding box center [920, 19] width 29 height 11
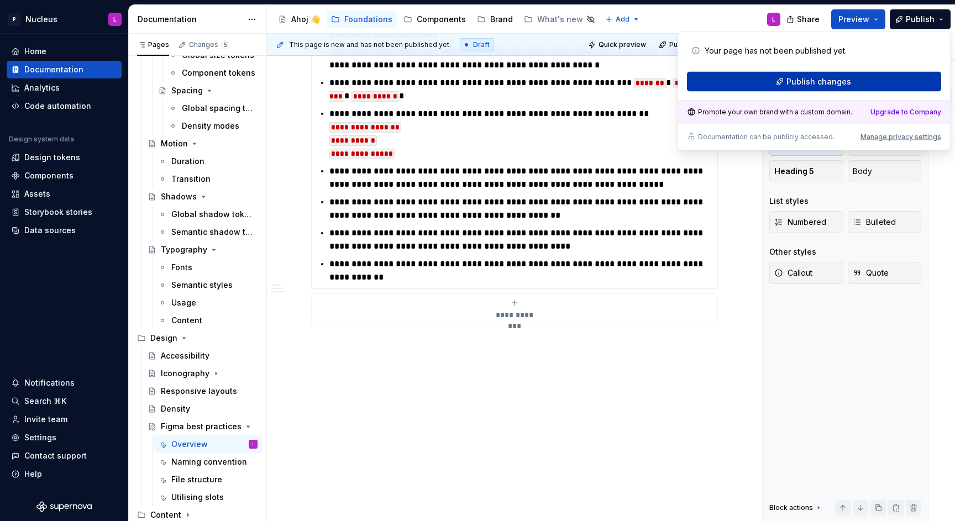
click at [772, 83] on button "Publish changes" at bounding box center [814, 82] width 254 height 20
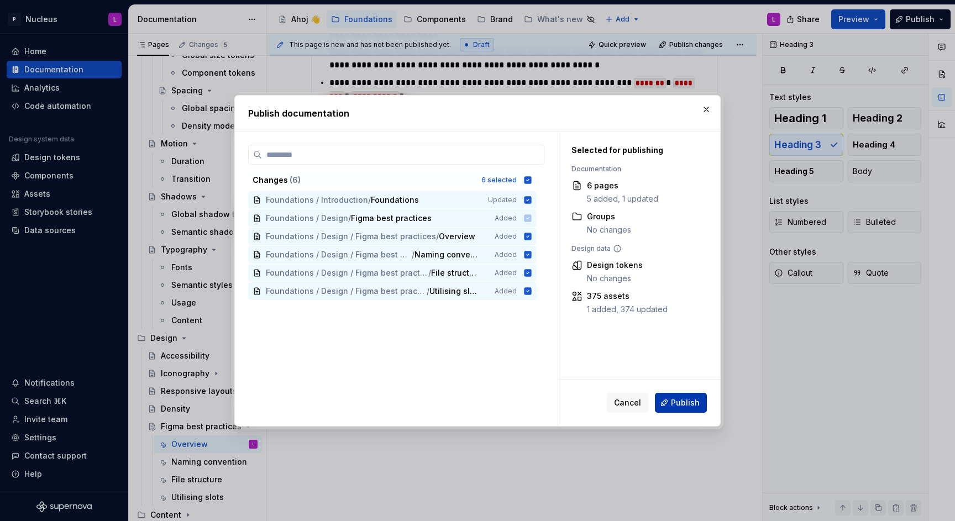
click at [706, 394] on button "Publish" at bounding box center [681, 403] width 52 height 20
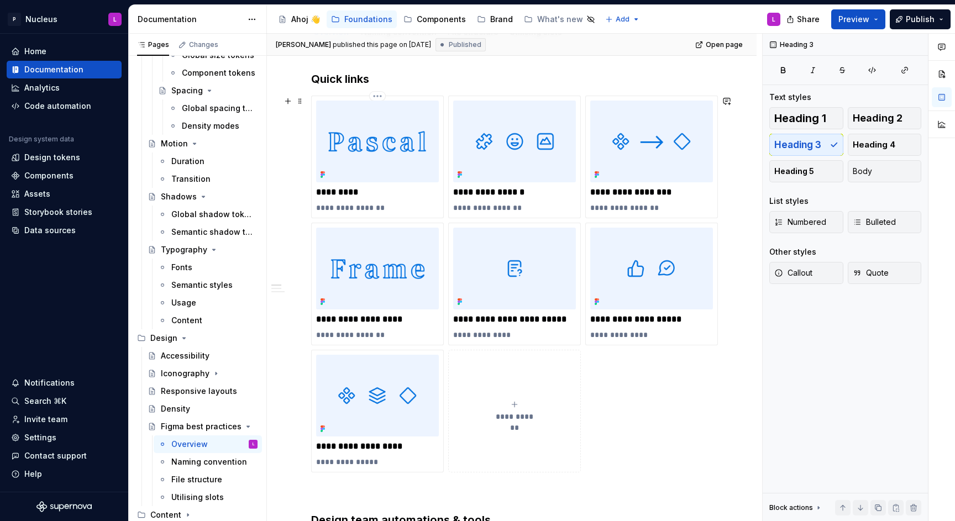
scroll to position [0, 0]
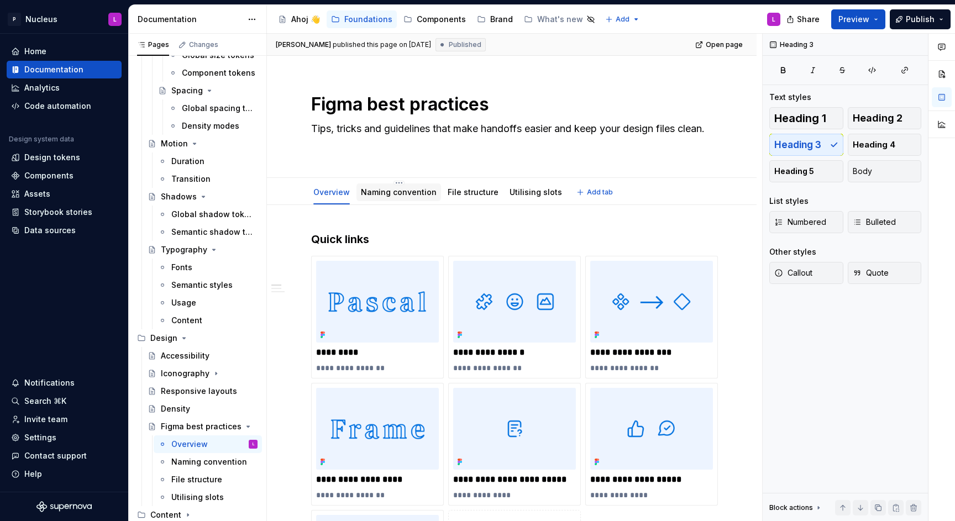
click at [411, 188] on link "Naming convention" at bounding box center [399, 191] width 76 height 9
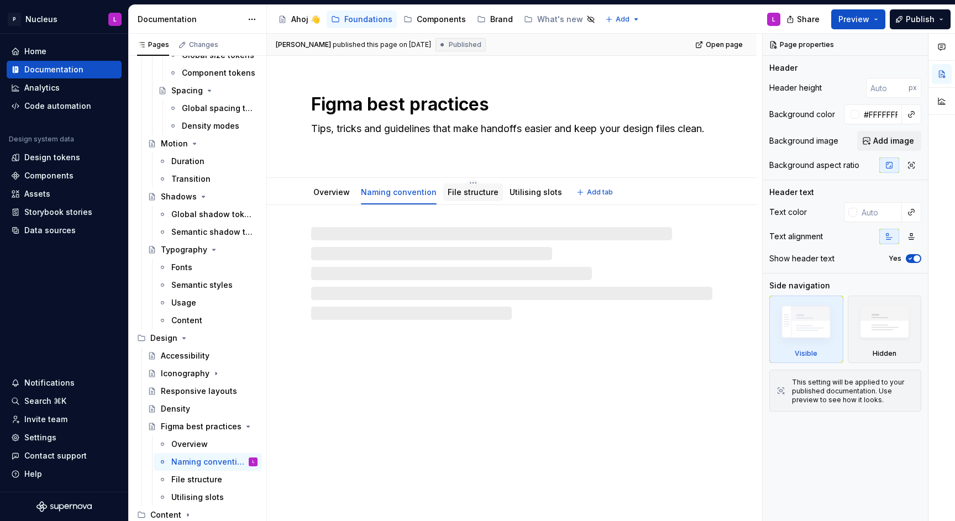
click at [460, 191] on link "File structure" at bounding box center [473, 191] width 51 height 9
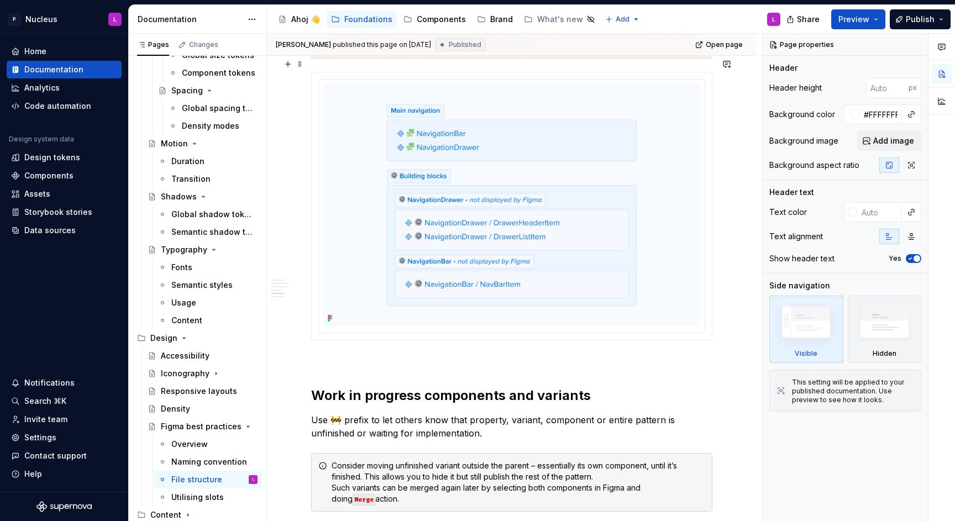
scroll to position [1063, 0]
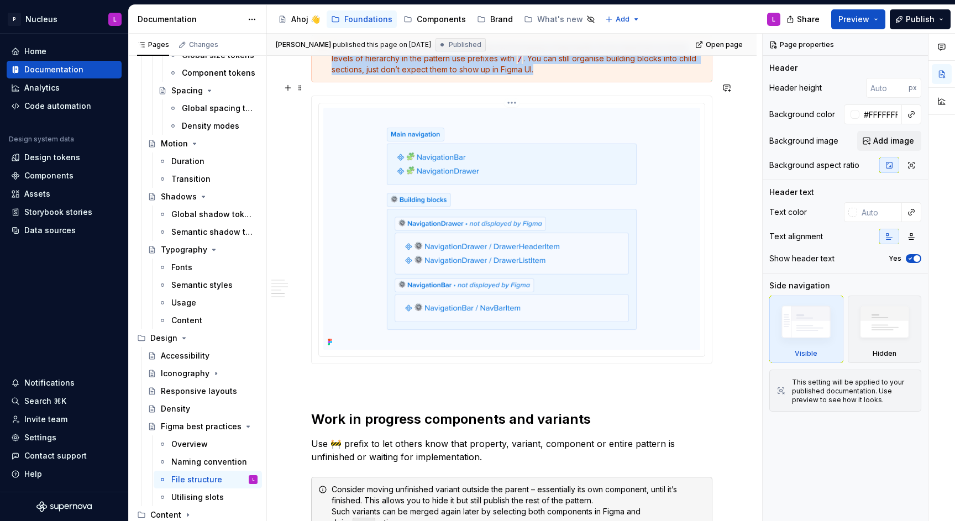
click at [485, 189] on img at bounding box center [511, 229] width 377 height 242
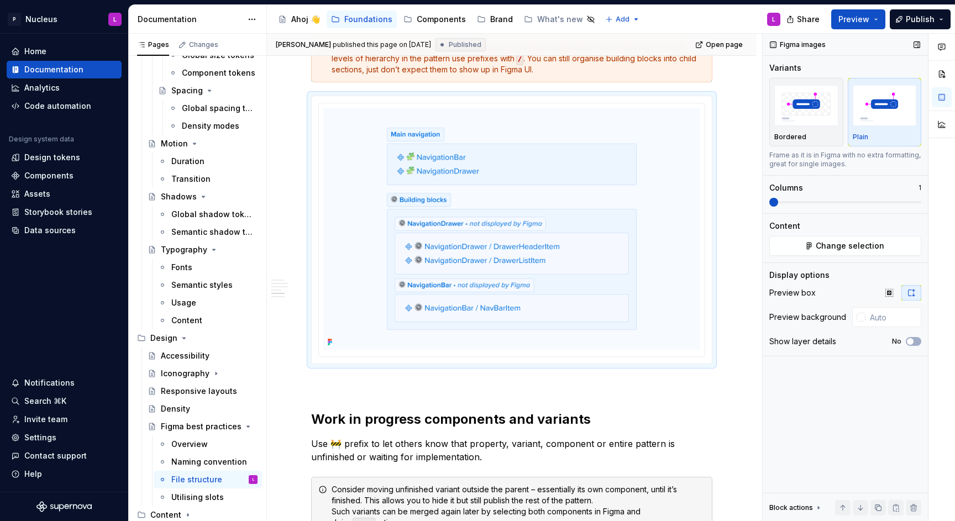
click at [843, 256] on div "Figma images Variants Bordered Plain Frame as it is in Figma with no extra form…" at bounding box center [845, 278] width 165 height 488
click at [848, 253] on button "Change selection" at bounding box center [846, 246] width 152 height 20
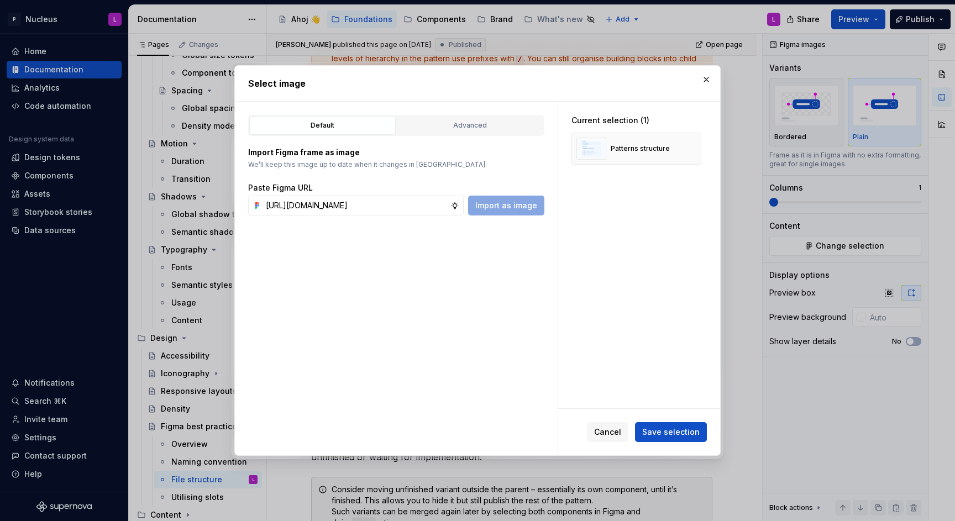
scroll to position [0, 392]
click at [509, 220] on div "Default Advanced Import Figma frame as image We’ll keep this image up to date w…" at bounding box center [396, 279] width 323 height 354
click at [691, 149] on button "button" at bounding box center [688, 148] width 15 height 15
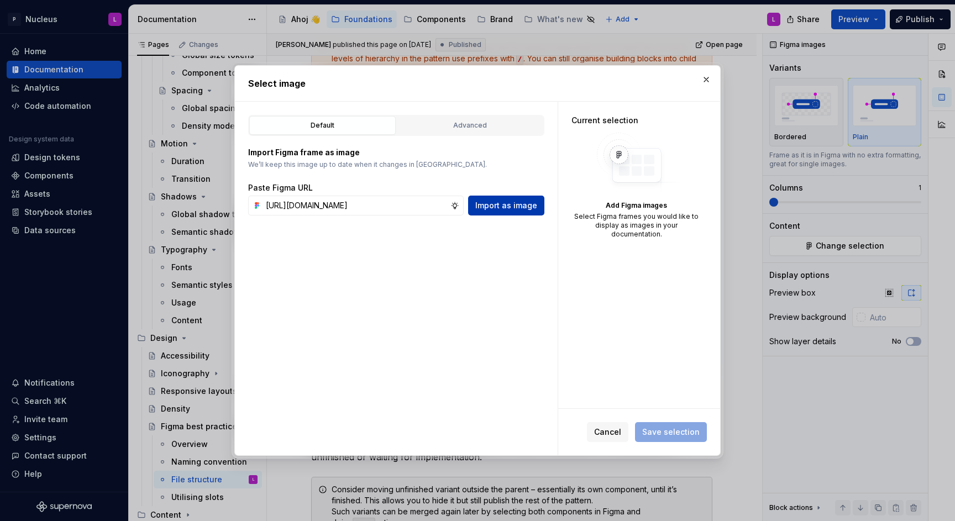
click at [530, 207] on span "Import as image" at bounding box center [507, 205] width 62 height 11
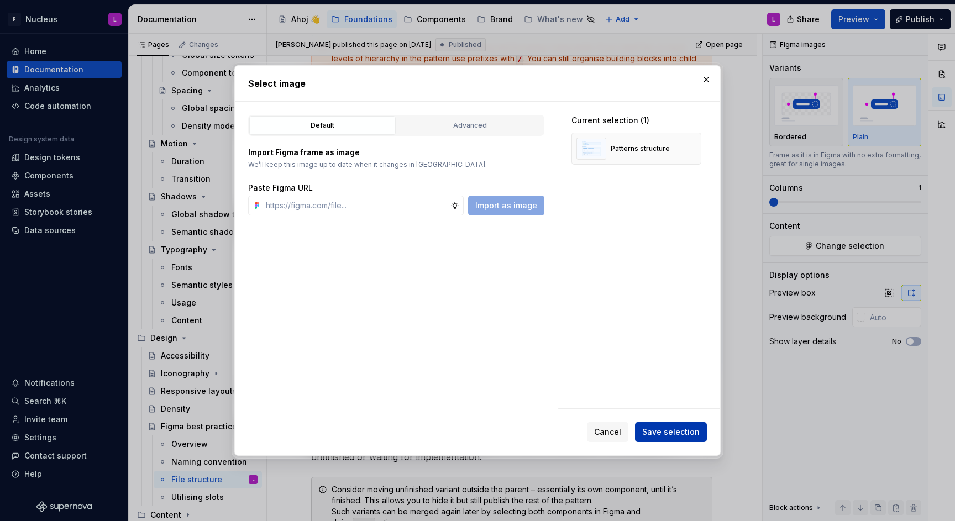
click at [686, 422] on button "Save selection" at bounding box center [671, 432] width 72 height 20
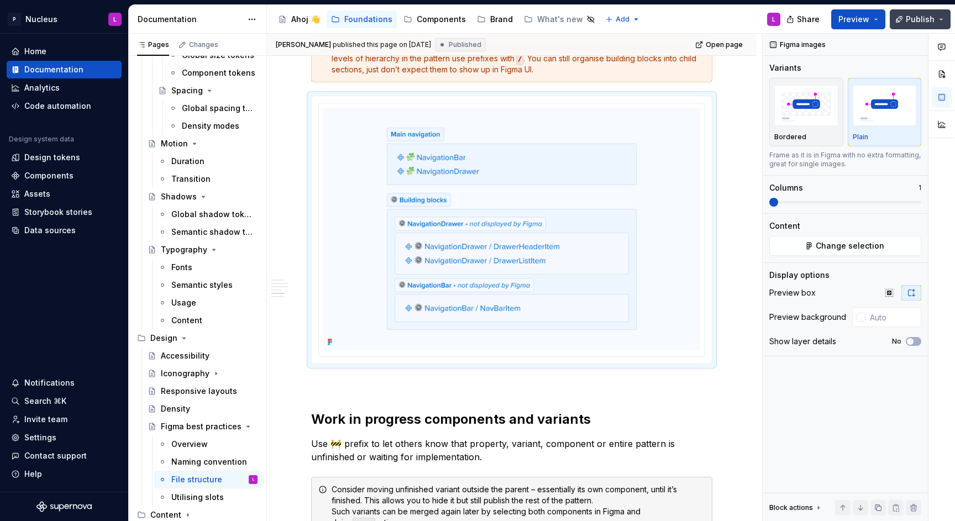
click at [907, 21] on button "Publish" at bounding box center [920, 19] width 61 height 20
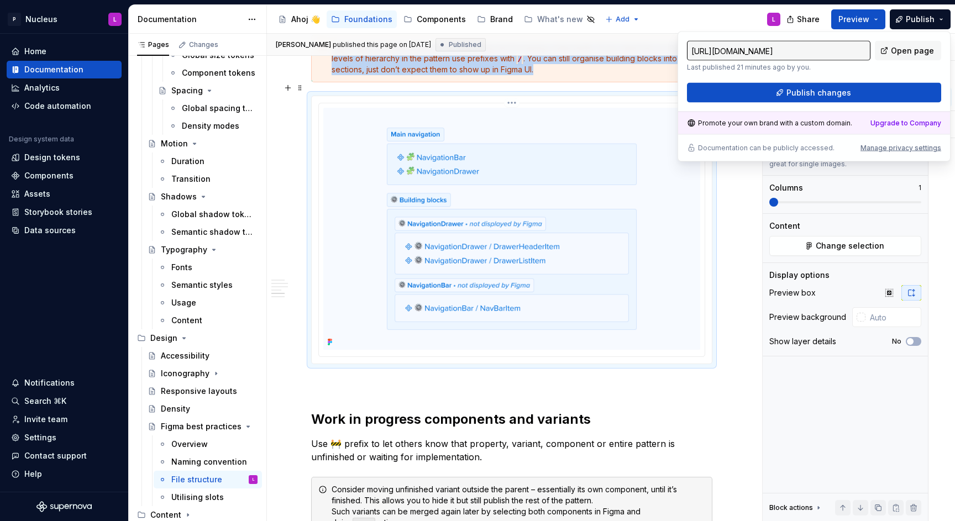
click at [458, 160] on img at bounding box center [511, 229] width 377 height 242
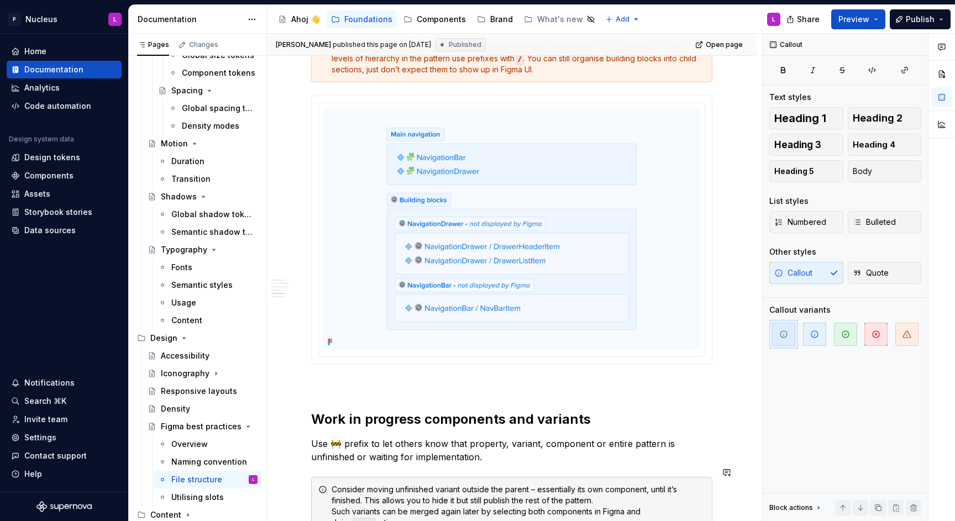
click at [438, 459] on div "**********" at bounding box center [511, 432] width 401 height 2527
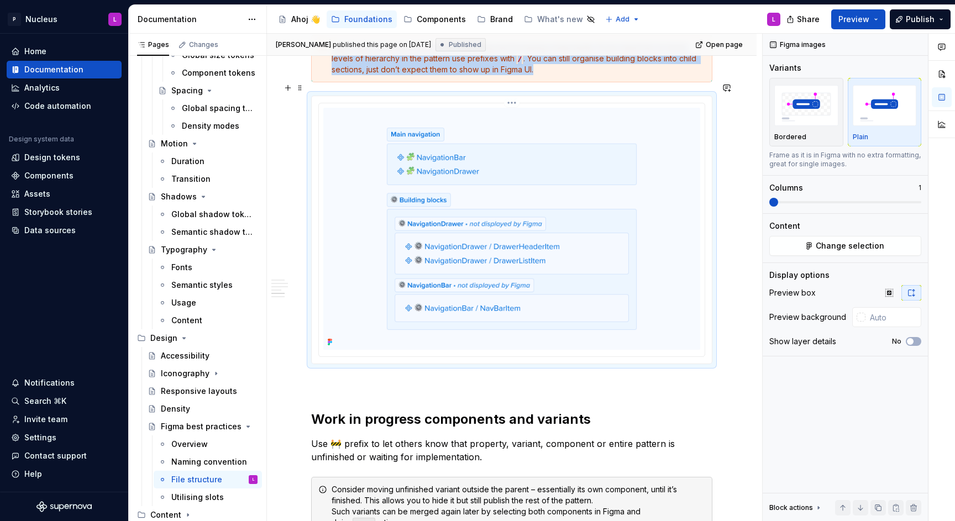
click at [488, 213] on img at bounding box center [511, 229] width 377 height 242
click at [796, 254] on button "Change selection" at bounding box center [846, 246] width 152 height 20
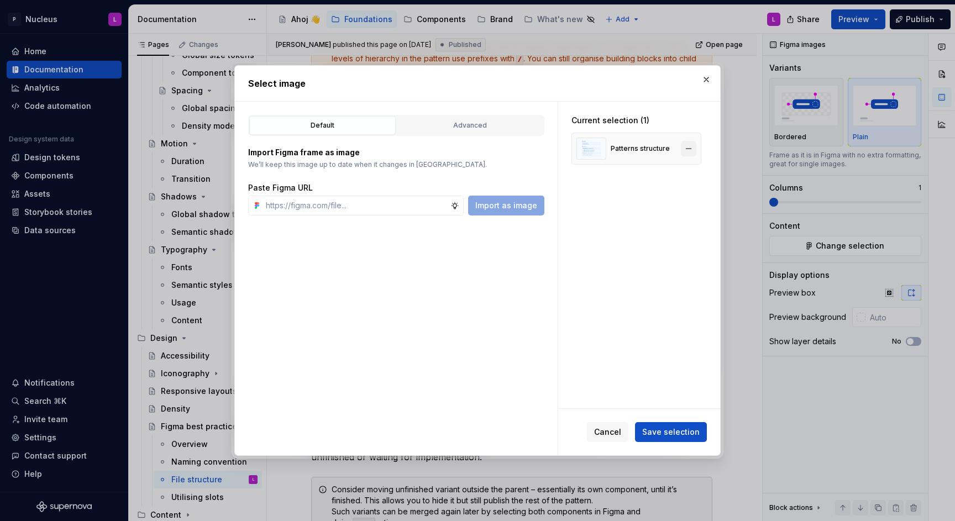
click at [688, 149] on button "button" at bounding box center [688, 148] width 15 height 15
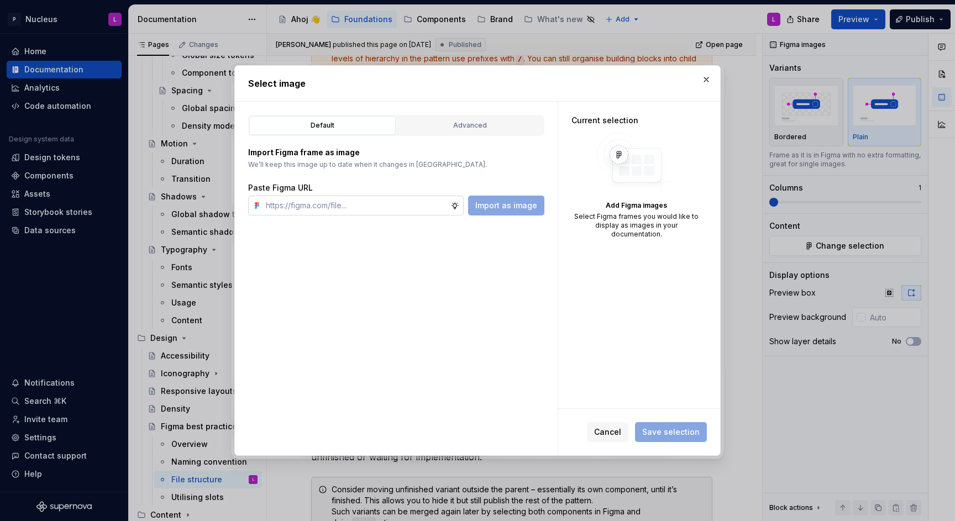
click at [430, 202] on input "text" at bounding box center [356, 206] width 189 height 20
paste input "[URL][DOMAIN_NAME]"
click at [506, 209] on span "Import as image" at bounding box center [507, 205] width 62 height 11
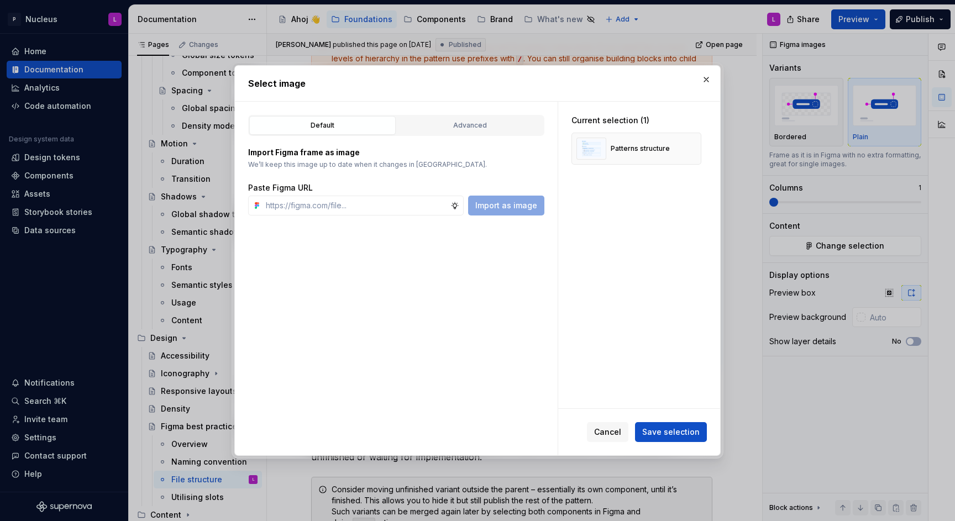
click at [698, 431] on span "Save selection" at bounding box center [672, 432] width 58 height 11
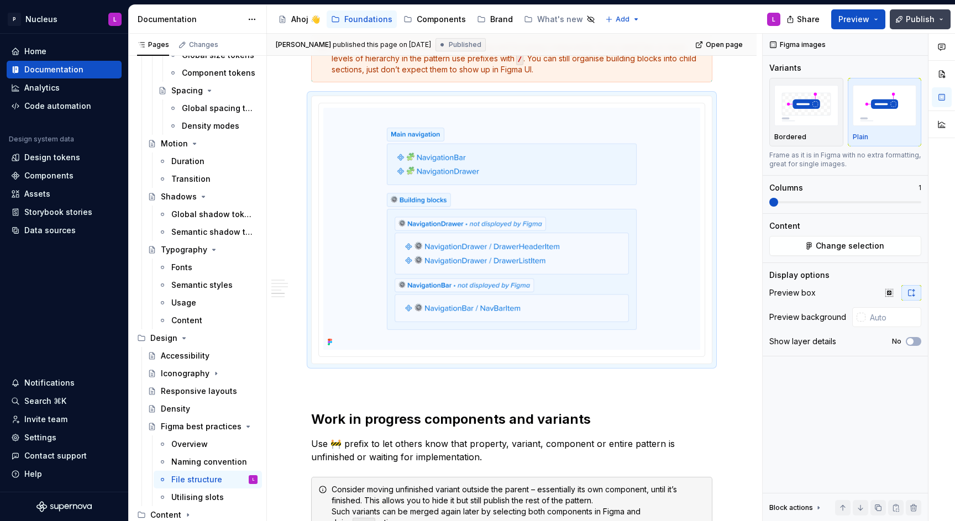
click at [912, 17] on span "Publish" at bounding box center [920, 19] width 29 height 11
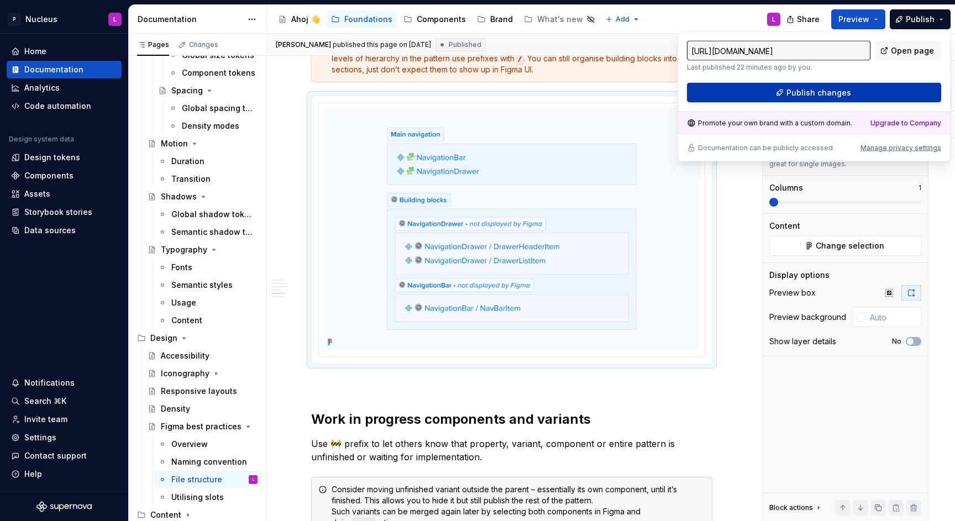
click at [828, 91] on span "Publish changes" at bounding box center [819, 92] width 65 height 11
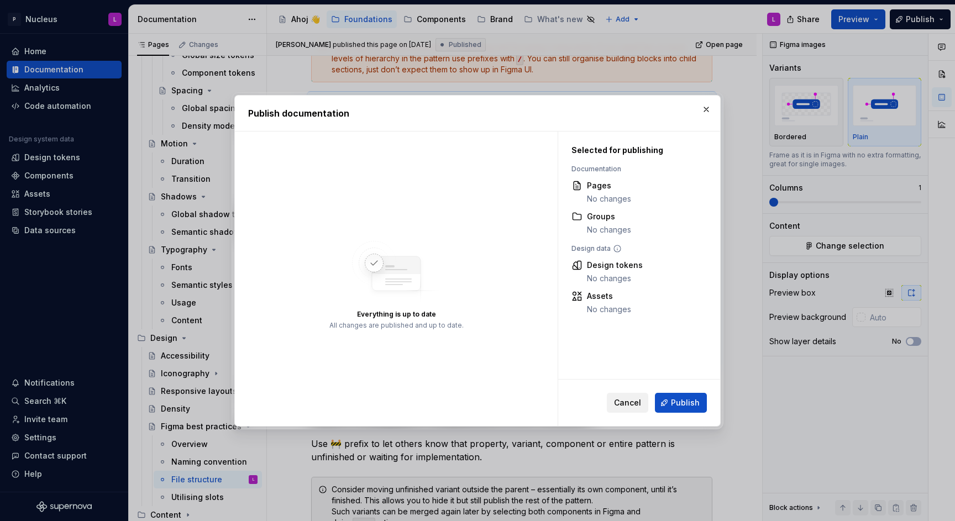
click at [628, 406] on span "Cancel" at bounding box center [627, 403] width 27 height 11
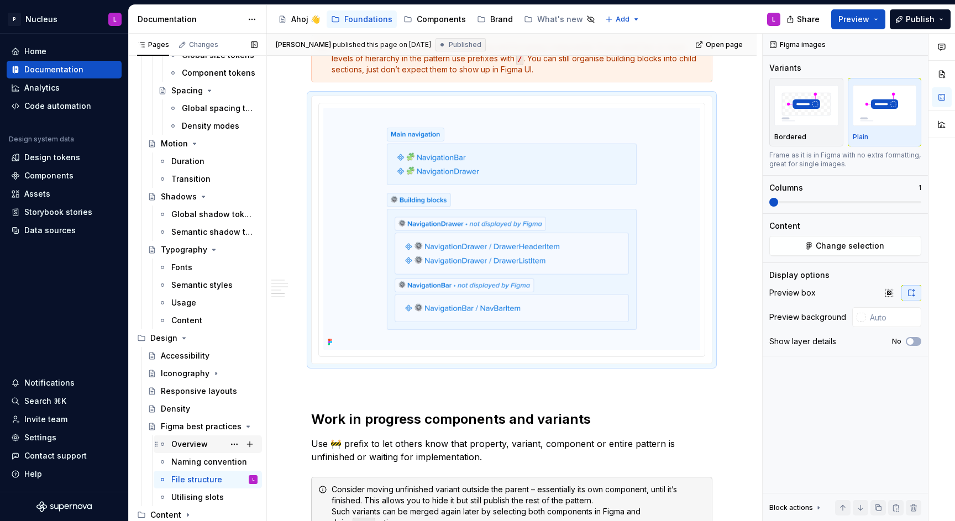
click at [195, 443] on div "Overview" at bounding box center [189, 444] width 36 height 11
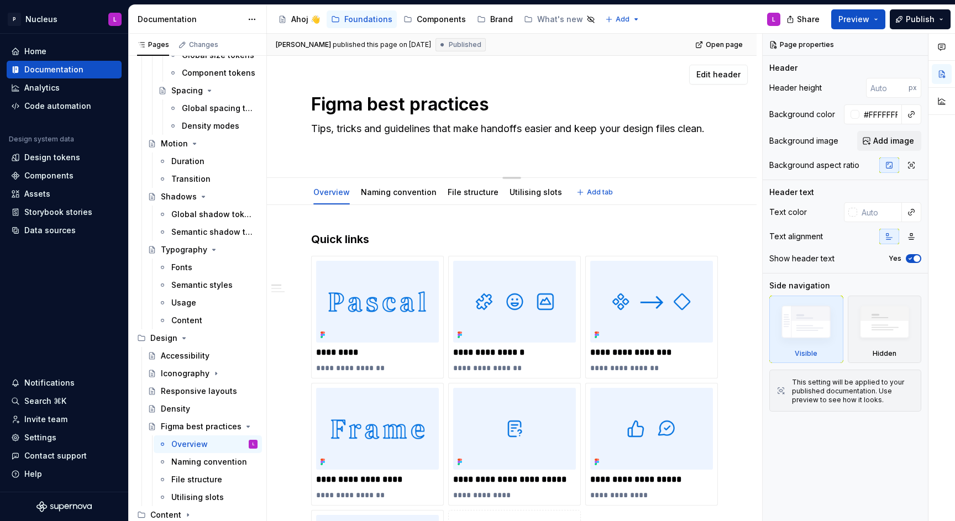
scroll to position [601, 0]
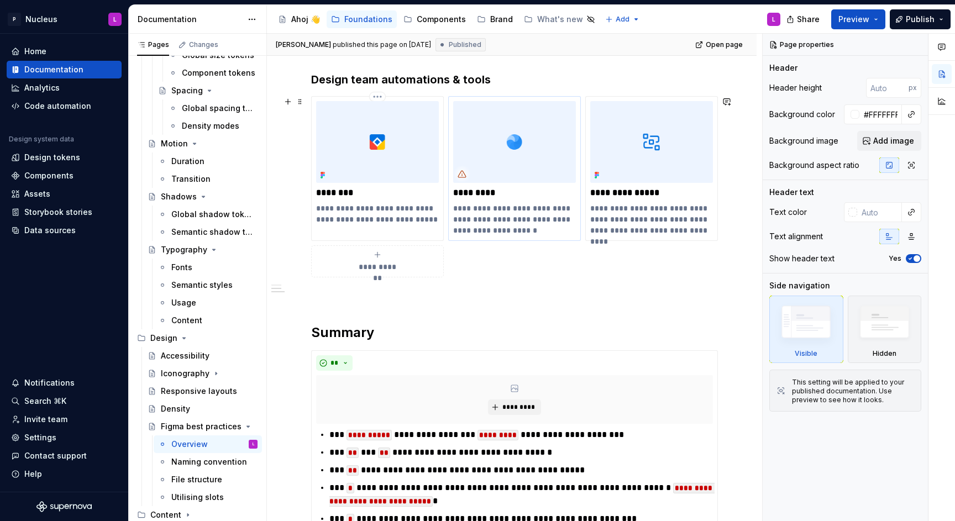
click at [524, 105] on img at bounding box center [514, 142] width 123 height 82
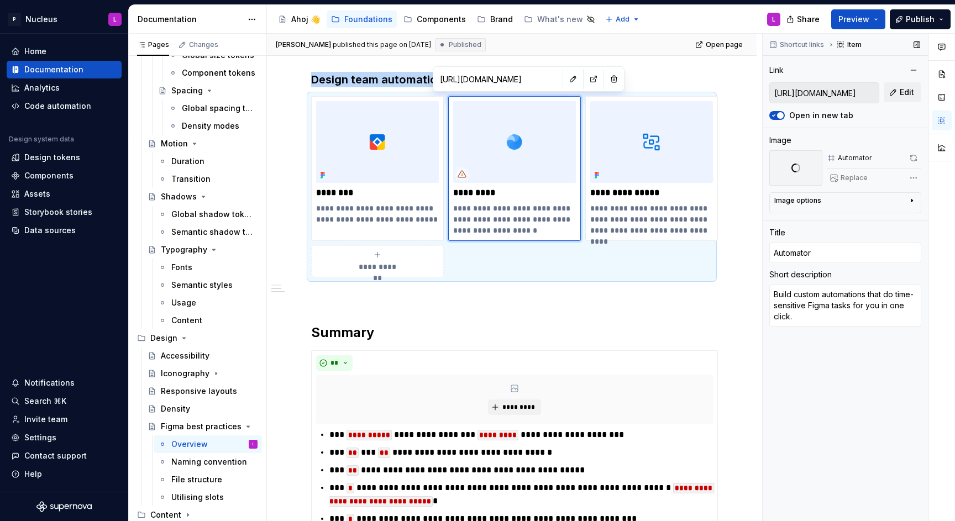
click at [910, 176] on div "Comments Open comments No comments yet Select ‘Comment’ from the block context …" at bounding box center [859, 278] width 192 height 488
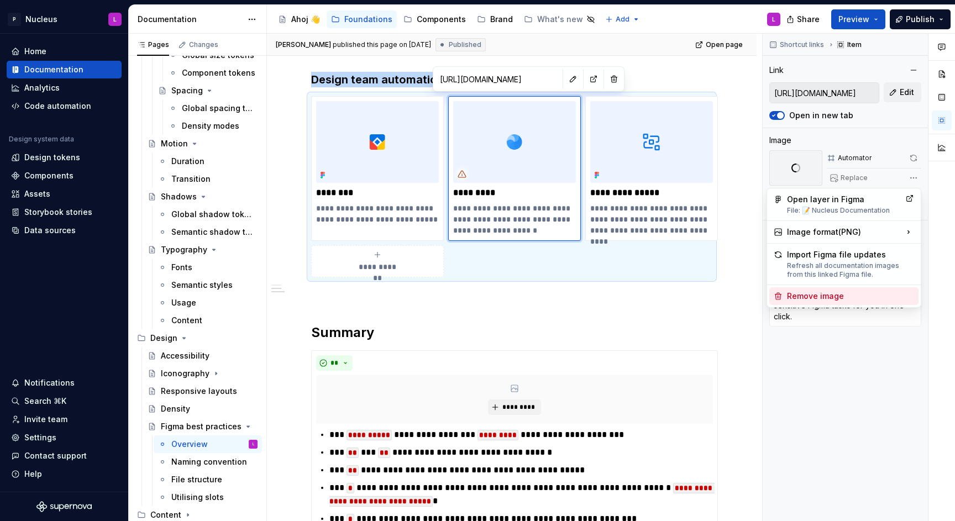
click at [798, 302] on div "Remove image" at bounding box center [844, 297] width 149 height 18
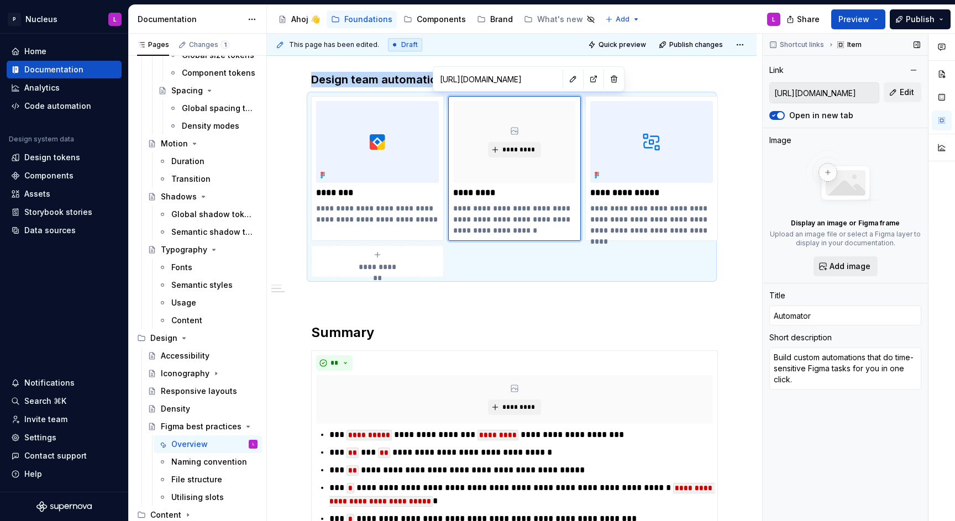
click at [832, 263] on span "Add image" at bounding box center [850, 266] width 41 height 11
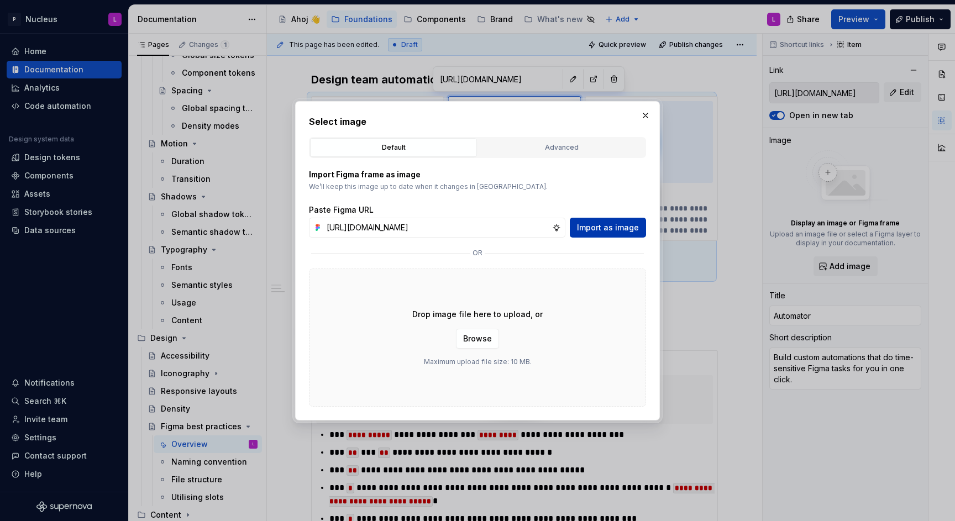
scroll to position [0, 0]
click at [617, 223] on span "Import as image" at bounding box center [608, 227] width 62 height 11
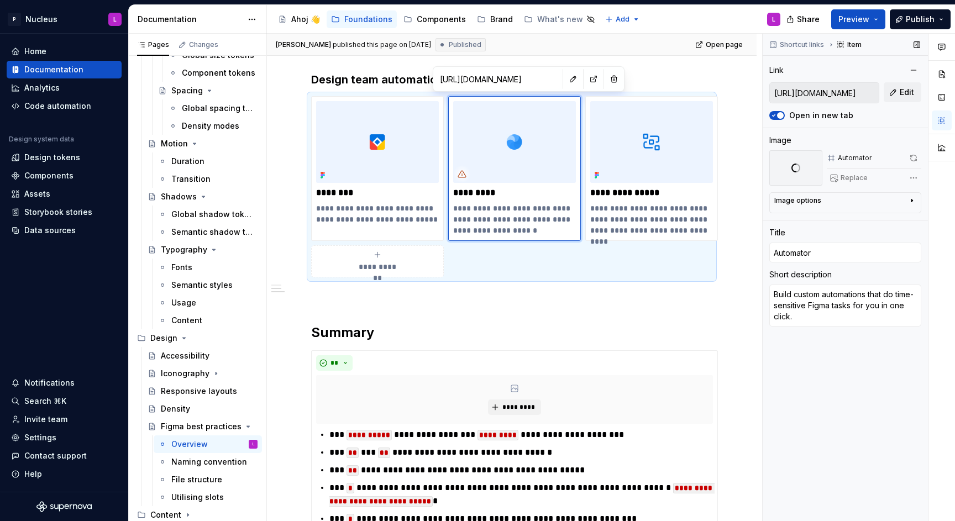
click at [914, 158] on span at bounding box center [913, 157] width 15 height 15
click at [834, 200] on div "Image options" at bounding box center [841, 202] width 133 height 13
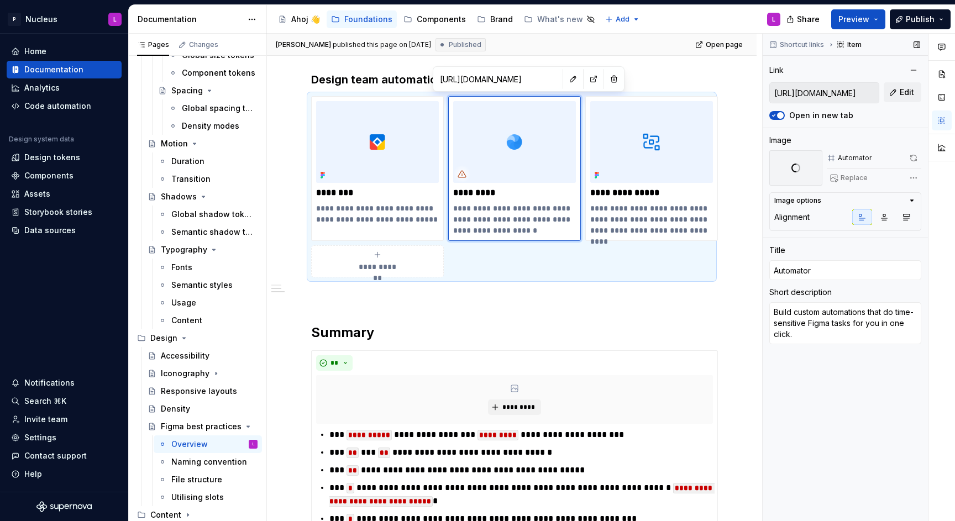
click at [834, 200] on div "Image options" at bounding box center [841, 200] width 133 height 9
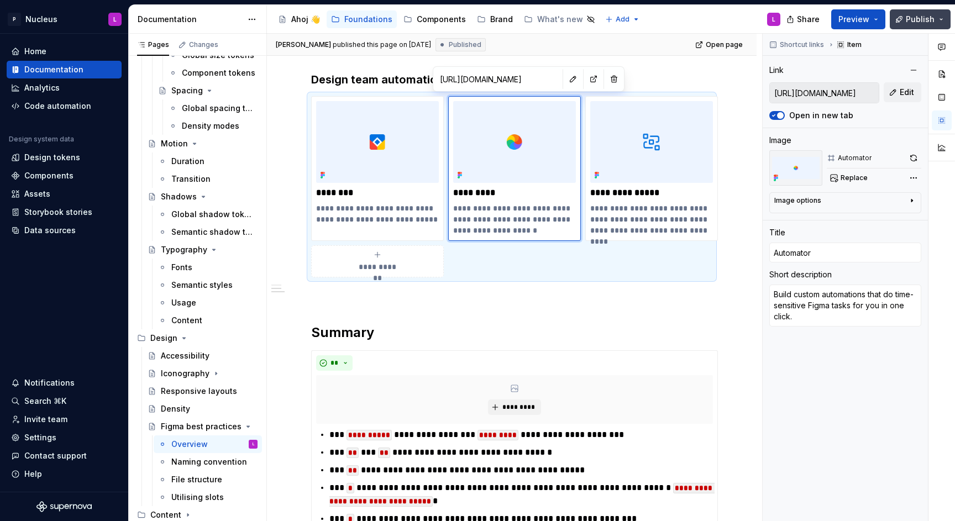
click at [896, 21] on button "Publish" at bounding box center [920, 19] width 61 height 20
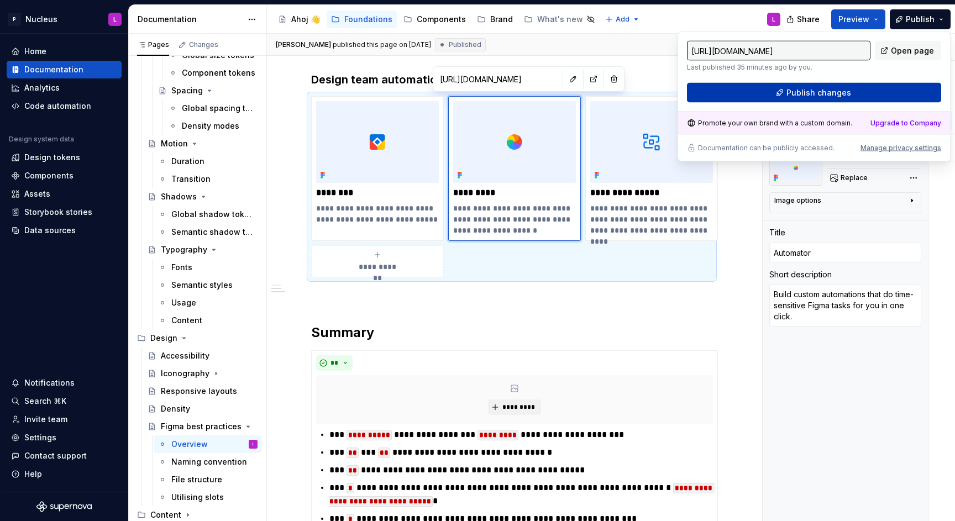
click at [821, 92] on span "Publish changes" at bounding box center [819, 92] width 65 height 11
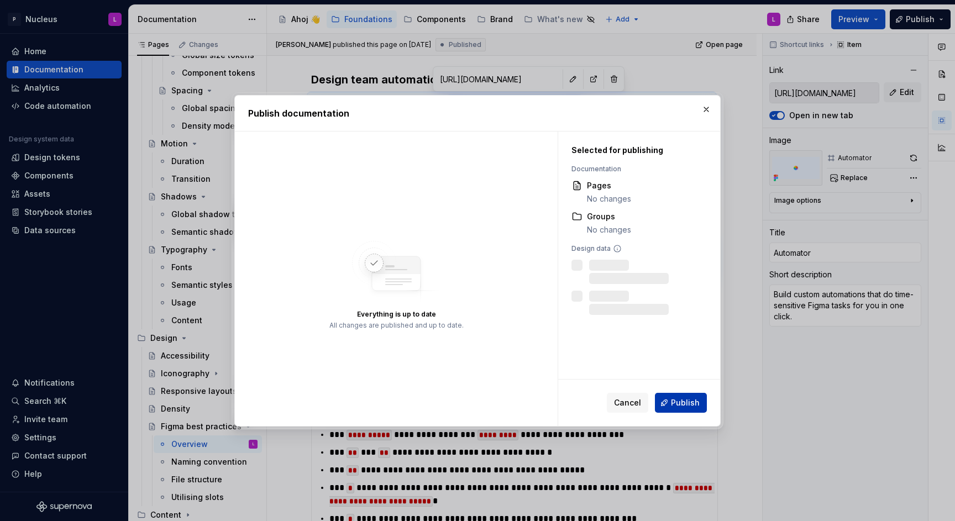
click at [676, 402] on span "Publish" at bounding box center [685, 403] width 29 height 11
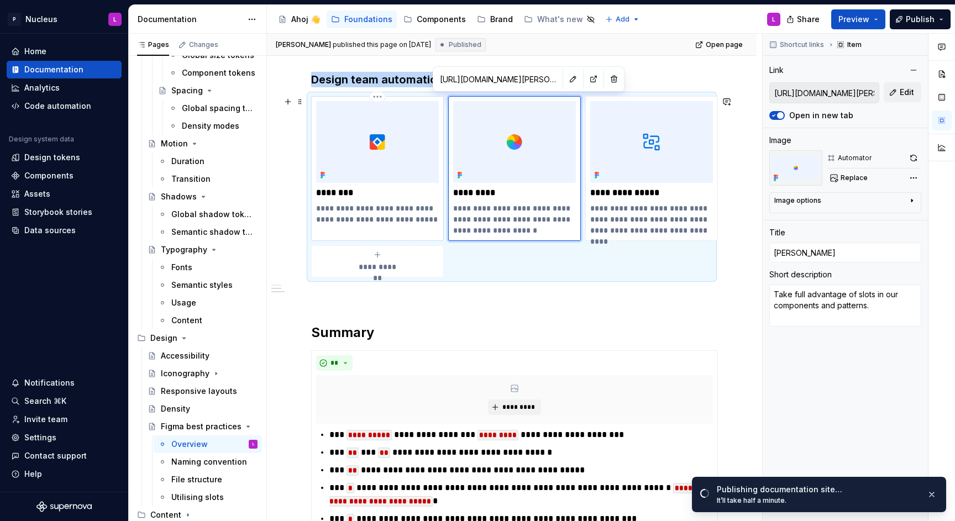
click at [390, 170] on img at bounding box center [377, 142] width 123 height 82
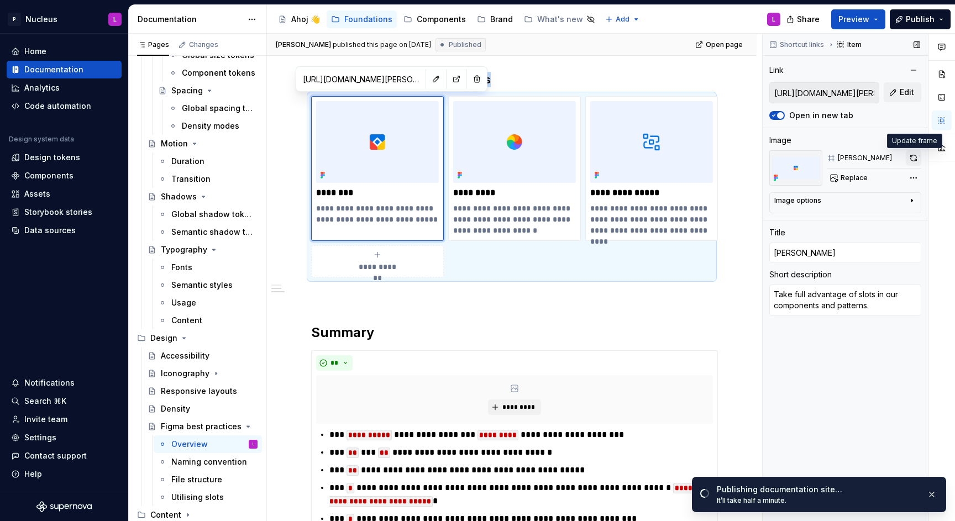
click at [912, 156] on button "button" at bounding box center [913, 157] width 15 height 15
click at [533, 154] on img at bounding box center [514, 142] width 123 height 82
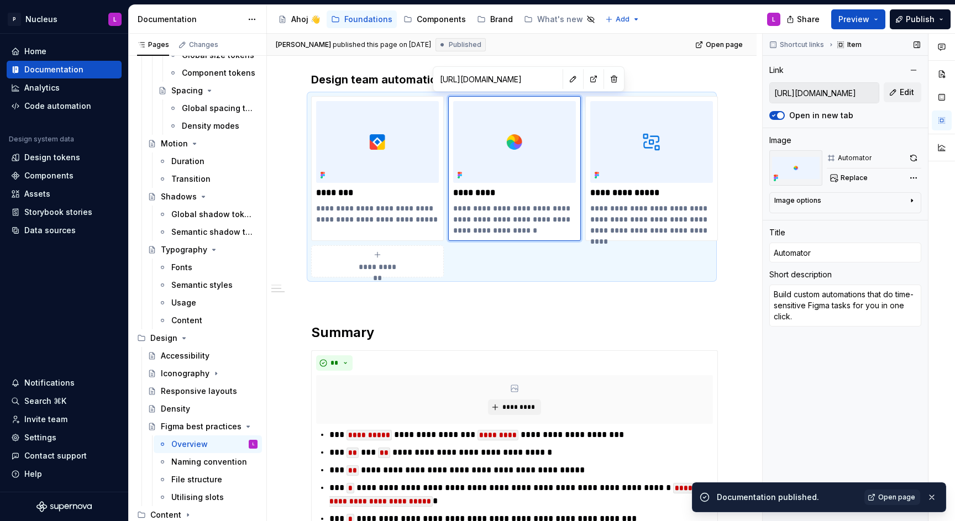
click at [907, 148] on div "Image Automator Replace" at bounding box center [846, 160] width 152 height 51
click at [911, 155] on button "button" at bounding box center [913, 157] width 15 height 15
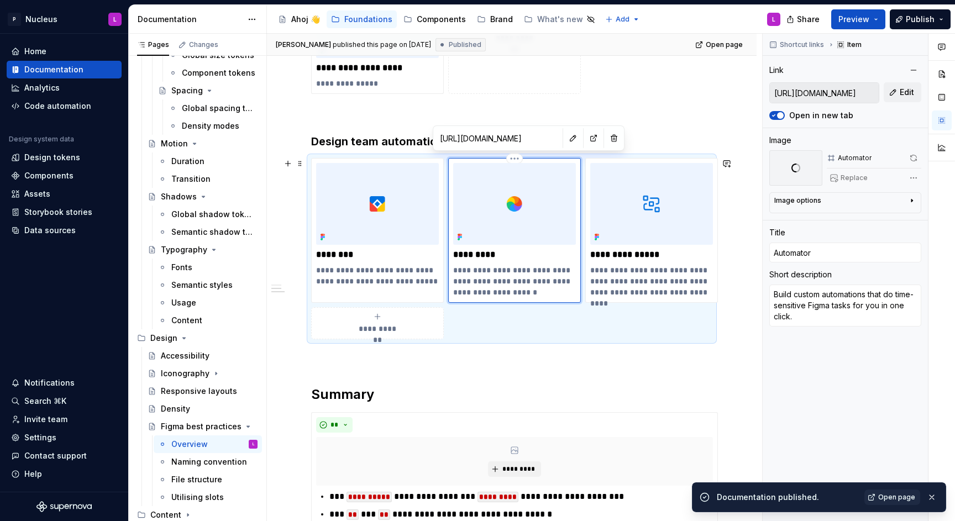
scroll to position [540, 0]
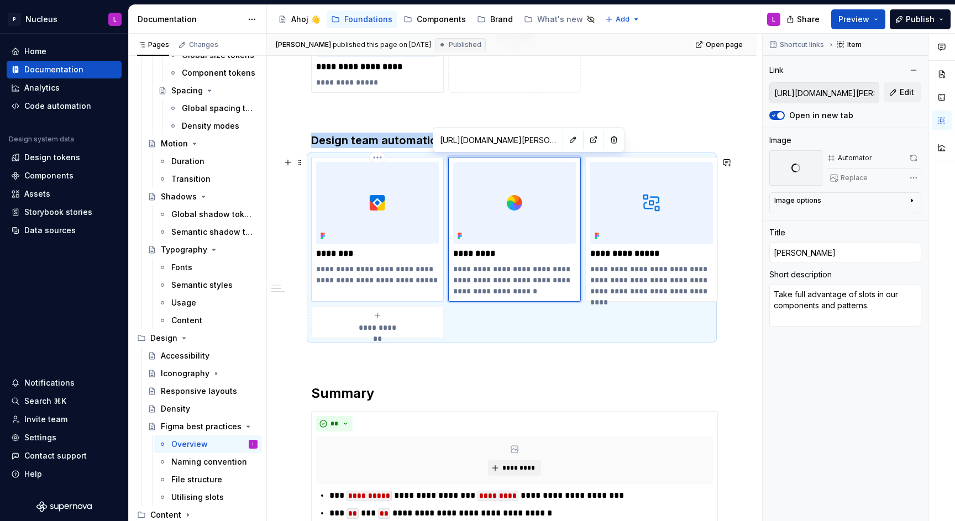
click at [384, 236] on img at bounding box center [377, 203] width 123 height 82
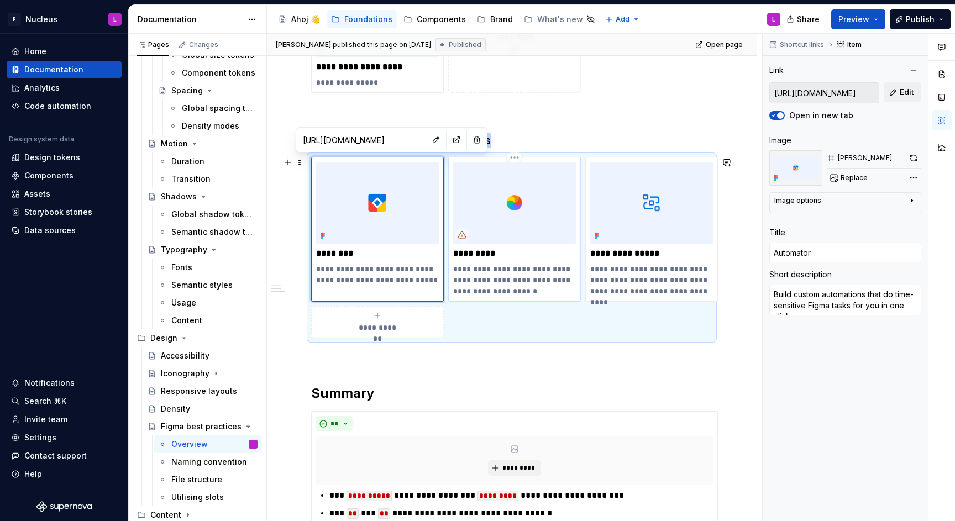
click at [530, 224] on img at bounding box center [514, 203] width 123 height 82
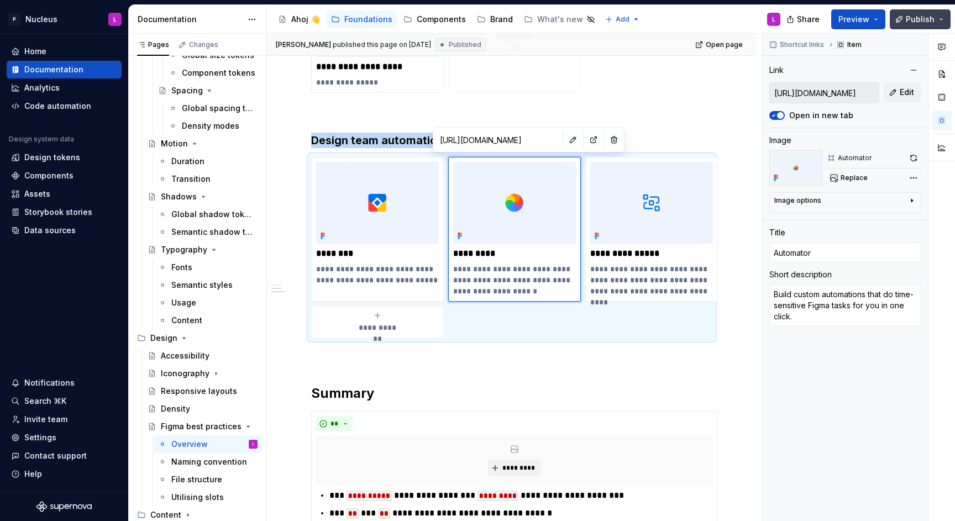
click at [920, 28] on button "Publish" at bounding box center [920, 19] width 61 height 20
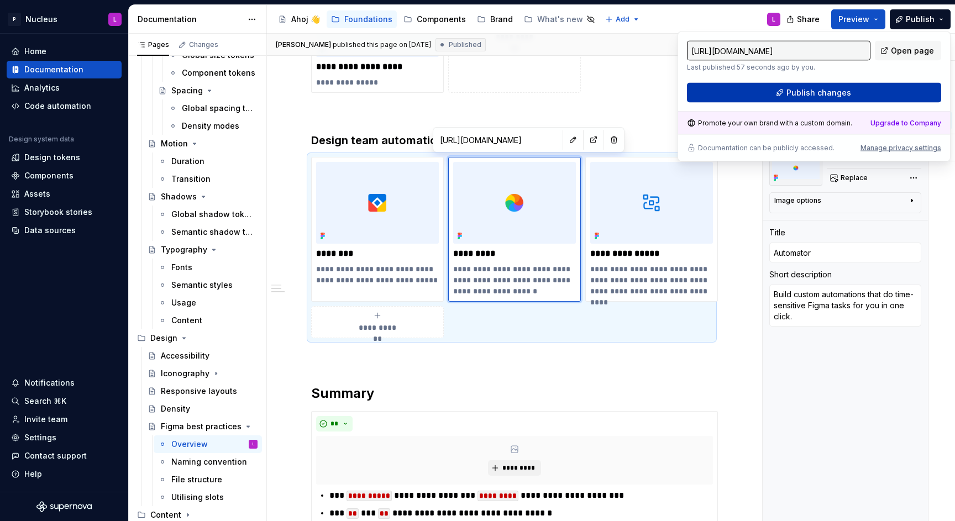
click at [889, 93] on button "Publish changes" at bounding box center [814, 93] width 254 height 20
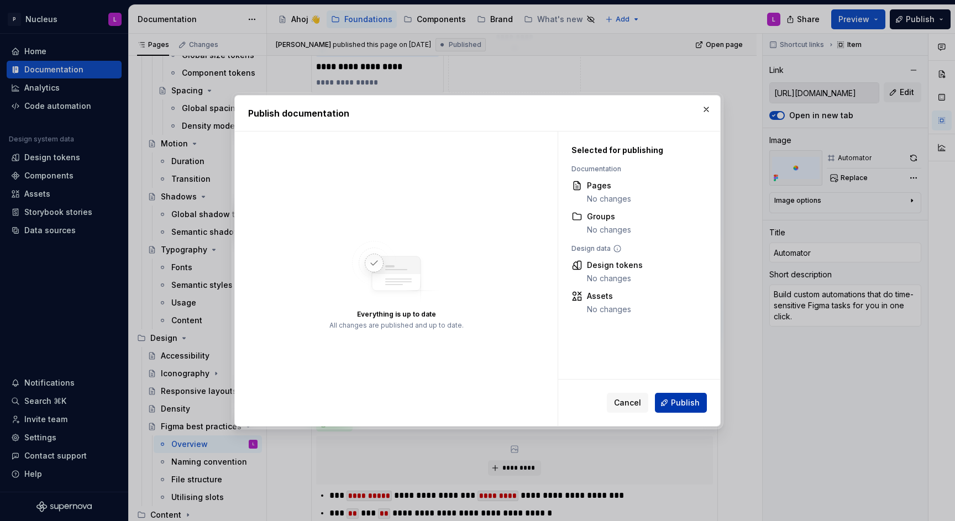
click at [705, 411] on button "Publish" at bounding box center [681, 403] width 52 height 20
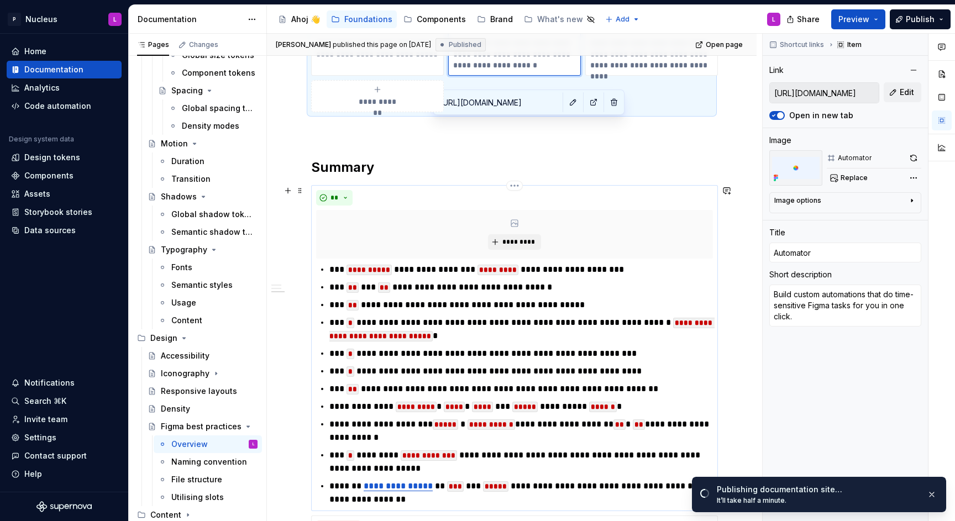
scroll to position [479, 0]
